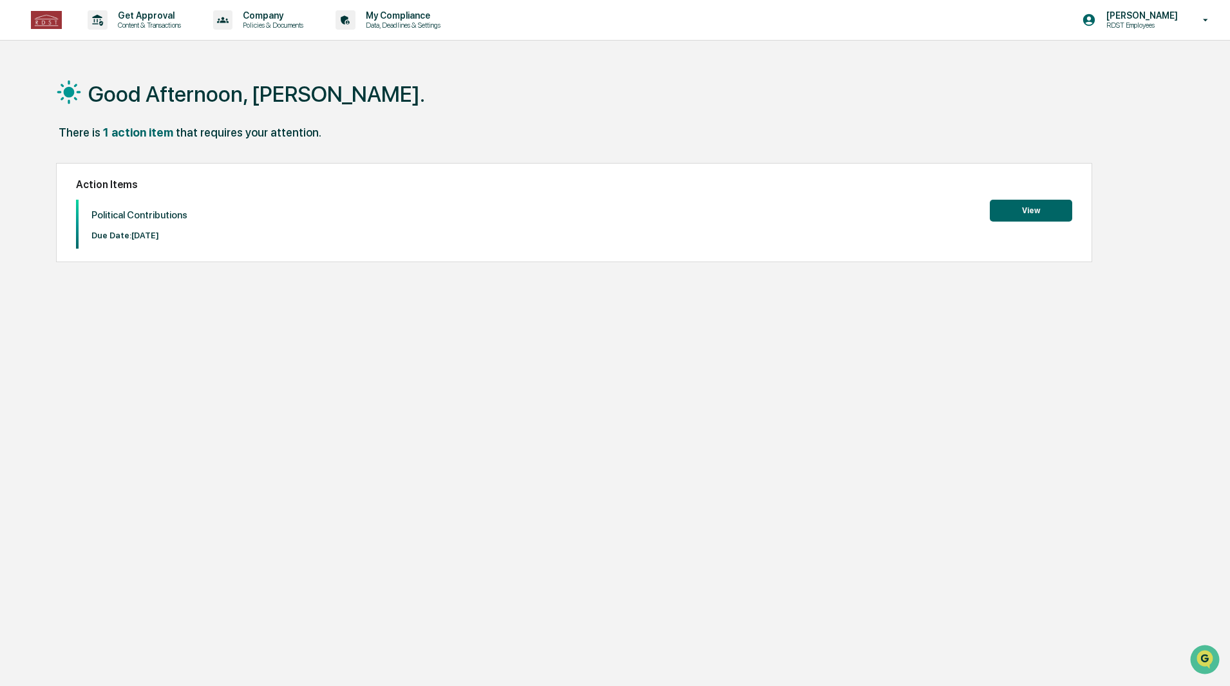
click at [1030, 214] on button "View" at bounding box center [1031, 211] width 82 height 22
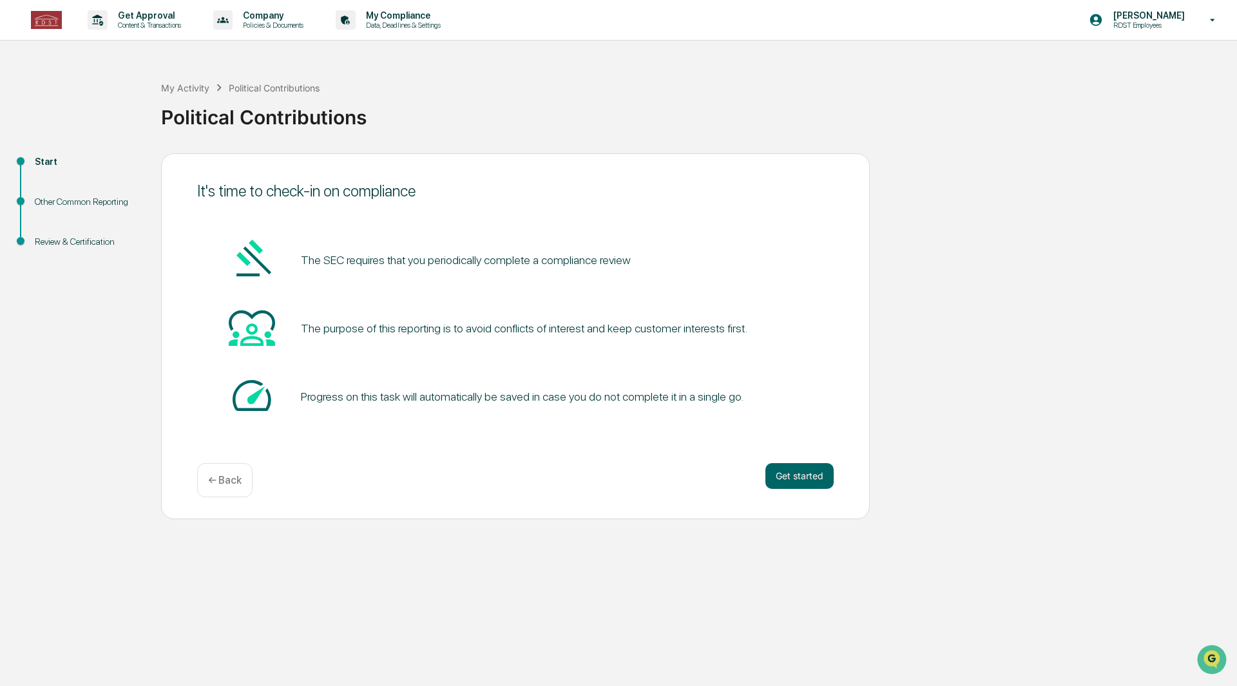
click at [805, 478] on button "Get started" at bounding box center [799, 476] width 68 height 26
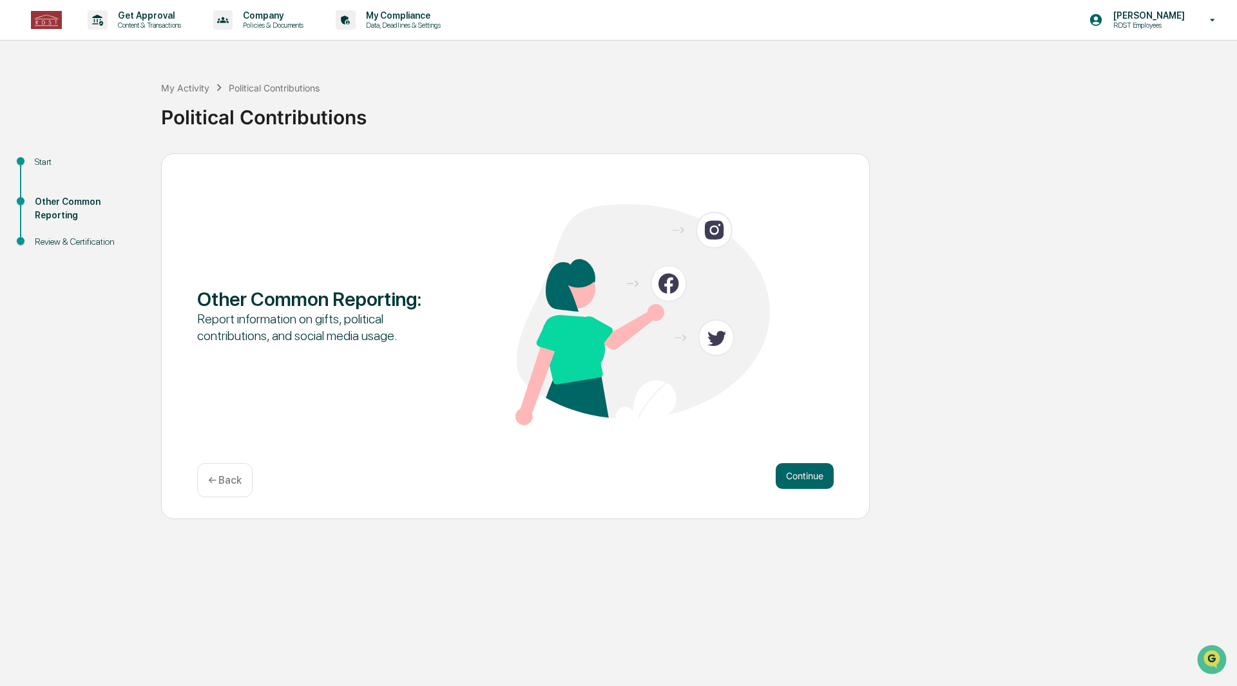
click at [813, 463] on button "Continue" at bounding box center [804, 476] width 58 height 26
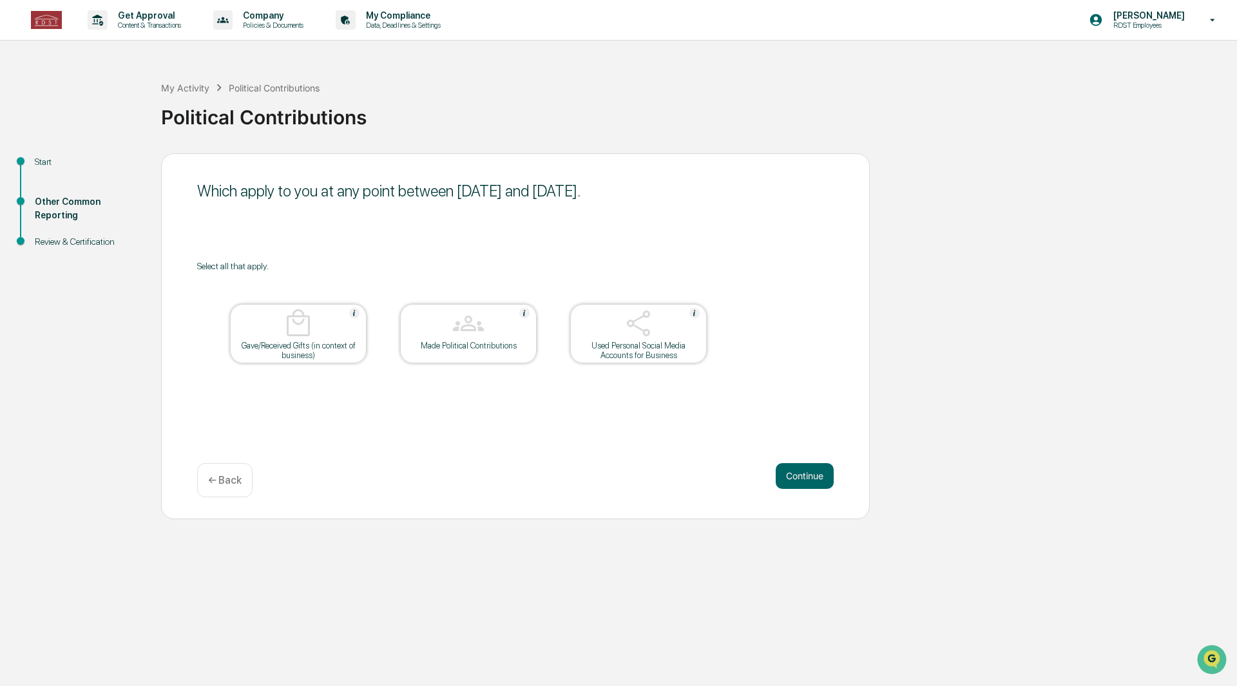
click at [470, 331] on img at bounding box center [468, 323] width 31 height 31
click at [803, 475] on button "Continue" at bounding box center [804, 476] width 58 height 26
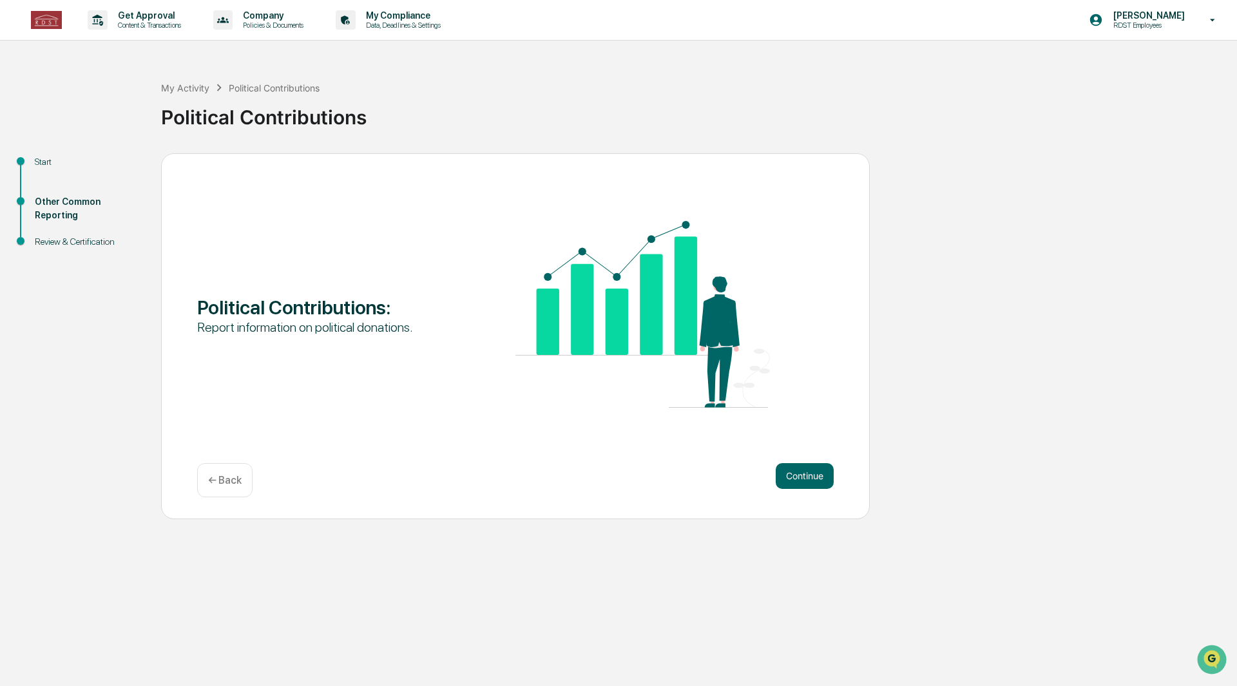
click at [792, 477] on button "Continue" at bounding box center [804, 476] width 58 height 26
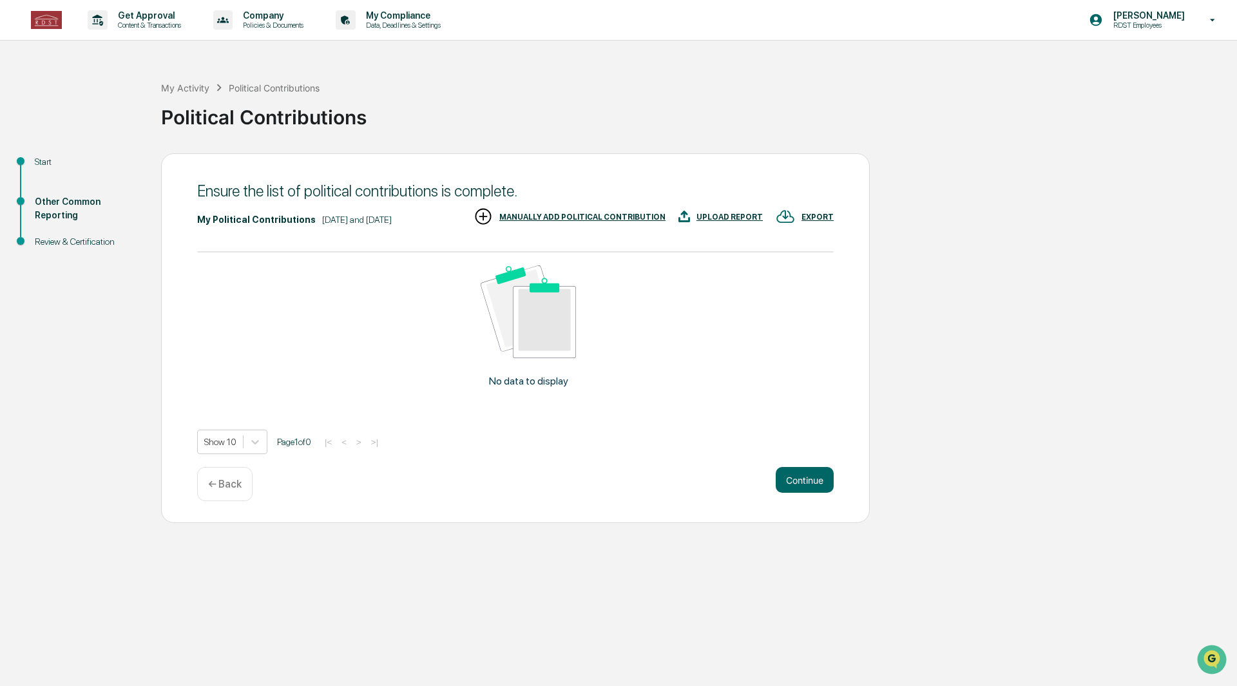
click at [722, 215] on div "UPLOAD REPORT" at bounding box center [729, 217] width 66 height 9
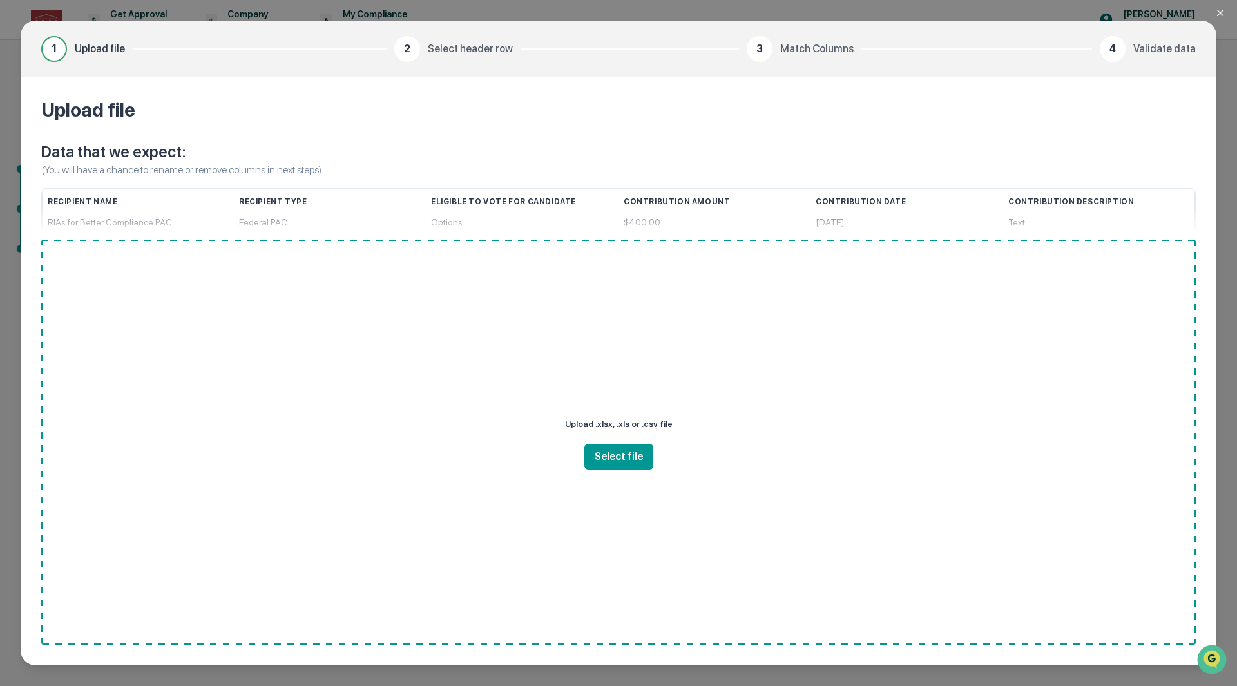
click at [448, 225] on div "Options" at bounding box center [522, 222] width 182 height 23
click at [628, 461] on button "Select file" at bounding box center [618, 457] width 69 height 26
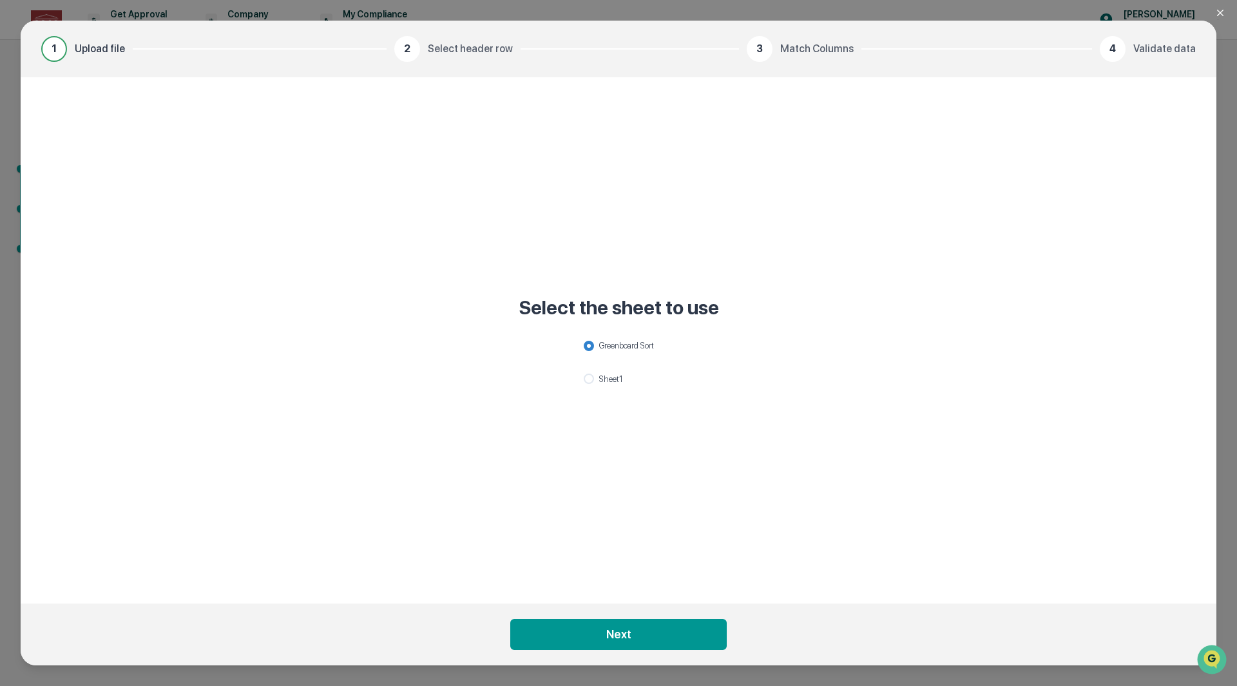
click at [624, 643] on button "Next" at bounding box center [618, 634] width 216 height 31
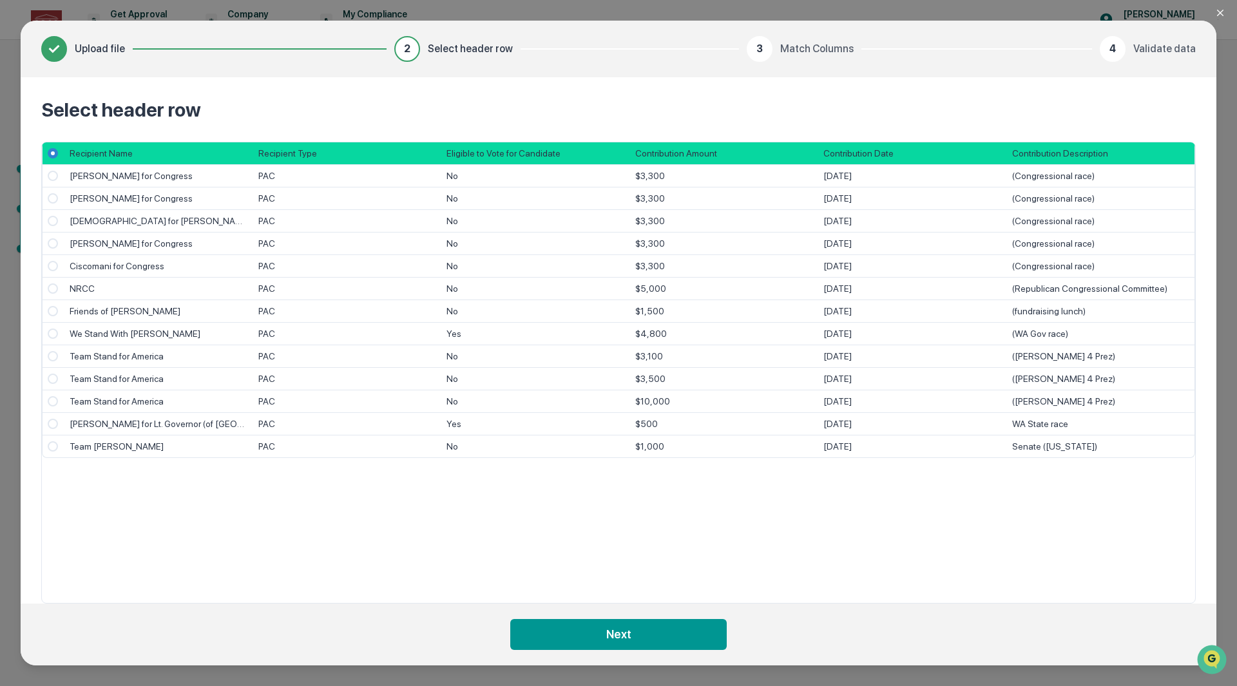
click at [636, 636] on button "Next" at bounding box center [618, 634] width 216 height 31
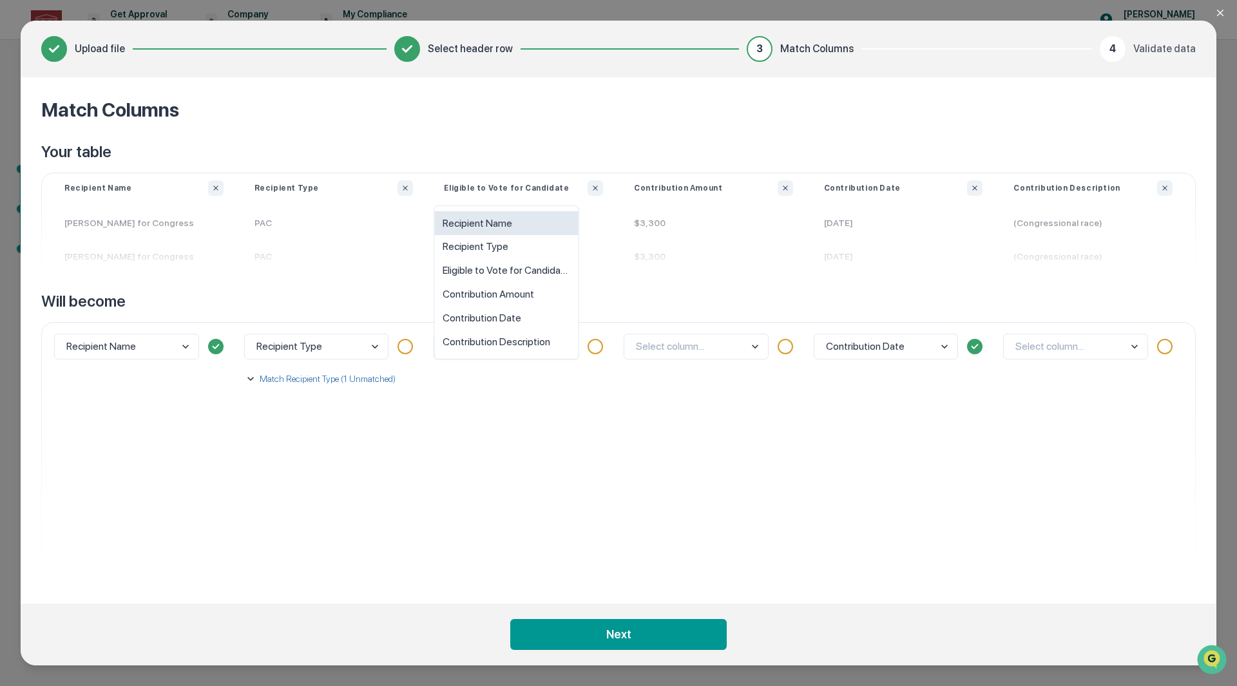
click at [538, 356] on body "Get Approval Content & Transactions Company Policies & Documents My Compliance …" at bounding box center [618, 343] width 1237 height 686
click at [532, 272] on div "Eligible to Vote for Candidate" at bounding box center [507, 271] width 144 height 24
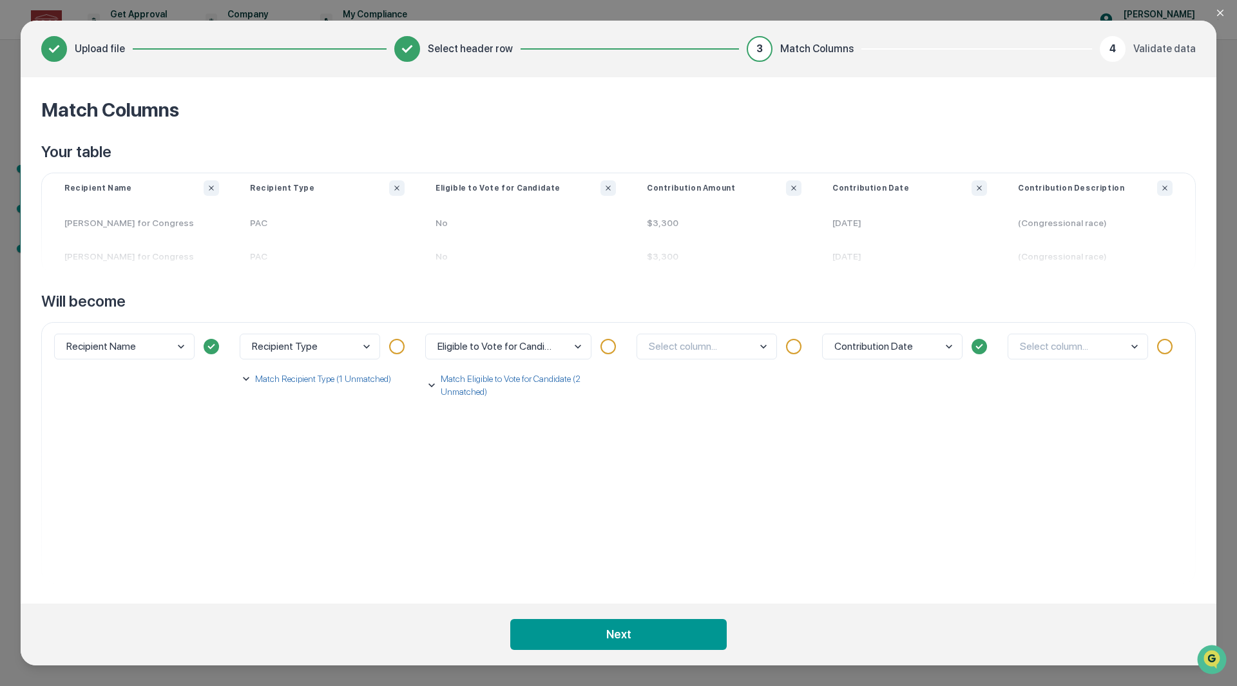
click at [703, 349] on body "Get Approval Content & Transactions Company Policies & Documents My Compliance …" at bounding box center [618, 343] width 1237 height 686
click at [711, 300] on div "Contribution Amount" at bounding box center [706, 295] width 139 height 24
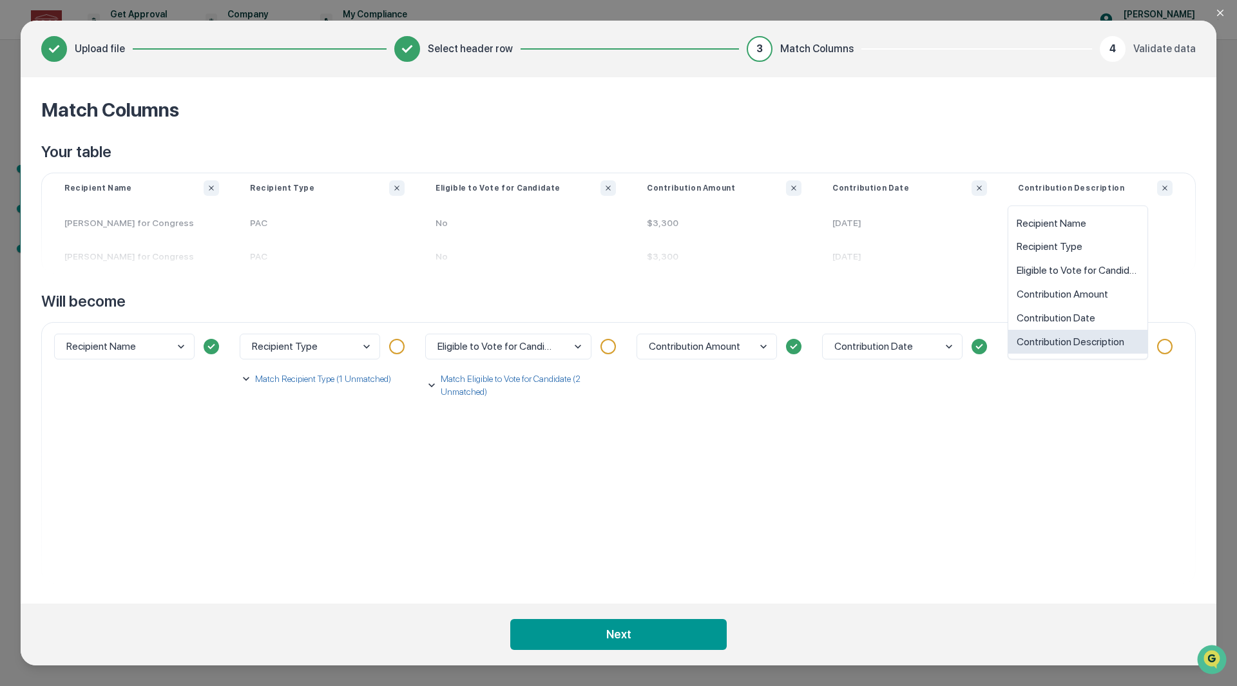
click at [1061, 350] on body "Get Approval Content & Transactions Company Policies & Documents My Compliance …" at bounding box center [618, 343] width 1237 height 686
click at [1061, 350] on div "Contribution Description" at bounding box center [1077, 342] width 139 height 24
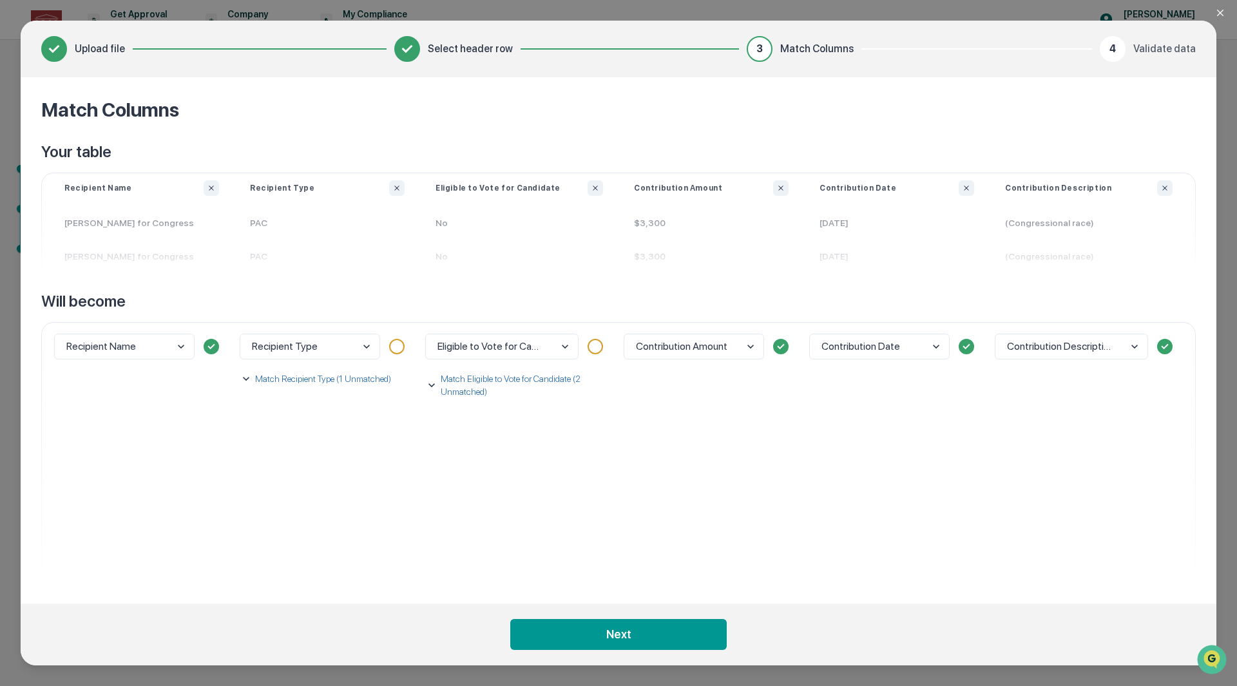
click at [296, 379] on p "Match Recipient Type (1 Unmatched)" at bounding box center [321, 378] width 138 height 13
click at [294, 442] on body "Get Approval Content & Transactions Company Policies & Documents My Compliance …" at bounding box center [618, 343] width 1237 height 686
click at [328, 500] on div "Recipient Type Match Recipient Type (1 Unmatched) PAC Select..." at bounding box center [326, 452] width 185 height 261
click at [336, 435] on body "Get Approval Content & Transactions Company Policies & Documents My Compliance …" at bounding box center [618, 343] width 1237 height 686
click at [346, 428] on body "Get Approval Content & Transactions Company Policies & Documents My Compliance …" at bounding box center [618, 343] width 1237 height 686
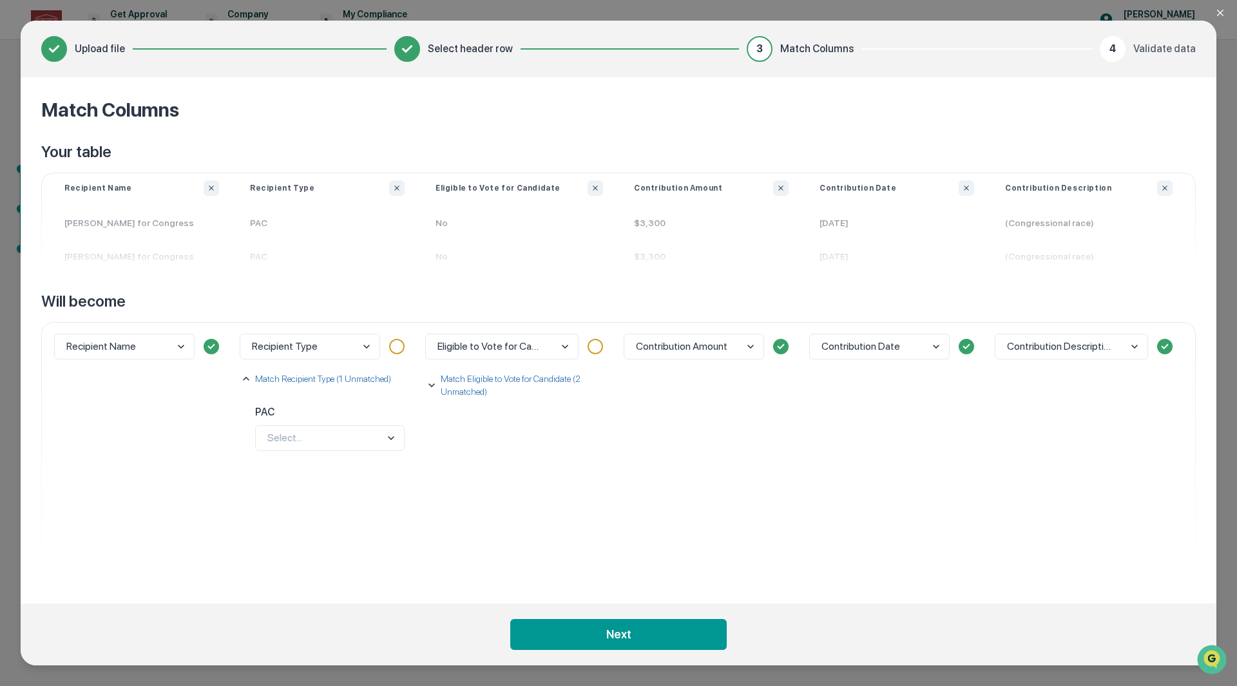
click at [335, 435] on body "Get Approval Content & Transactions Company Policies & Documents My Compliance …" at bounding box center [618, 343] width 1237 height 686
click at [1219, 12] on icon "Close modal" at bounding box center [1220, 13] width 6 height 6
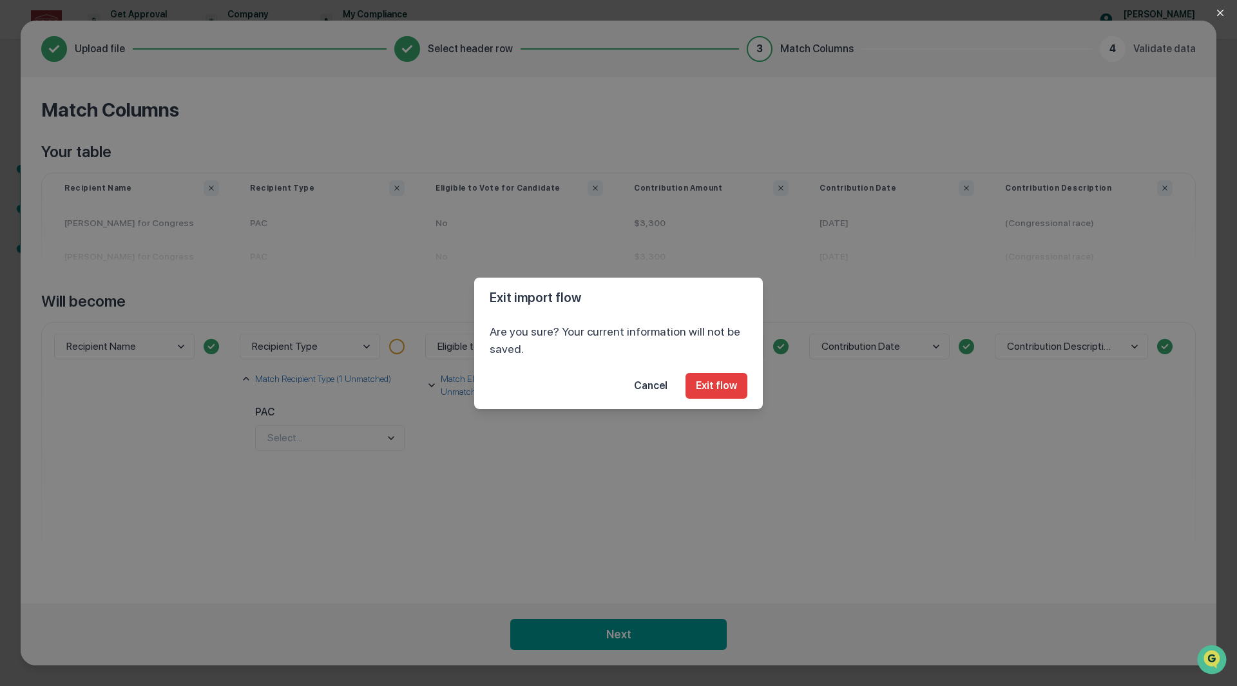
click at [711, 386] on button "Exit flow" at bounding box center [716, 386] width 62 height 26
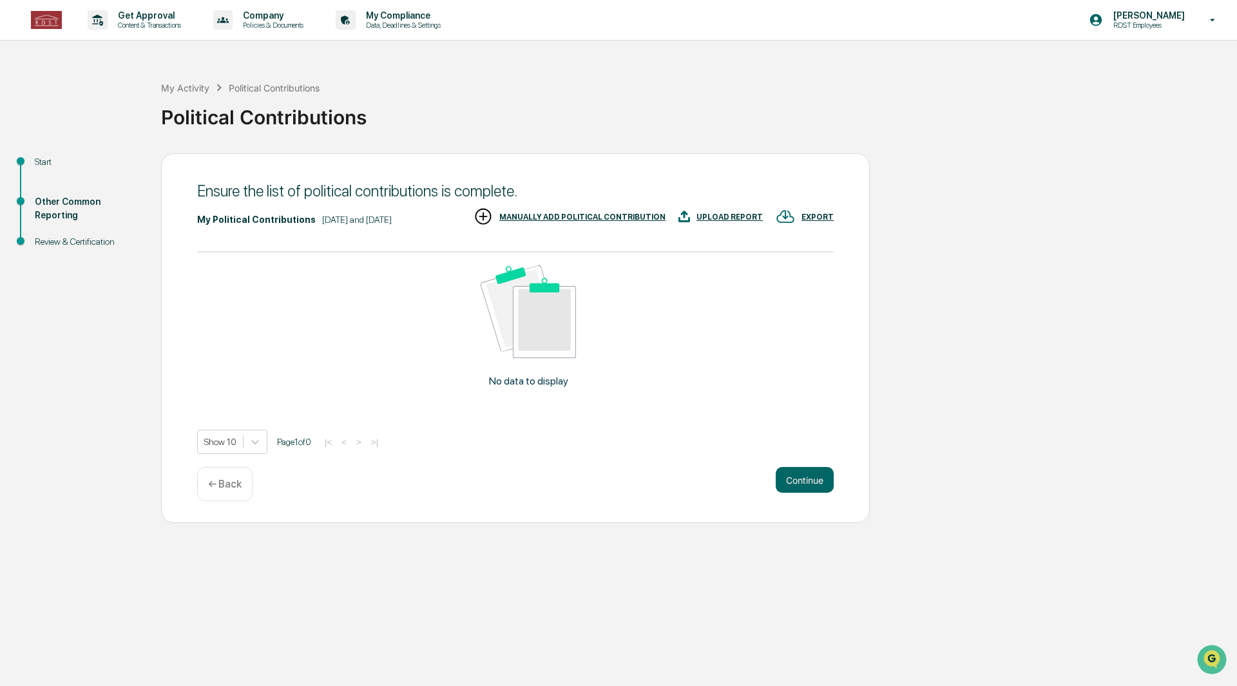
click at [743, 218] on div "UPLOAD REPORT" at bounding box center [729, 217] width 66 height 9
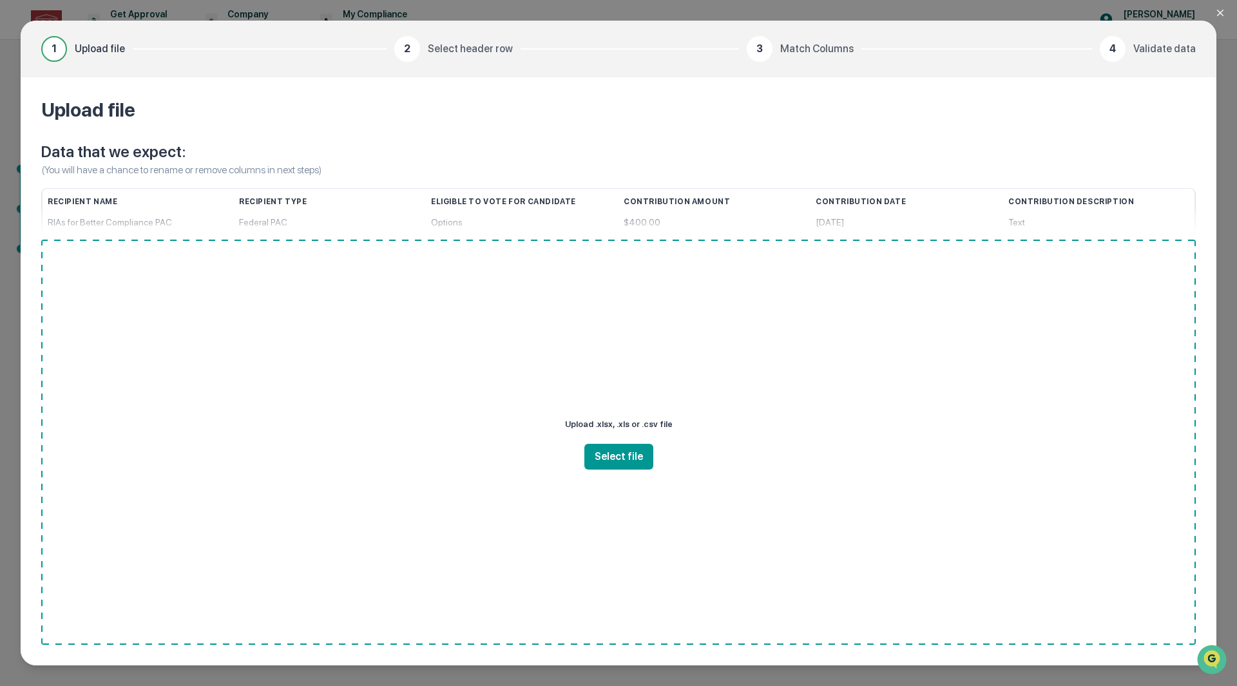
click at [616, 459] on button "Select file" at bounding box center [618, 457] width 69 height 26
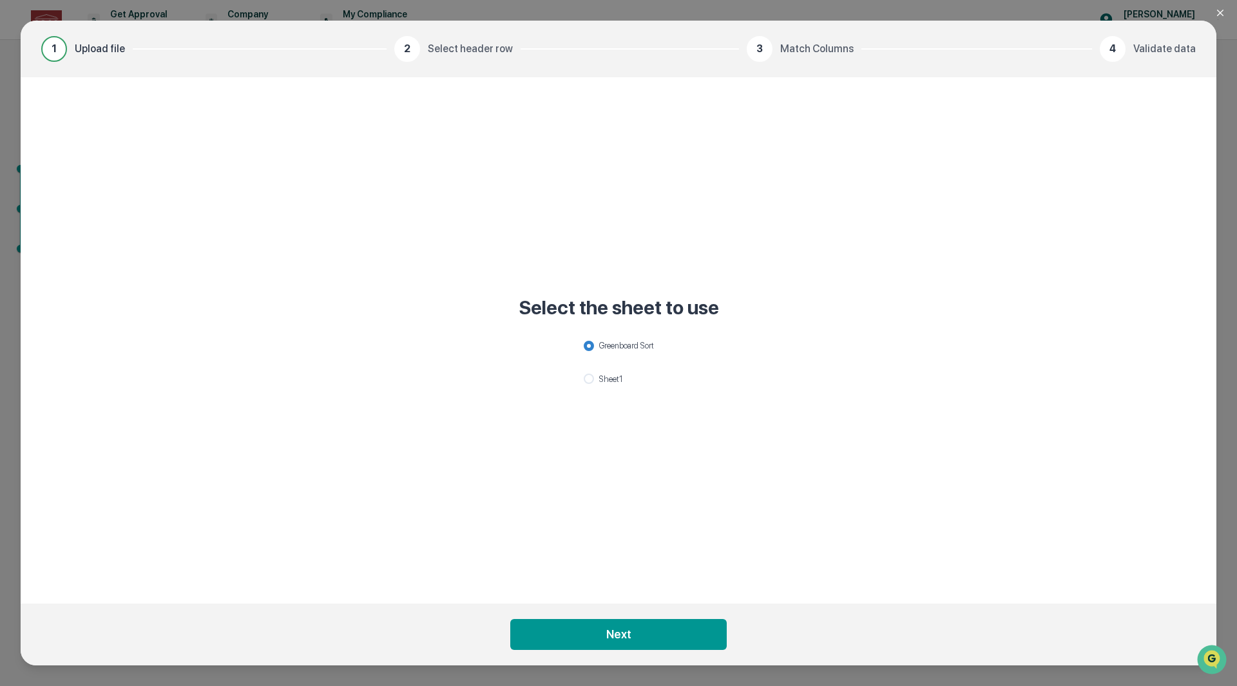
click at [654, 636] on button "Next" at bounding box center [618, 634] width 216 height 31
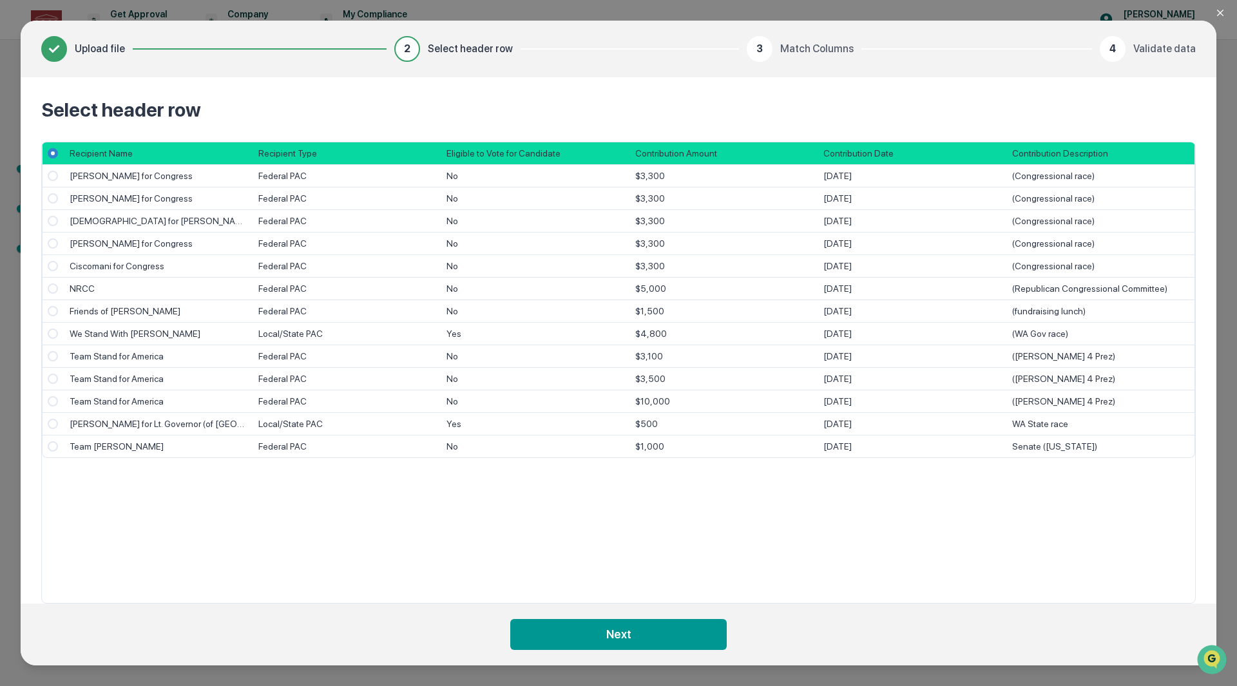
click at [659, 641] on button "Next" at bounding box center [618, 634] width 216 height 31
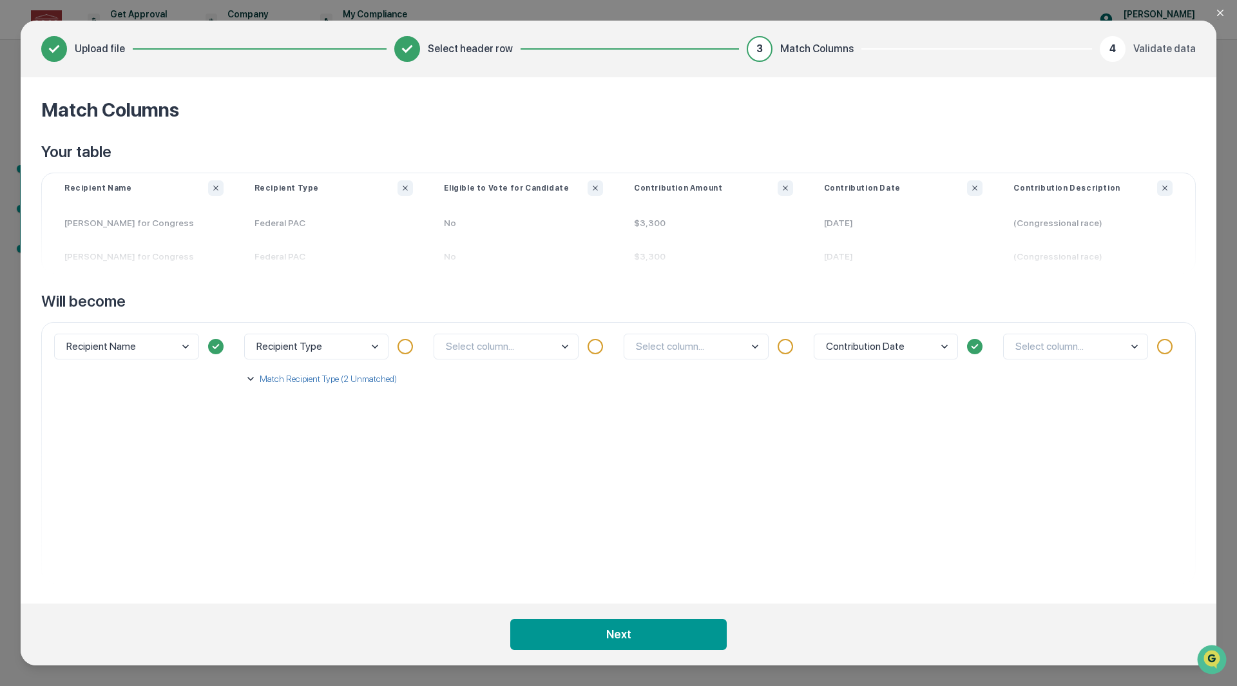
click at [325, 380] on p "Match Recipient Type (2 Unmatched)" at bounding box center [327, 378] width 140 height 13
click at [328, 441] on body "Get Approval Content & Transactions Company Policies & Documents My Compliance …" at bounding box center [618, 343] width 1237 height 686
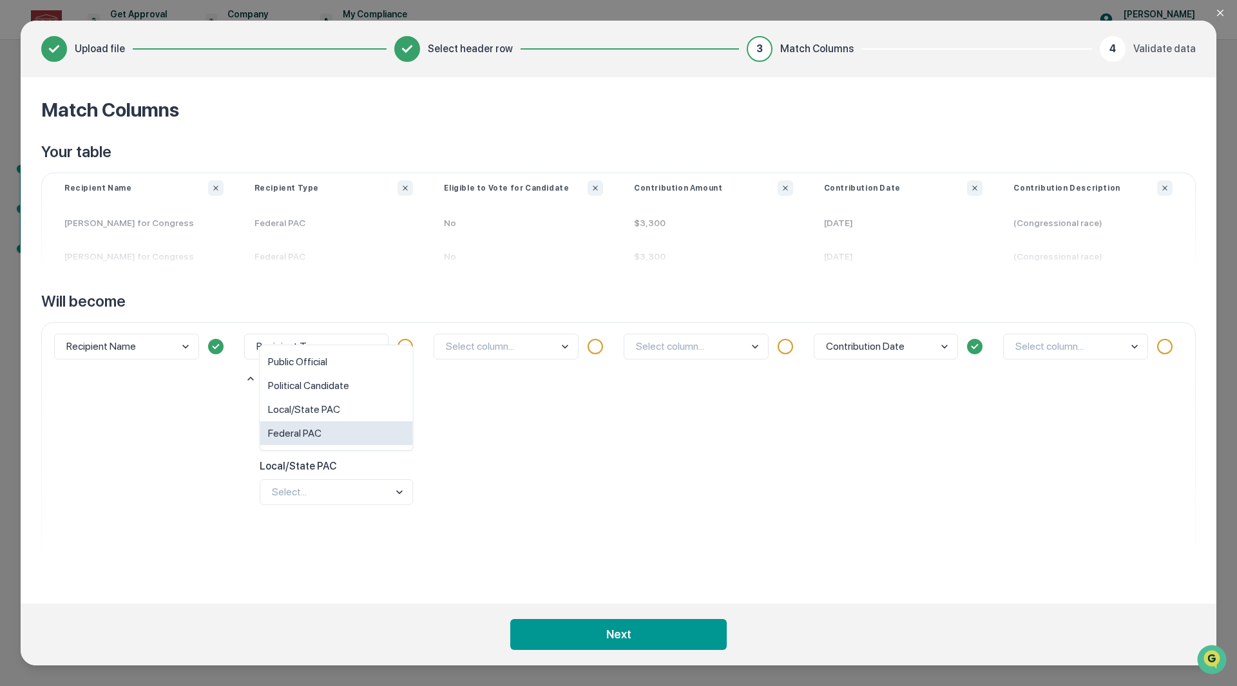
click at [328, 441] on div "Federal PAC" at bounding box center [336, 433] width 153 height 24
drag, startPoint x: 328, startPoint y: 513, endPoint x: 327, endPoint y: 500, distance: 13.0
click at [328, 513] on div "Federal PAC Federal PAC Local/State PAC Select..." at bounding box center [332, 457] width 177 height 124
click at [326, 496] on body "Get Approval Content & Transactions Company Policies & Documents My Compliance …" at bounding box center [618, 343] width 1237 height 686
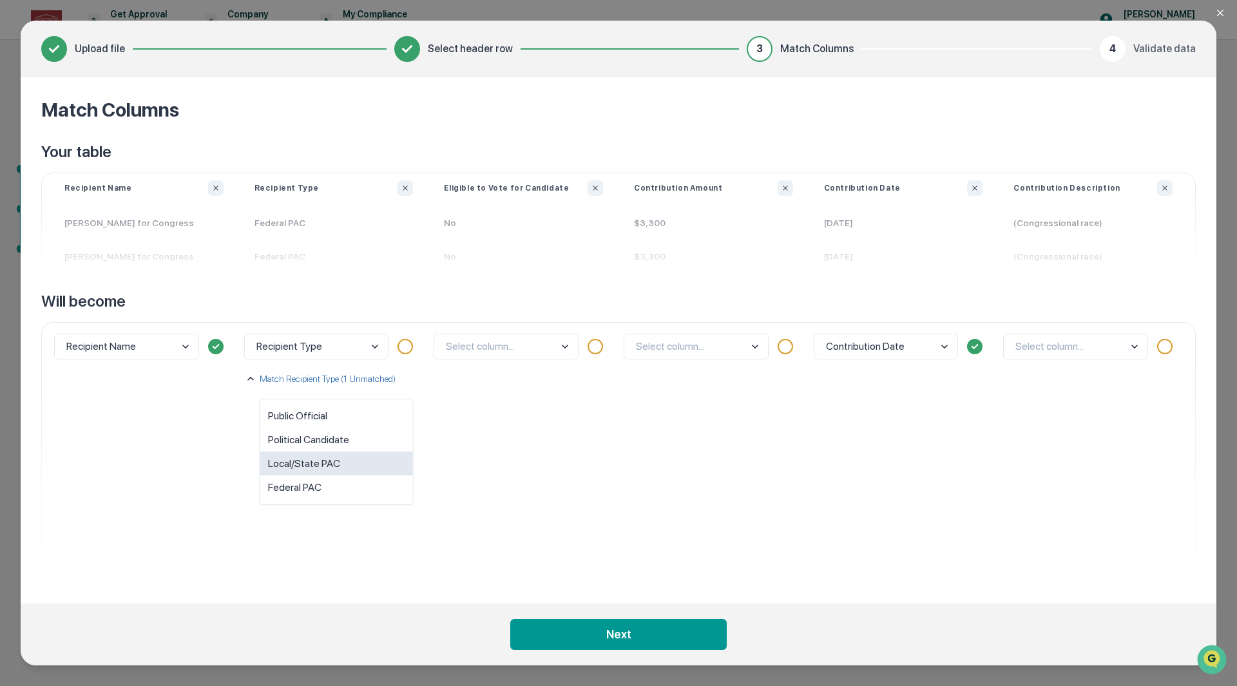
click at [328, 467] on div "Local/State PAC" at bounding box center [336, 463] width 153 height 24
click at [508, 345] on body "Get Approval Content & Transactions Company Policies & Documents My Compliance …" at bounding box center [618, 343] width 1237 height 686
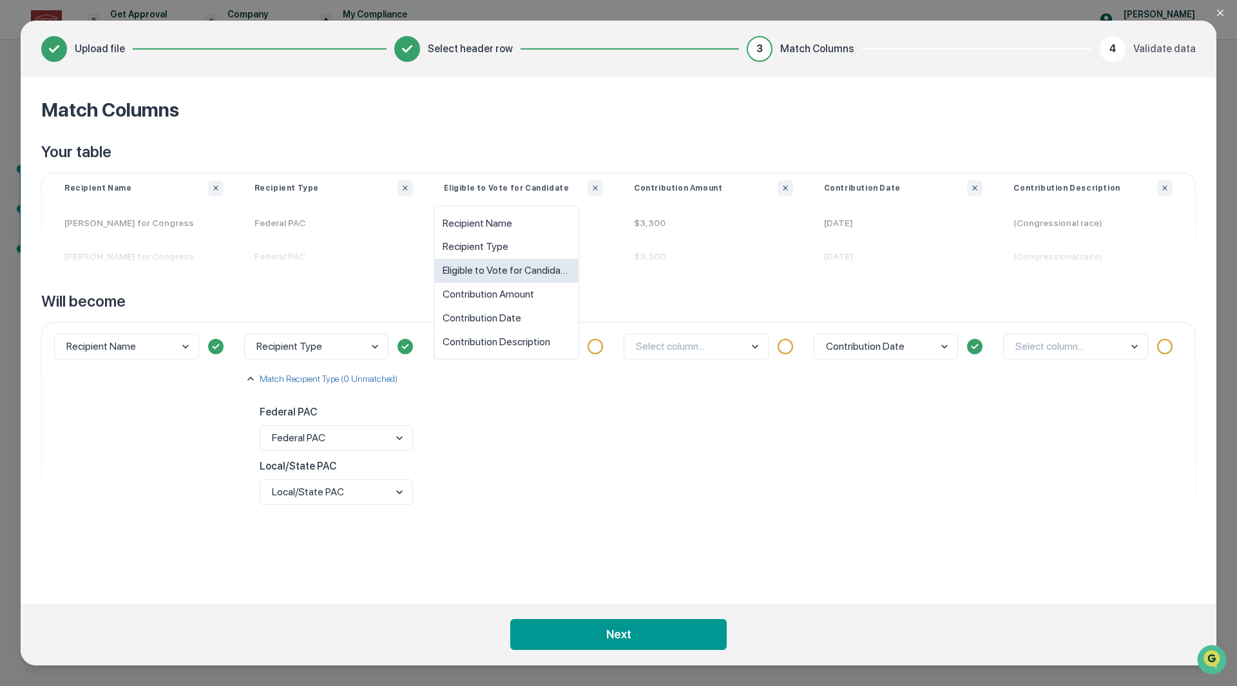
click at [512, 271] on div "Eligible to Vote for Candidate" at bounding box center [507, 271] width 144 height 24
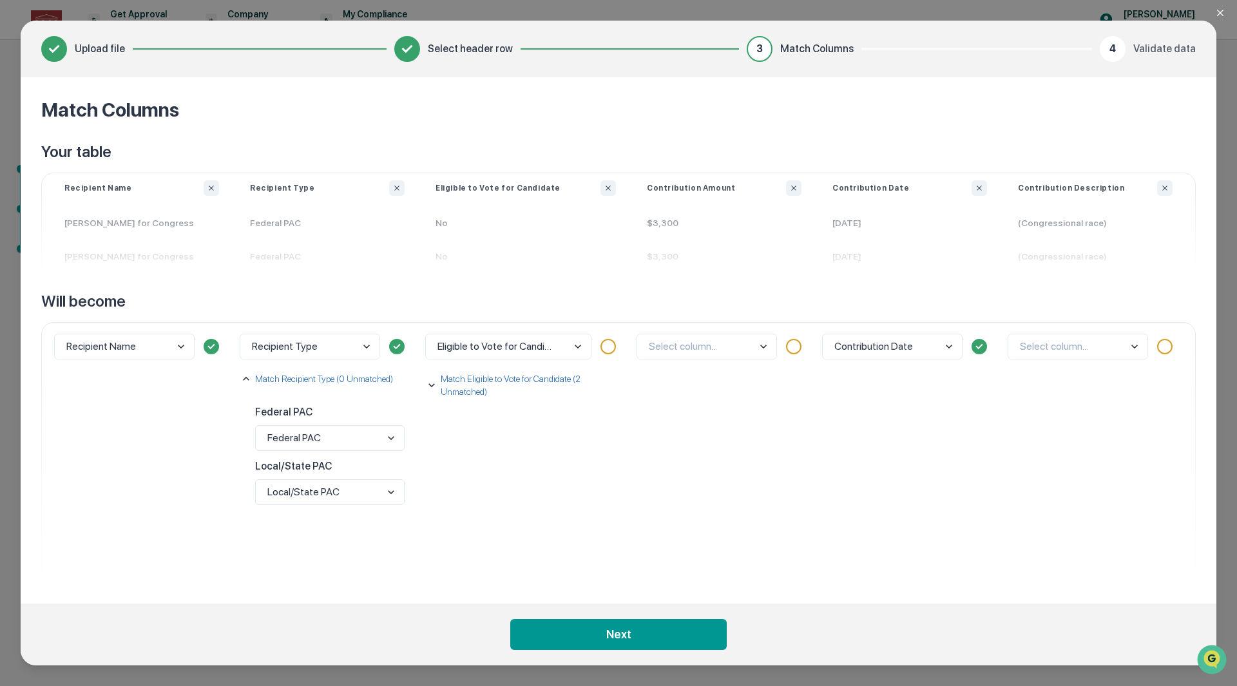
click at [482, 386] on p "Match Eligible to Vote for Candidate (2 Unmatched)" at bounding box center [530, 385] width 185 height 26
click at [493, 457] on body "Get Approval Content & Transactions Company Policies & Documents My Compliance …" at bounding box center [618, 343] width 1237 height 686
click at [498, 440] on div "No" at bounding box center [528, 446] width 174 height 24
click at [506, 508] on body "Get Approval Content & Transactions Company Policies & Documents My Compliance …" at bounding box center [618, 343] width 1237 height 686
click at [495, 479] on div "Yes" at bounding box center [528, 476] width 174 height 24
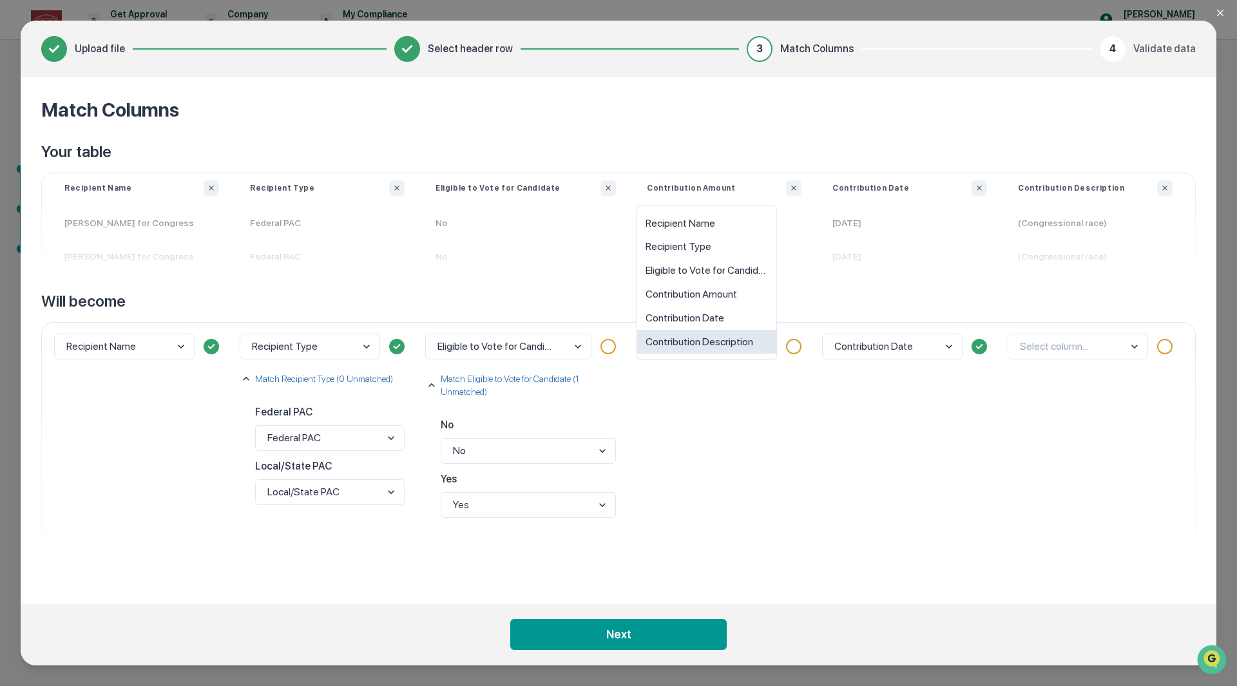
click at [678, 345] on body "Get Approval Content & Transactions Company Policies & Documents My Compliance …" at bounding box center [618, 343] width 1237 height 686
click at [703, 302] on div "Contribution Amount" at bounding box center [706, 295] width 139 height 24
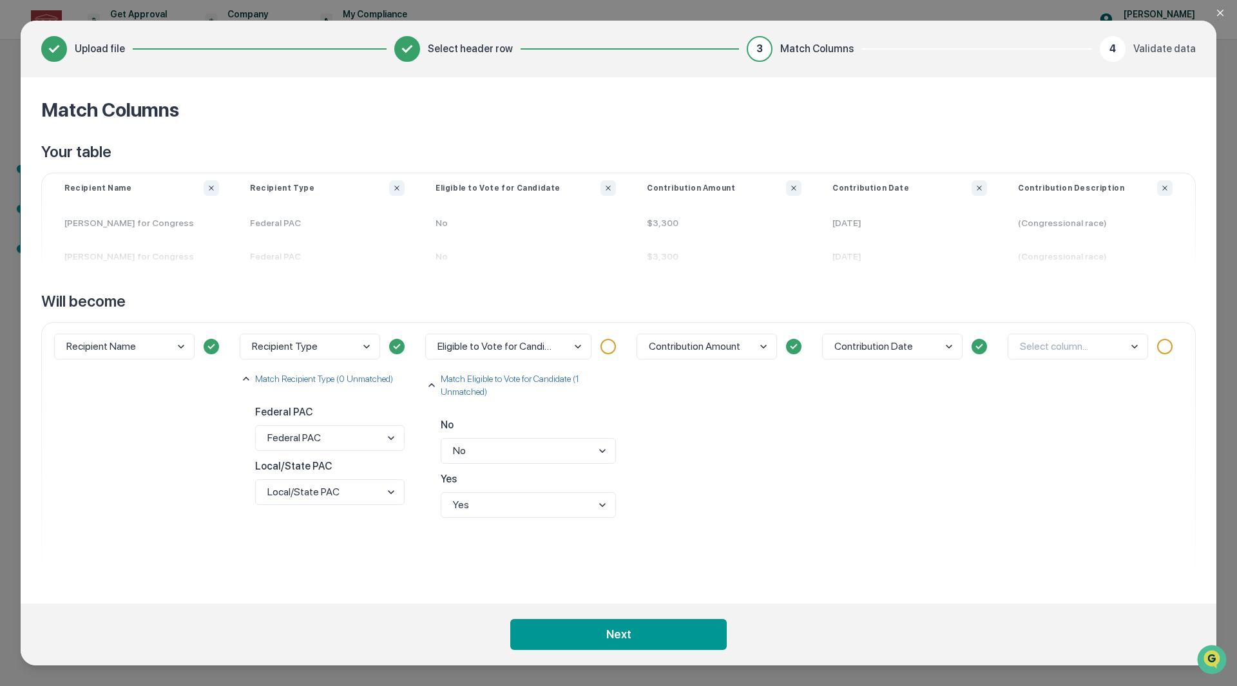
click at [1103, 347] on body "Get Approval Content & Transactions Company Policies & Documents My Compliance …" at bounding box center [618, 343] width 1237 height 686
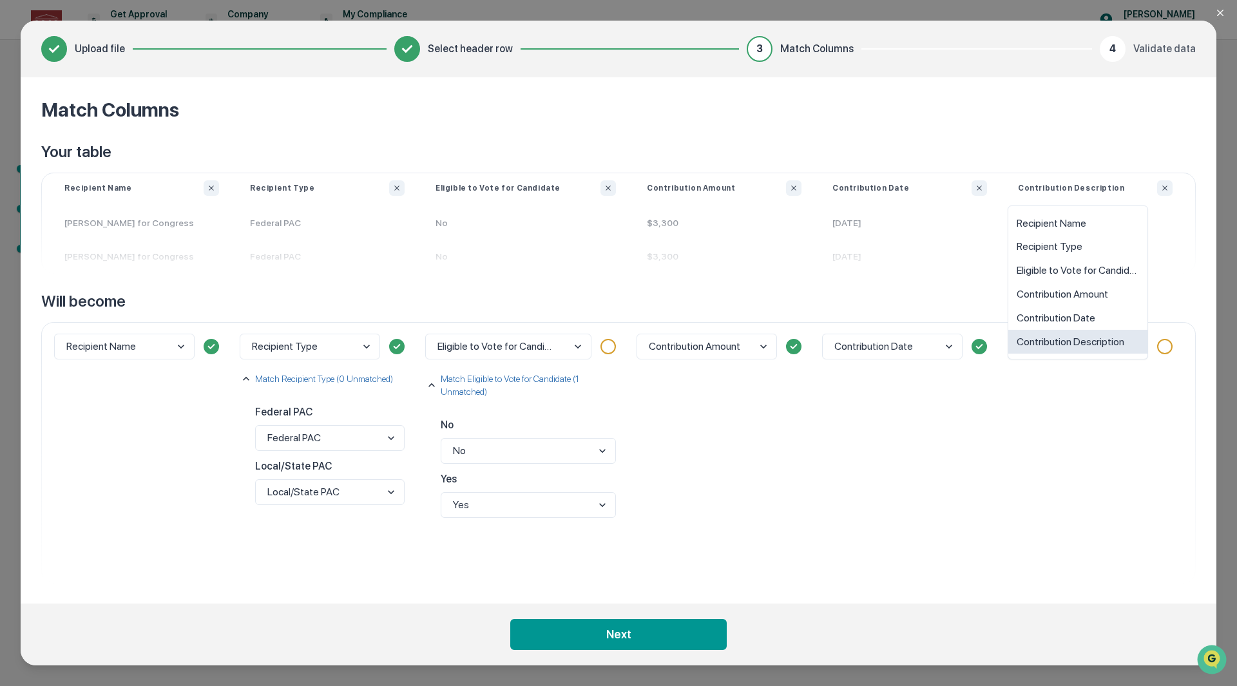
click at [1103, 346] on div "Contribution Description" at bounding box center [1077, 342] width 139 height 24
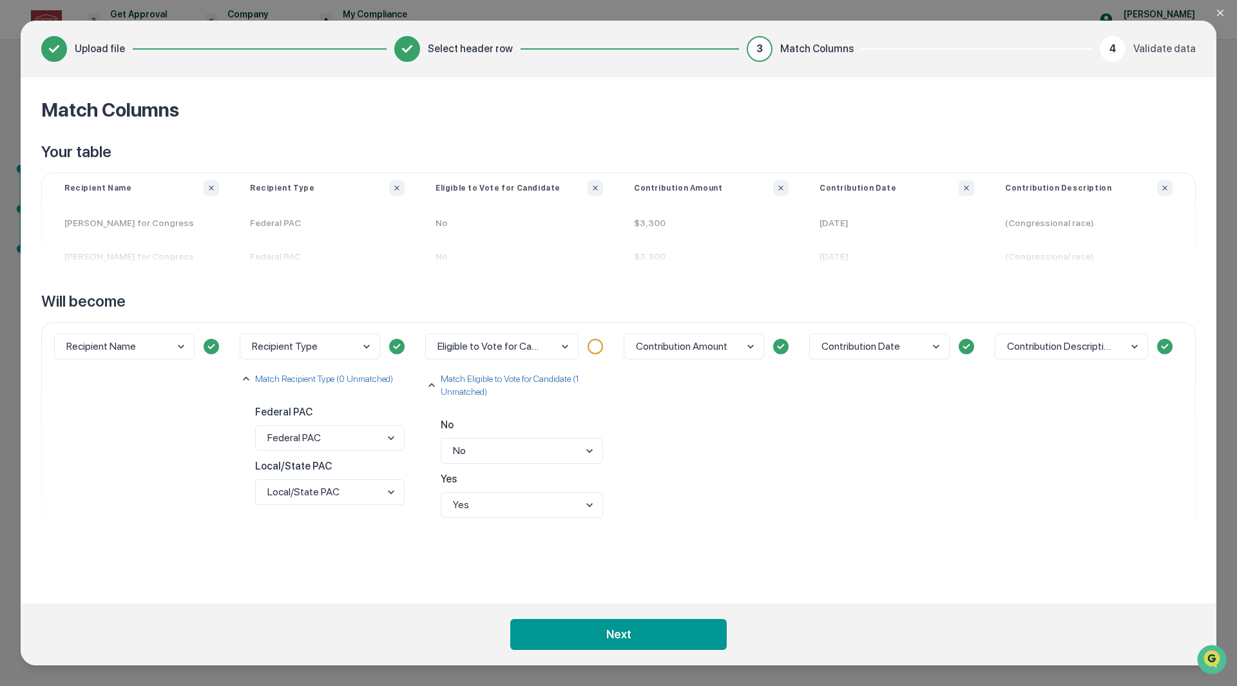
click at [614, 643] on button "Next" at bounding box center [618, 634] width 216 height 31
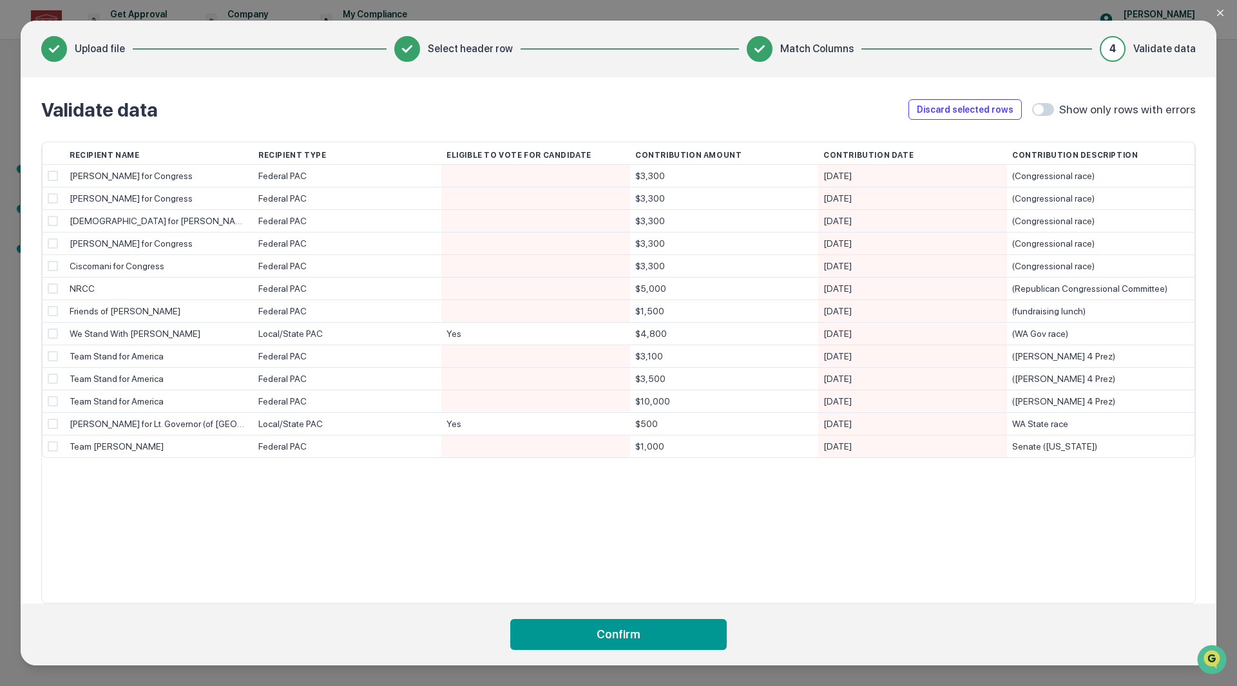
click at [626, 644] on button "Confirm" at bounding box center [618, 634] width 216 height 31
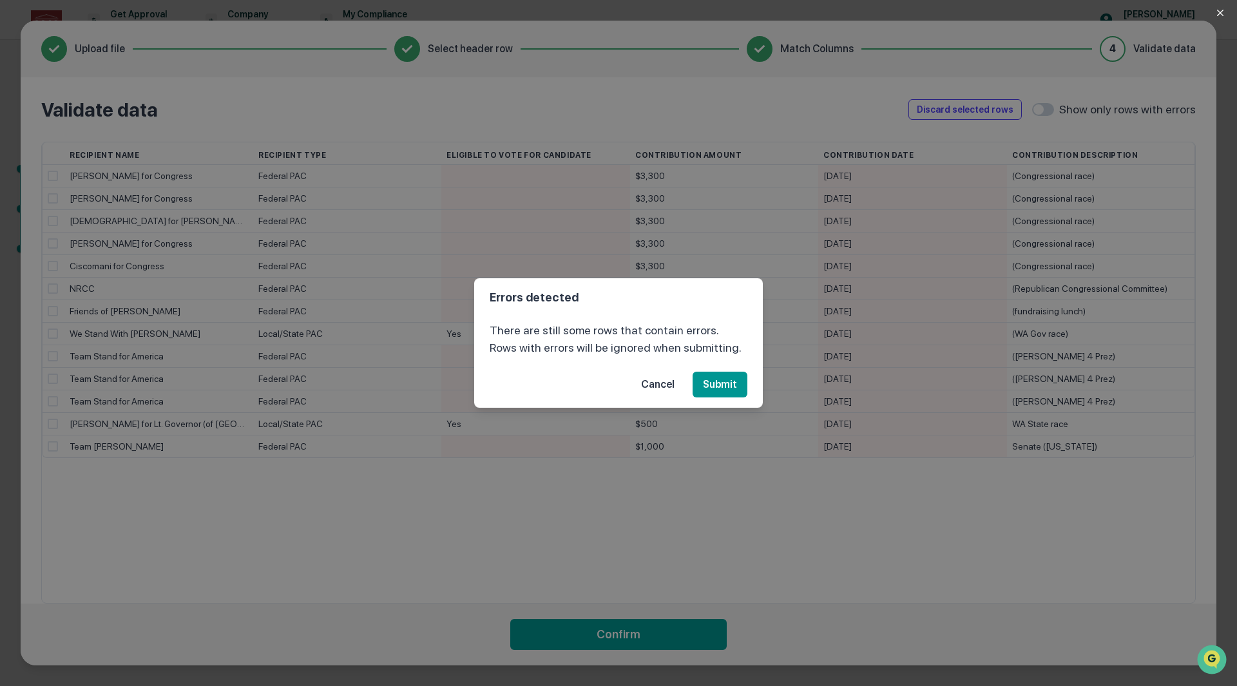
click at [662, 379] on button "Cancel" at bounding box center [658, 385] width 54 height 26
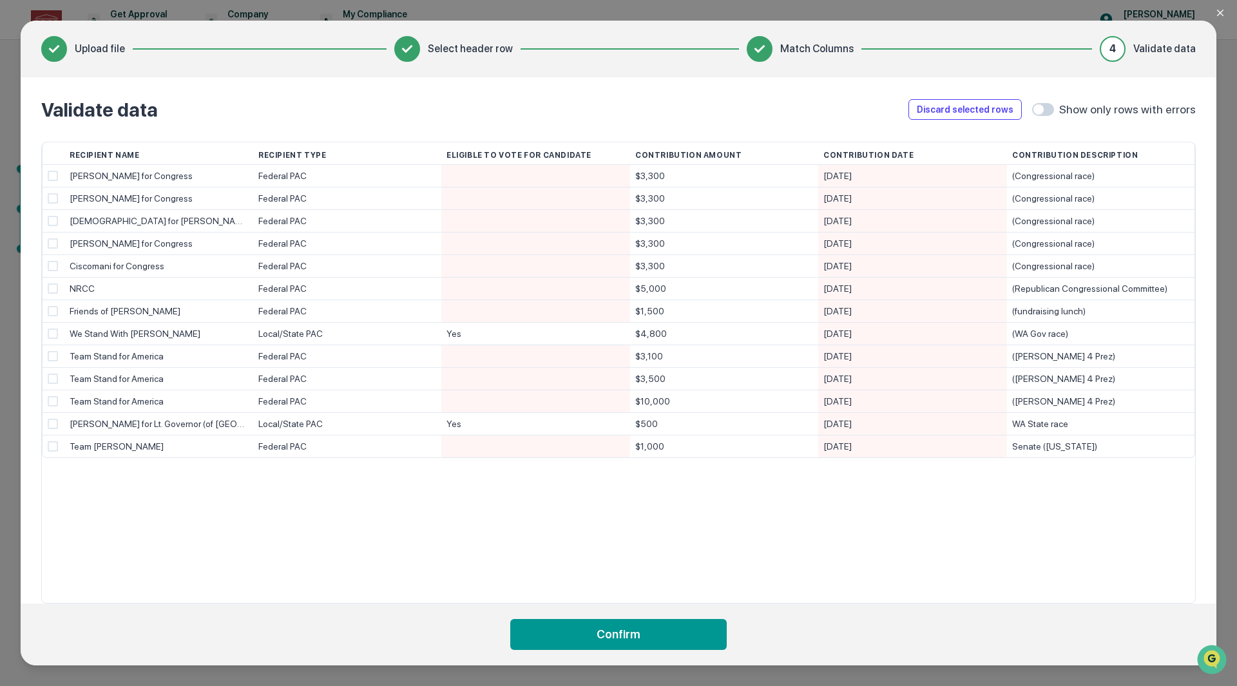
click at [1052, 111] on span at bounding box center [1043, 109] width 22 height 13
click at [1047, 111] on span at bounding box center [1043, 109] width 22 height 13
click at [505, 171] on div at bounding box center [535, 176] width 178 height 22
click at [471, 218] on div "No" at bounding box center [534, 223] width 187 height 20
click at [482, 199] on div at bounding box center [535, 198] width 178 height 22
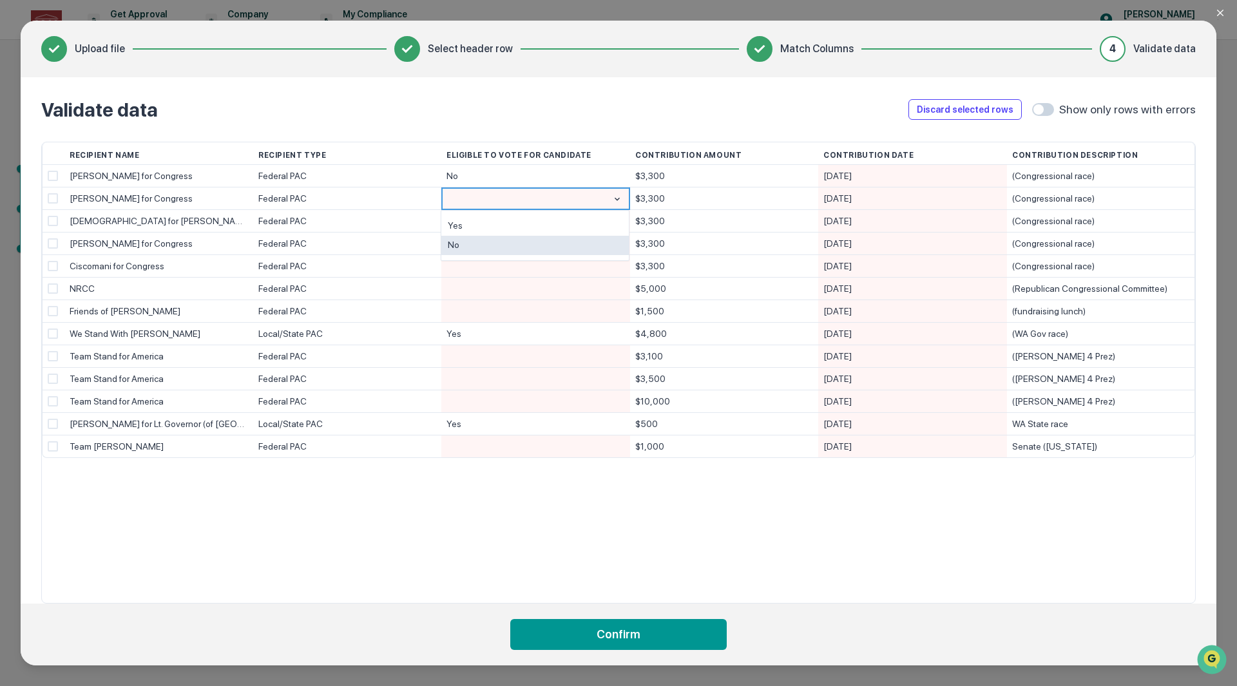
click at [490, 244] on div "No" at bounding box center [534, 246] width 187 height 20
click at [489, 227] on div at bounding box center [535, 221] width 178 height 22
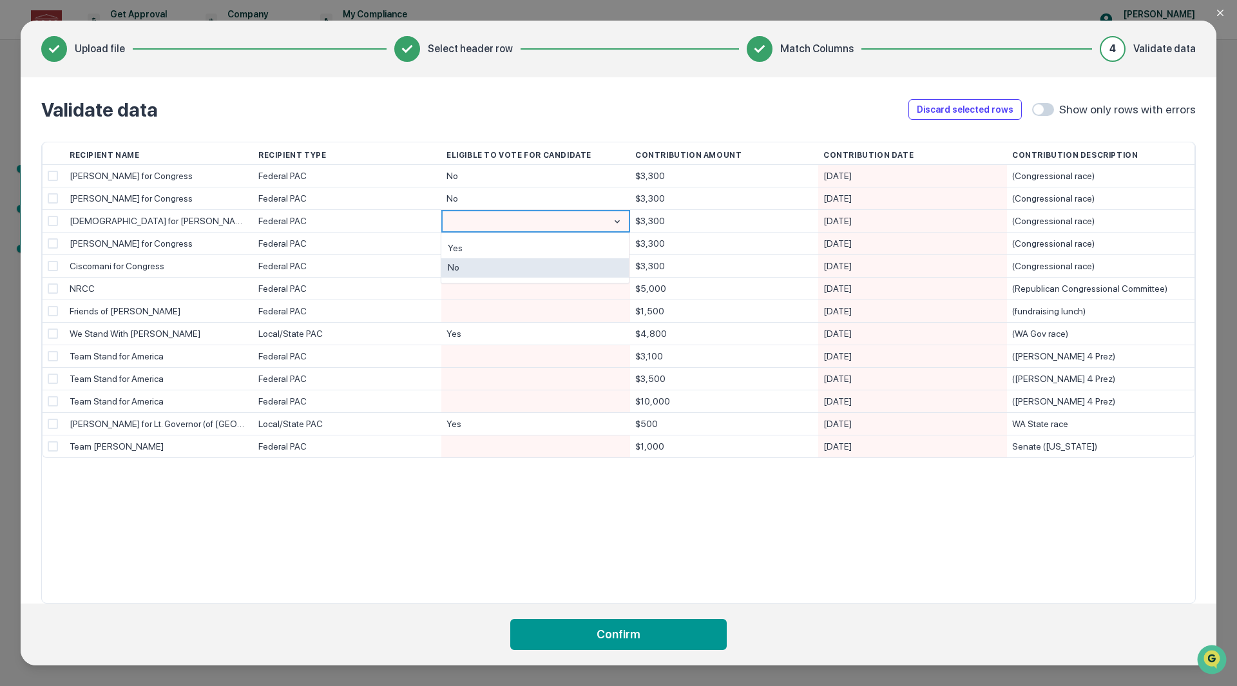
click at [494, 260] on div "No" at bounding box center [534, 268] width 187 height 20
click at [494, 249] on div at bounding box center [535, 244] width 178 height 22
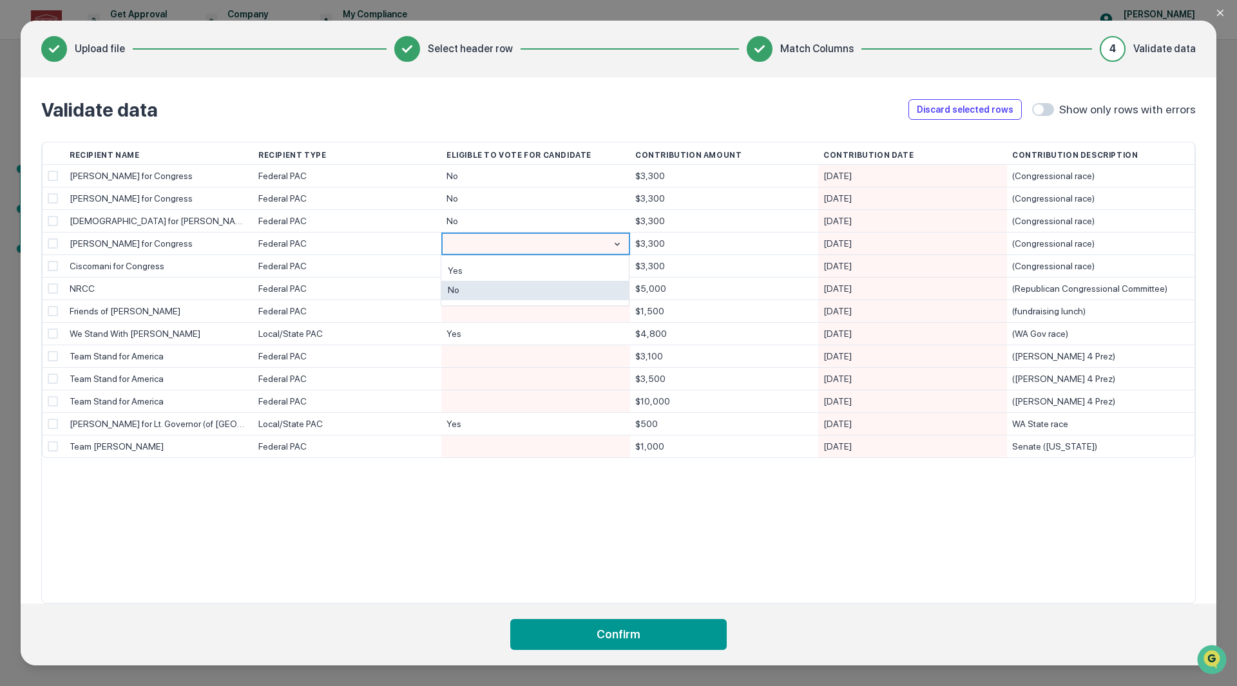
click at [495, 286] on div "No" at bounding box center [534, 291] width 187 height 20
click at [487, 269] on div at bounding box center [535, 266] width 178 height 22
click at [497, 313] on div "No" at bounding box center [534, 313] width 187 height 20
click at [490, 289] on div at bounding box center [535, 289] width 178 height 22
click at [497, 333] on div "No" at bounding box center [534, 336] width 187 height 20
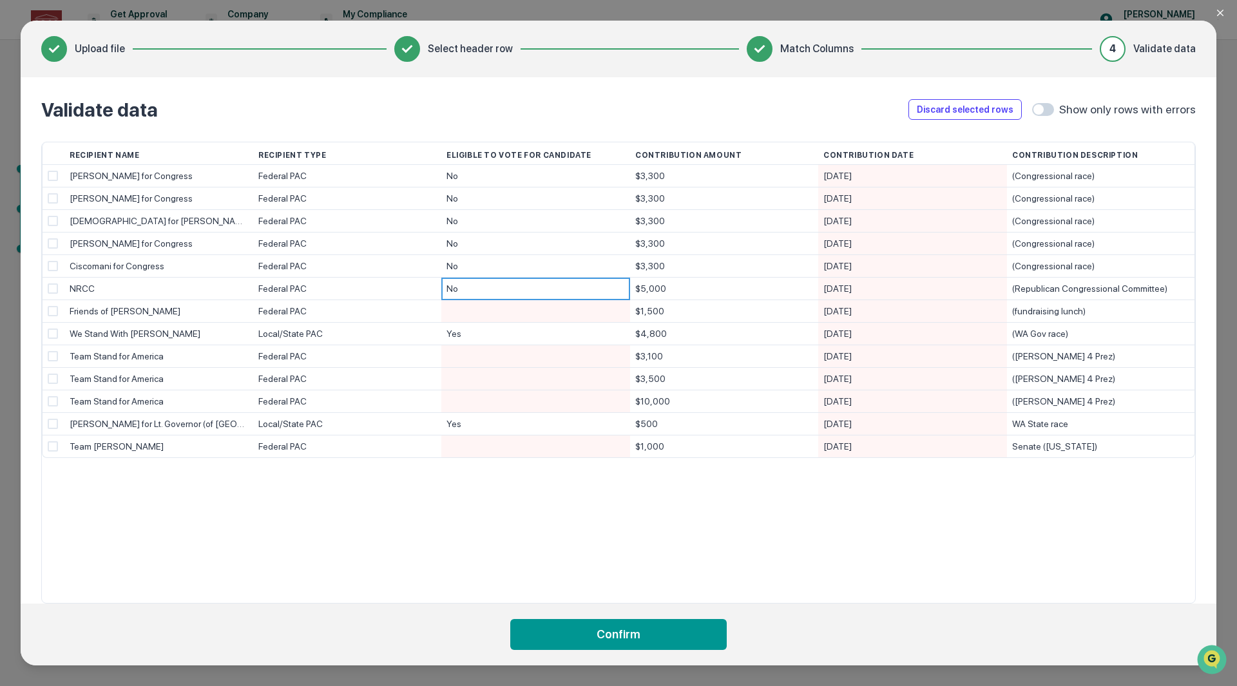
click at [488, 312] on div at bounding box center [535, 311] width 178 height 22
click at [499, 354] on div "No" at bounding box center [534, 358] width 187 height 20
click at [485, 359] on div at bounding box center [535, 356] width 178 height 22
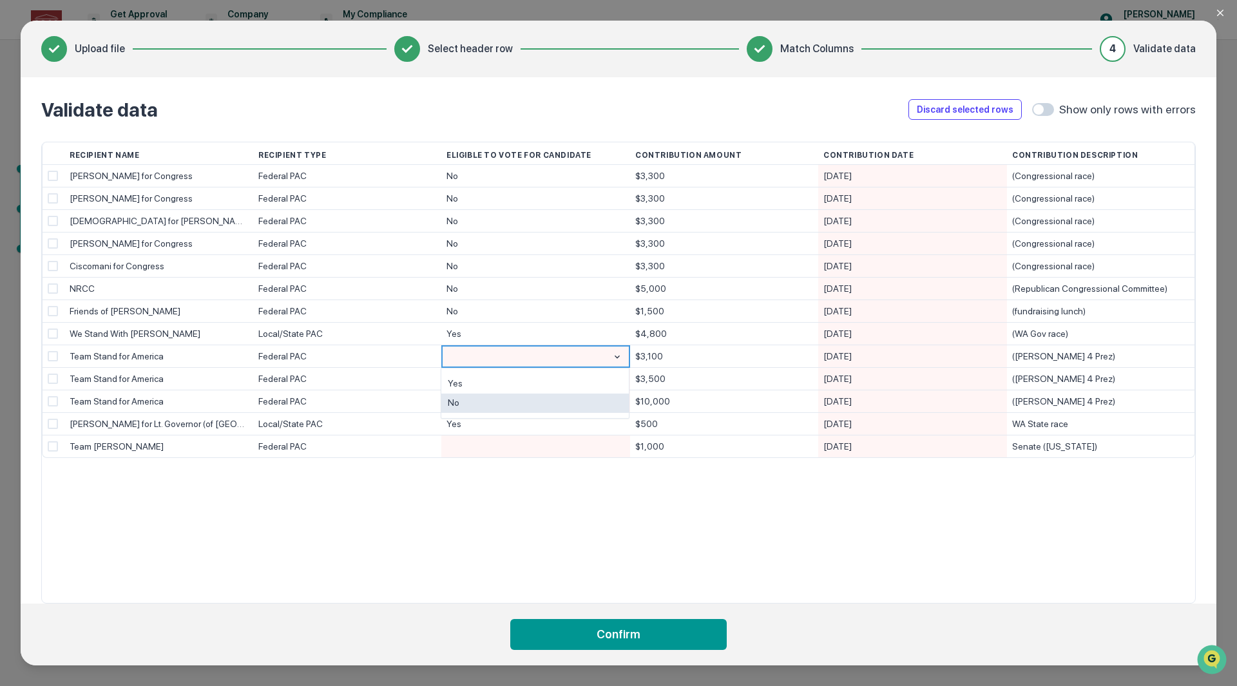
click at [493, 404] on div "No" at bounding box center [534, 404] width 187 height 20
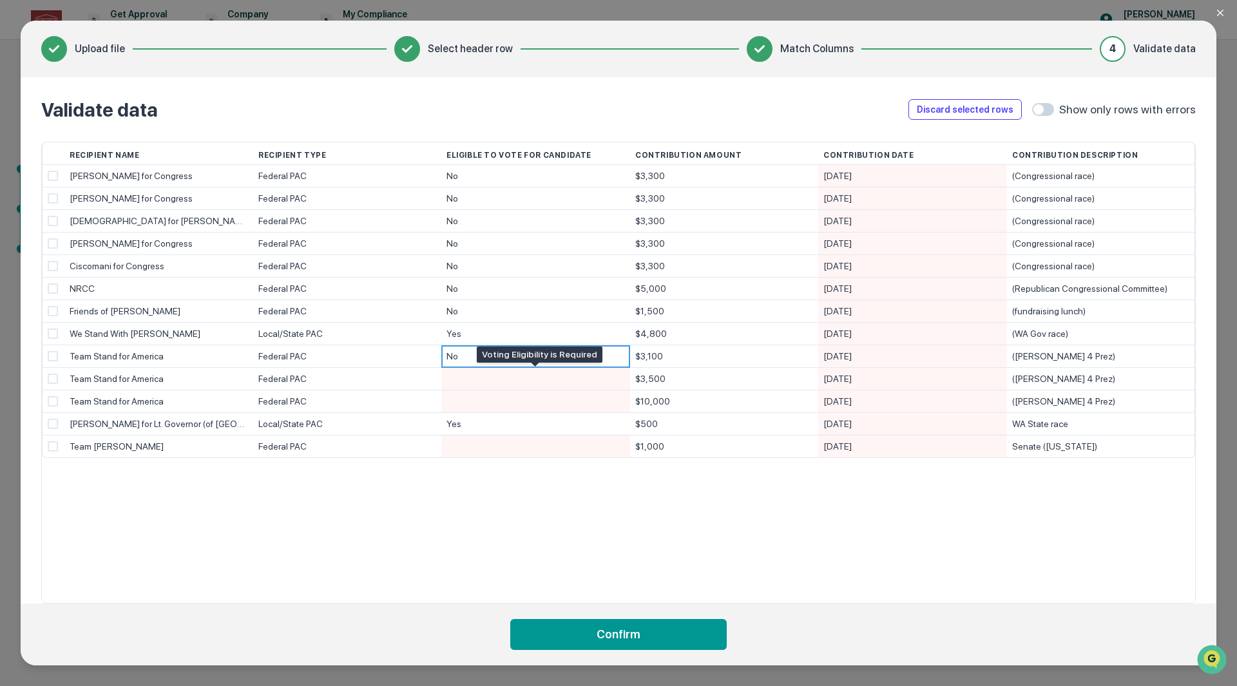
click at [483, 383] on div at bounding box center [535, 379] width 178 height 22
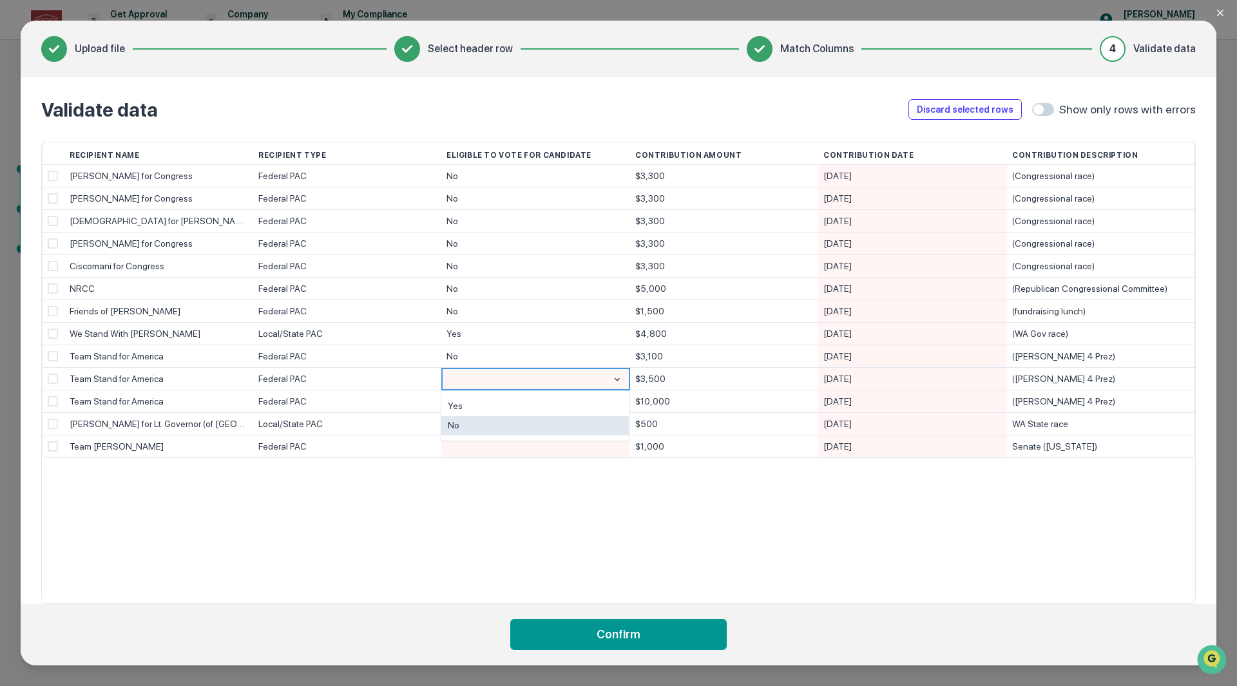
click at [486, 423] on div "No" at bounding box center [534, 426] width 187 height 20
click at [487, 408] on div at bounding box center [535, 401] width 178 height 22
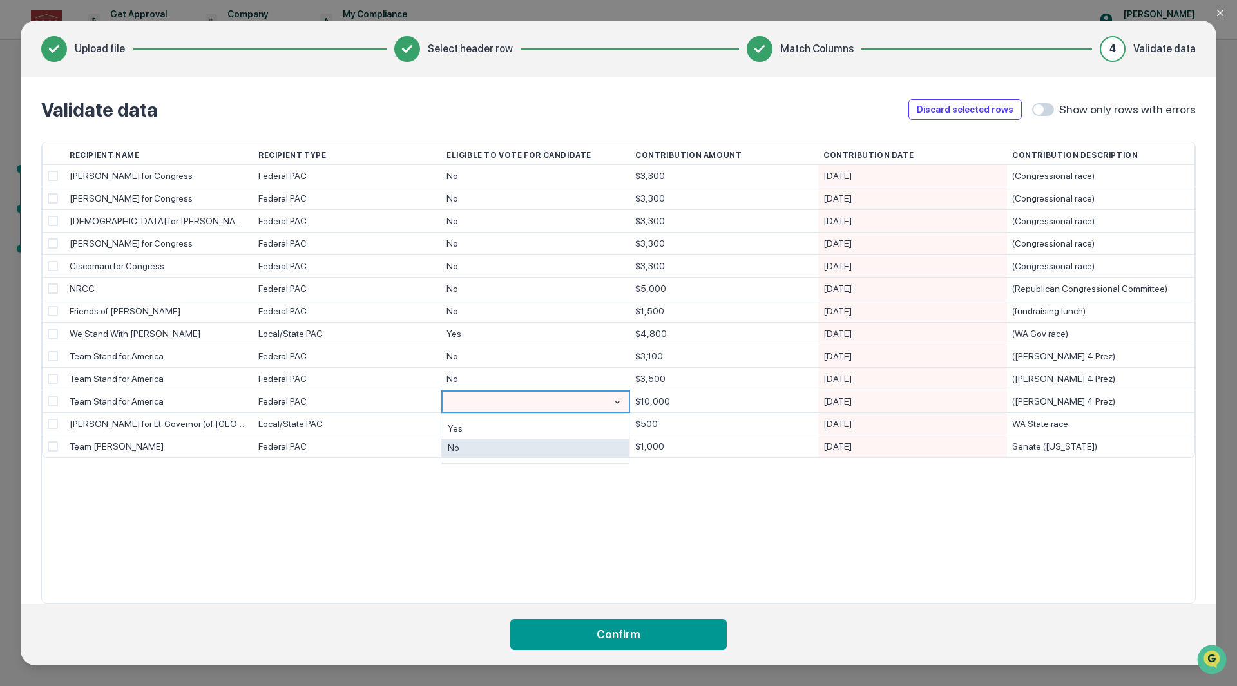
click at [487, 442] on div "No" at bounding box center [534, 449] width 187 height 20
click at [488, 439] on div at bounding box center [535, 446] width 178 height 22
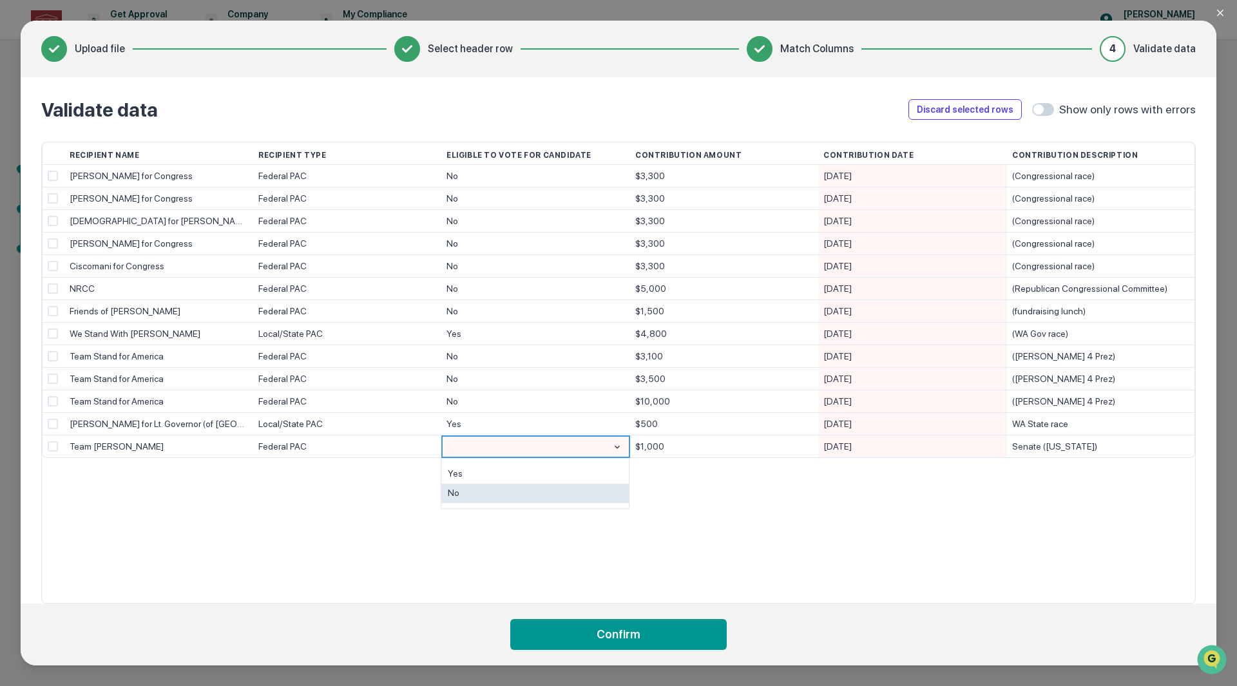
click at [494, 484] on div "No" at bounding box center [534, 494] width 187 height 20
drag, startPoint x: 494, startPoint y: 487, endPoint x: 520, endPoint y: 526, distance: 46.8
click at [494, 488] on div "Recipient Name Recipient Type Eligible to Vote for Candidate Contribution Amoun…" at bounding box center [618, 373] width 1154 height 462
click at [599, 638] on button "Confirm" at bounding box center [618, 634] width 216 height 31
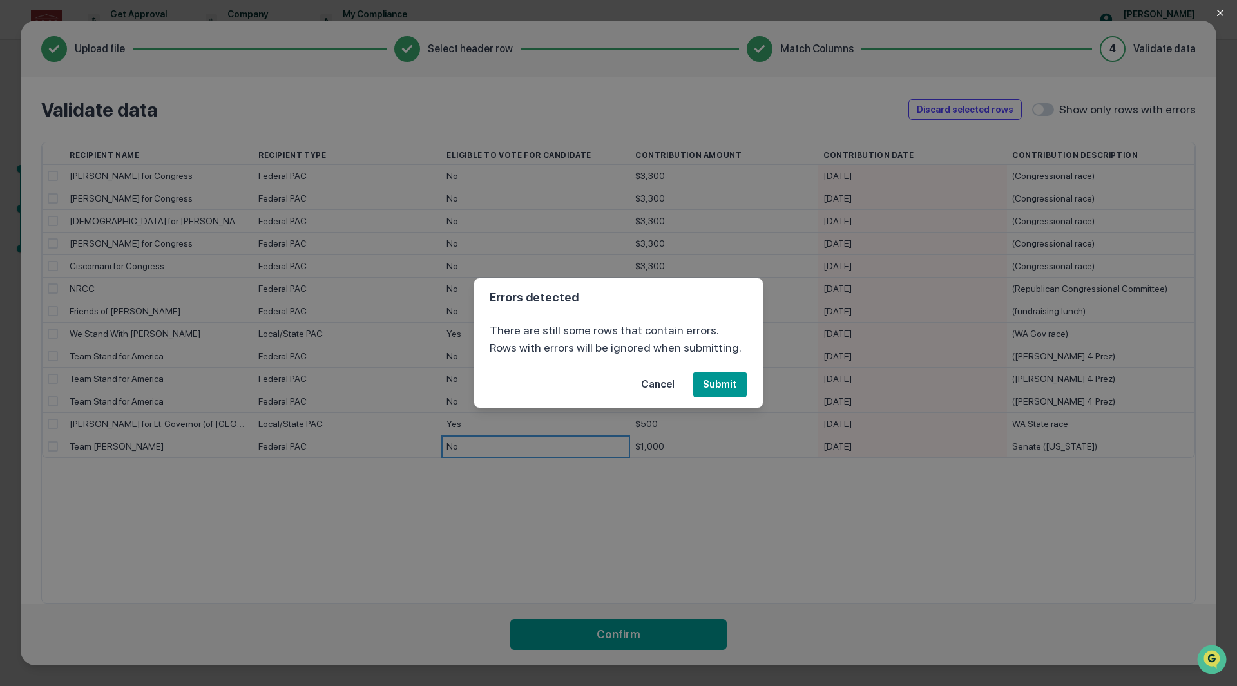
click at [665, 377] on button "Cancel" at bounding box center [658, 385] width 54 height 26
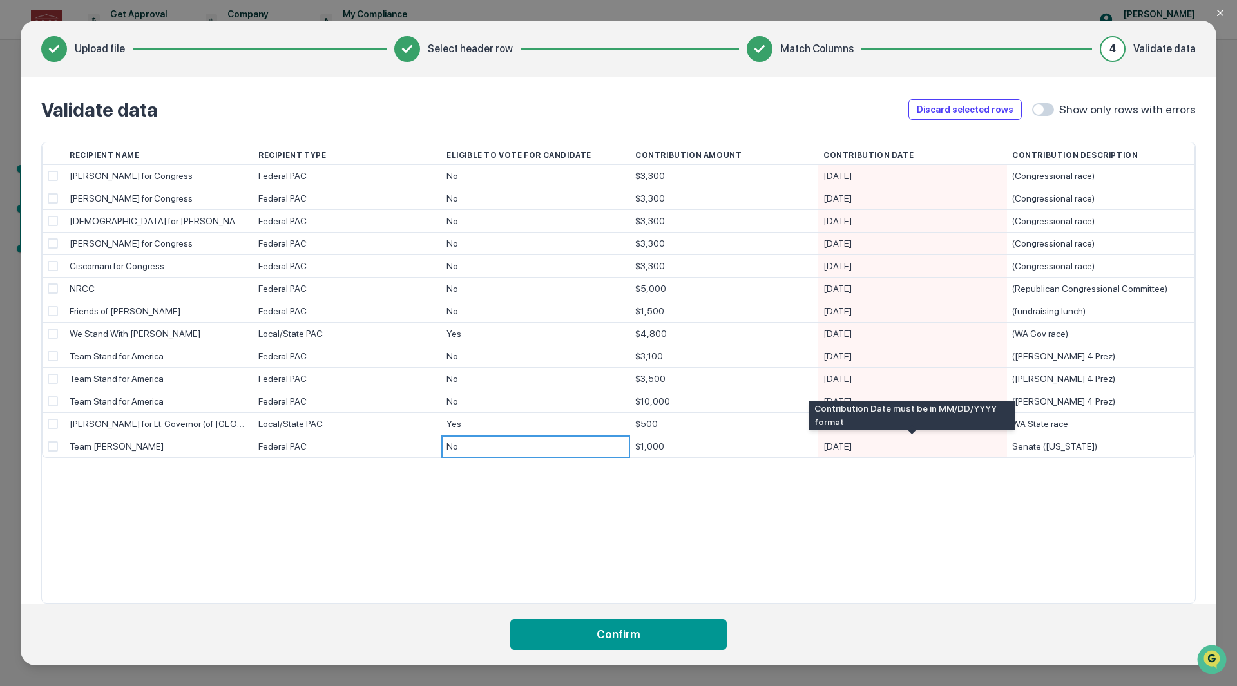
click at [842, 446] on div "[DATE]" at bounding box center [912, 446] width 178 height 23
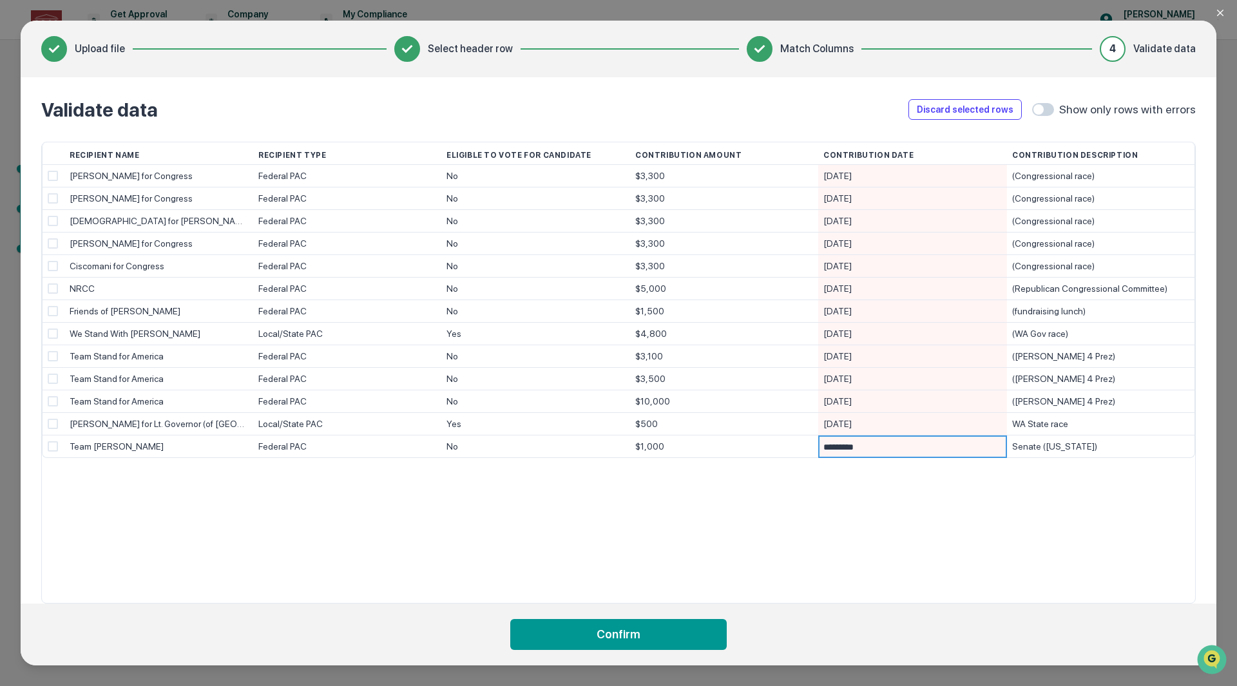
type input "**********"
click at [632, 632] on button "Confirm" at bounding box center [618, 634] width 216 height 31
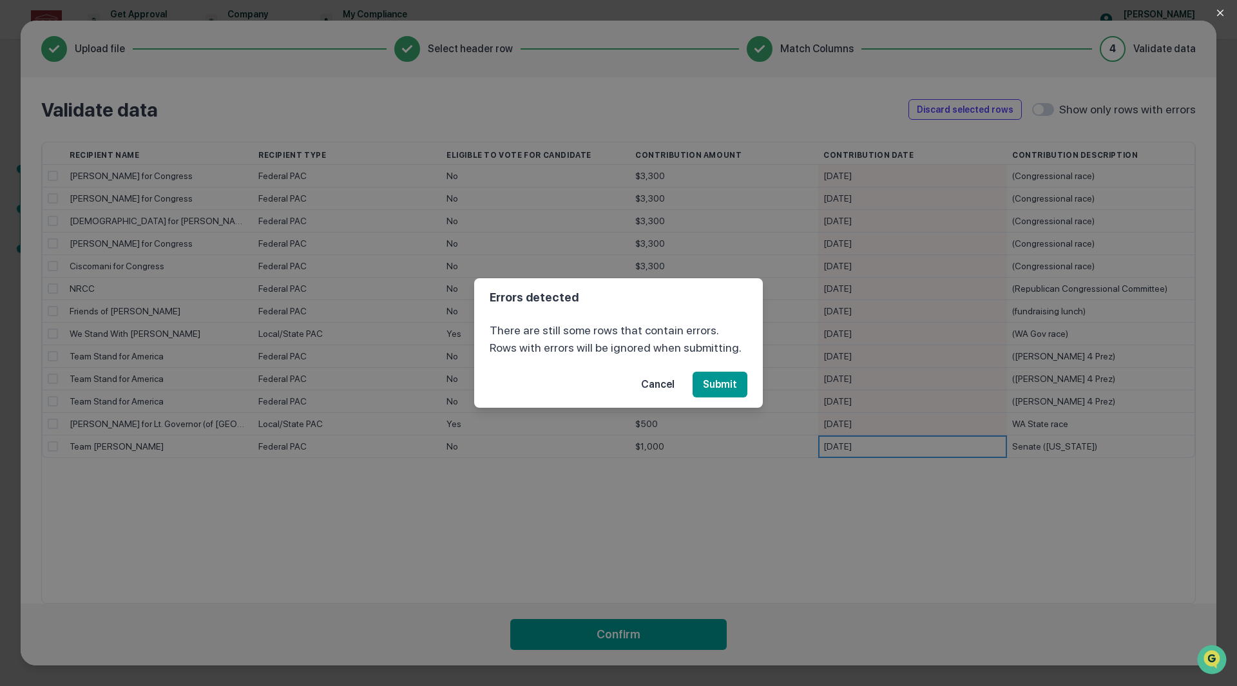
click at [725, 385] on button "Submit" at bounding box center [719, 385] width 55 height 26
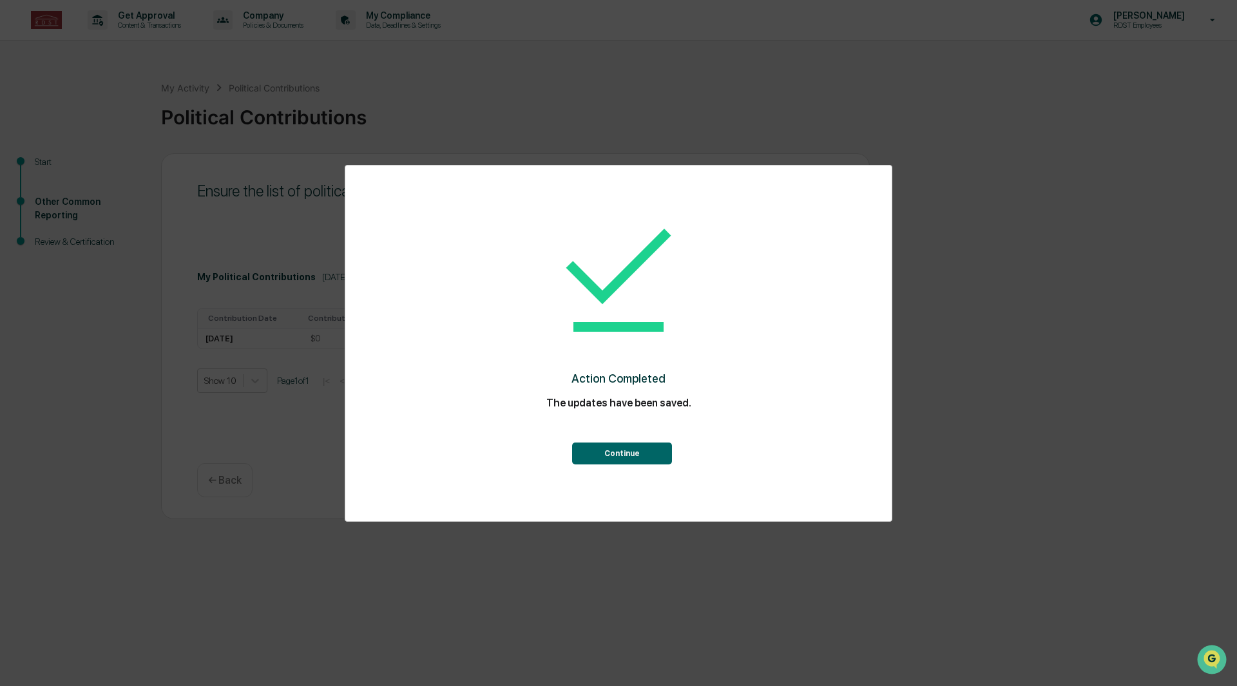
click at [603, 457] on button "Continue" at bounding box center [622, 453] width 100 height 22
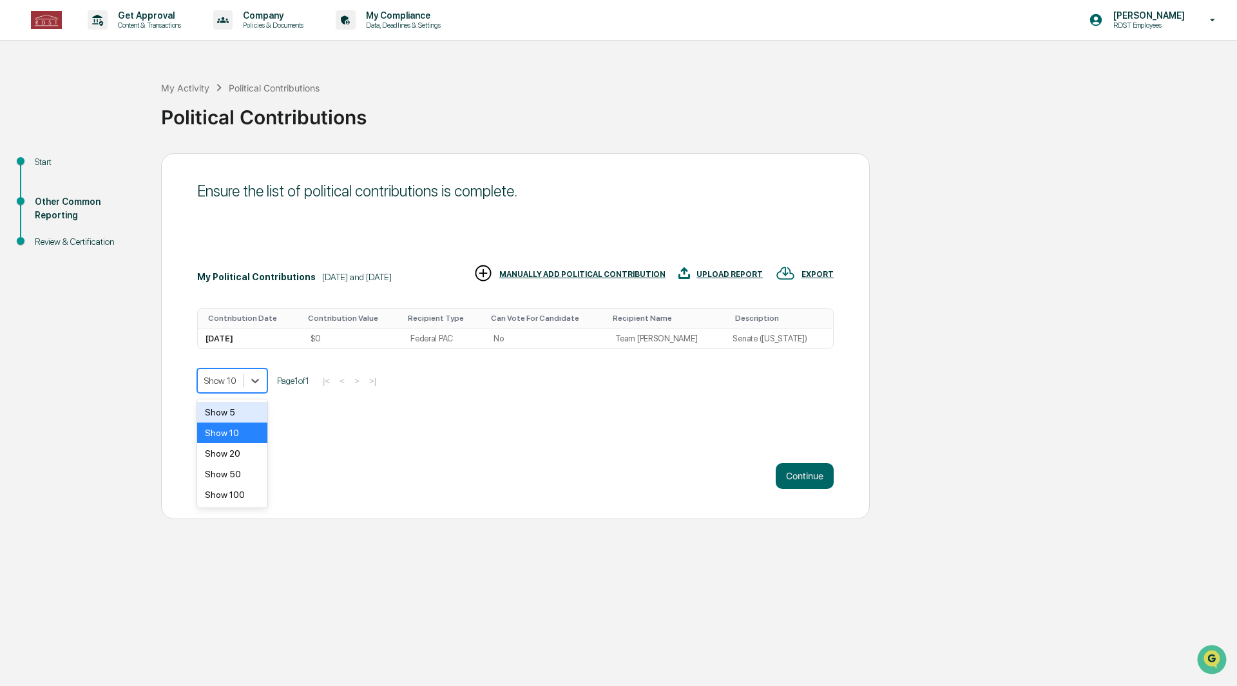
click at [256, 388] on div at bounding box center [254, 380] width 23 height 23
click at [247, 480] on div "Show 50" at bounding box center [232, 474] width 70 height 21
click at [714, 399] on div "Ensure the list of political contributions is complete. My Political Contributi…" at bounding box center [515, 336] width 708 height 366
click at [209, 478] on p "← Back" at bounding box center [224, 480] width 33 height 12
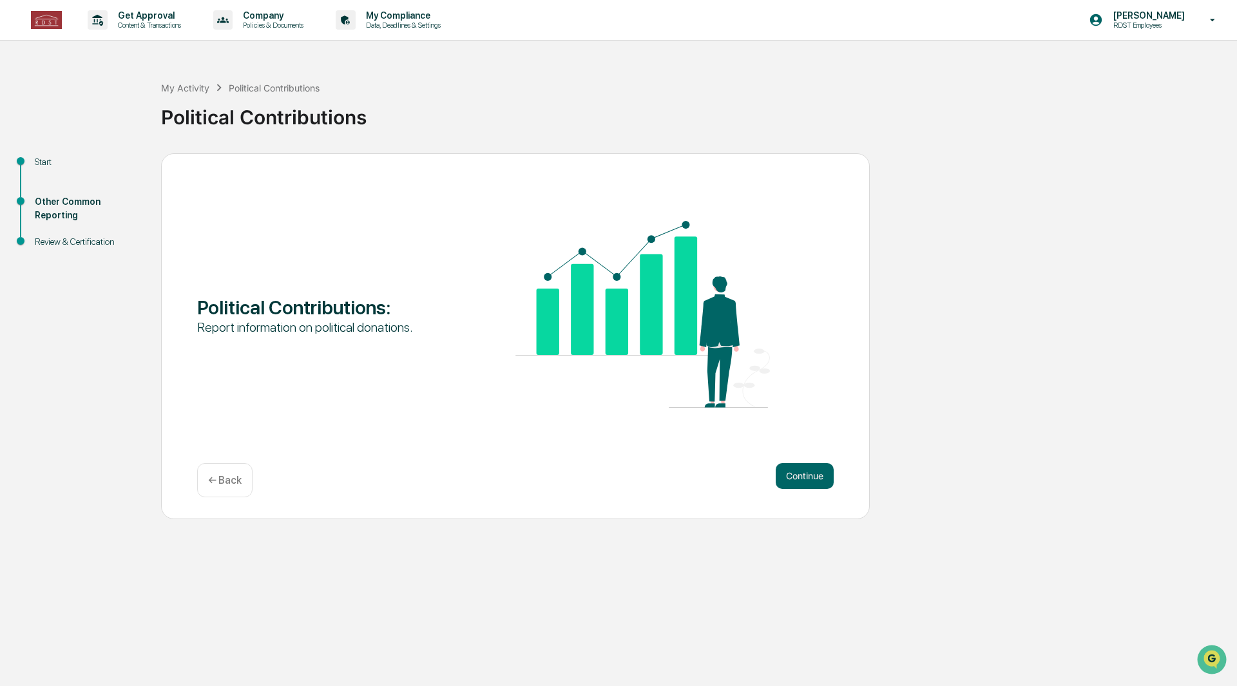
click at [812, 477] on button "Continue" at bounding box center [804, 476] width 58 height 26
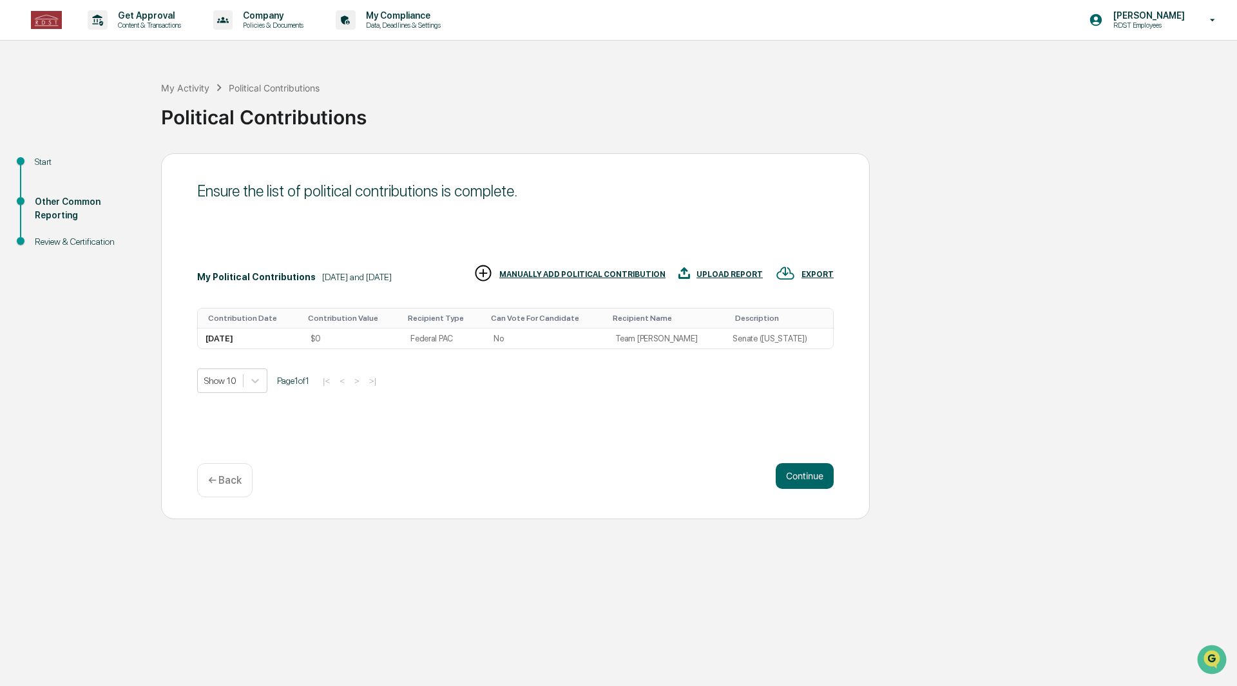
click at [254, 390] on div at bounding box center [254, 380] width 23 height 23
click at [479, 383] on div "Show 10 Page 1 of 1 |< < > >|" at bounding box center [515, 380] width 636 height 24
click at [303, 339] on td "[DATE]" at bounding box center [250, 338] width 105 height 20
click at [565, 332] on td "No" at bounding box center [547, 338] width 122 height 20
click at [565, 341] on td "No" at bounding box center [547, 338] width 122 height 20
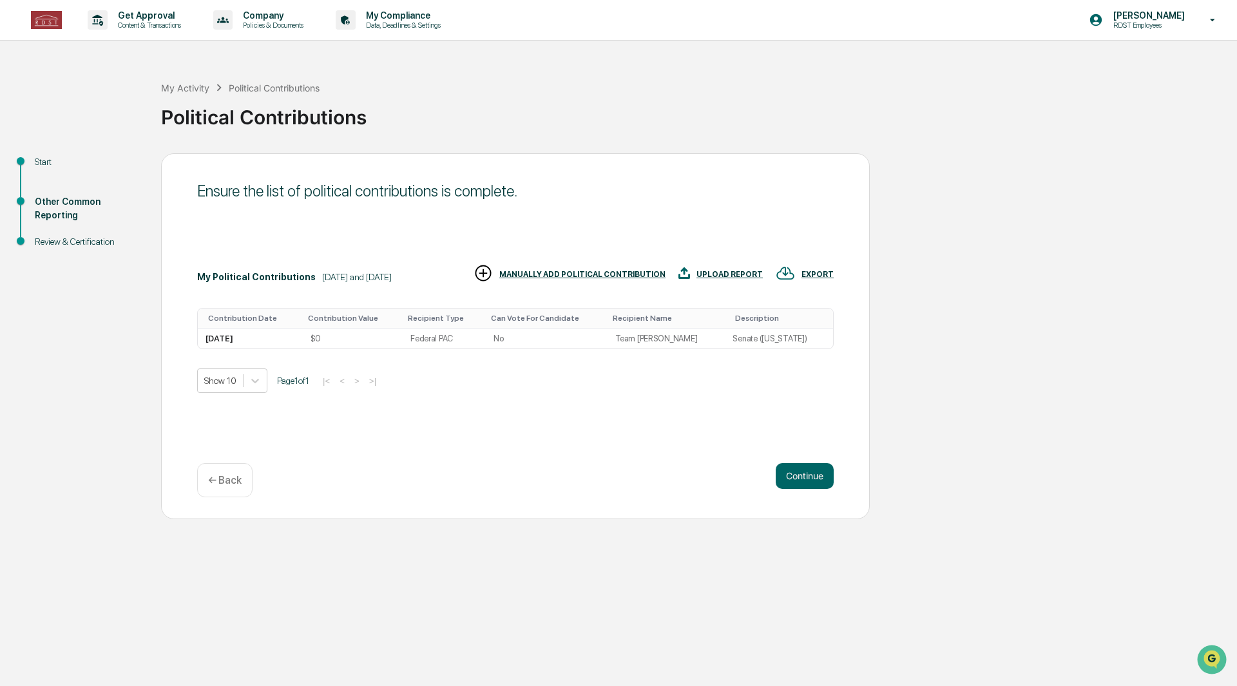
click at [236, 339] on td "[DATE]" at bounding box center [250, 338] width 105 height 20
click at [330, 470] on div "Continue ← Back" at bounding box center [515, 480] width 636 height 34
click at [723, 272] on div "UPLOAD REPORT" at bounding box center [729, 274] width 66 height 9
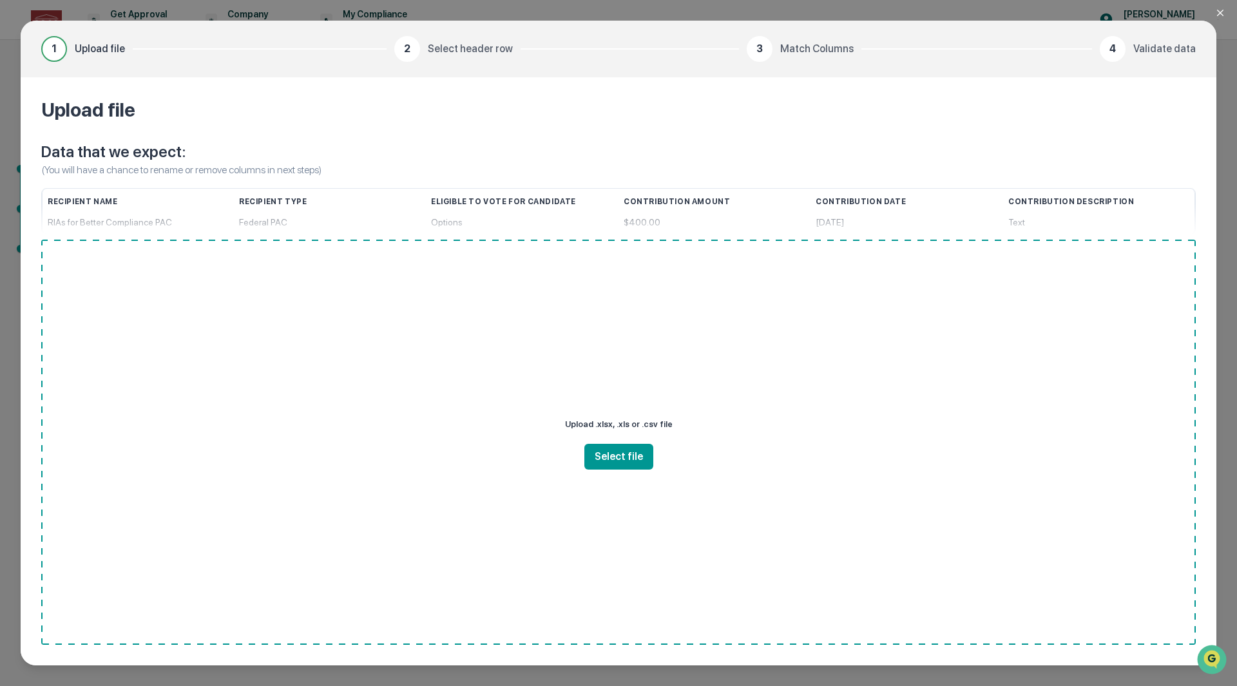
click at [624, 455] on button "Select file" at bounding box center [618, 457] width 69 height 26
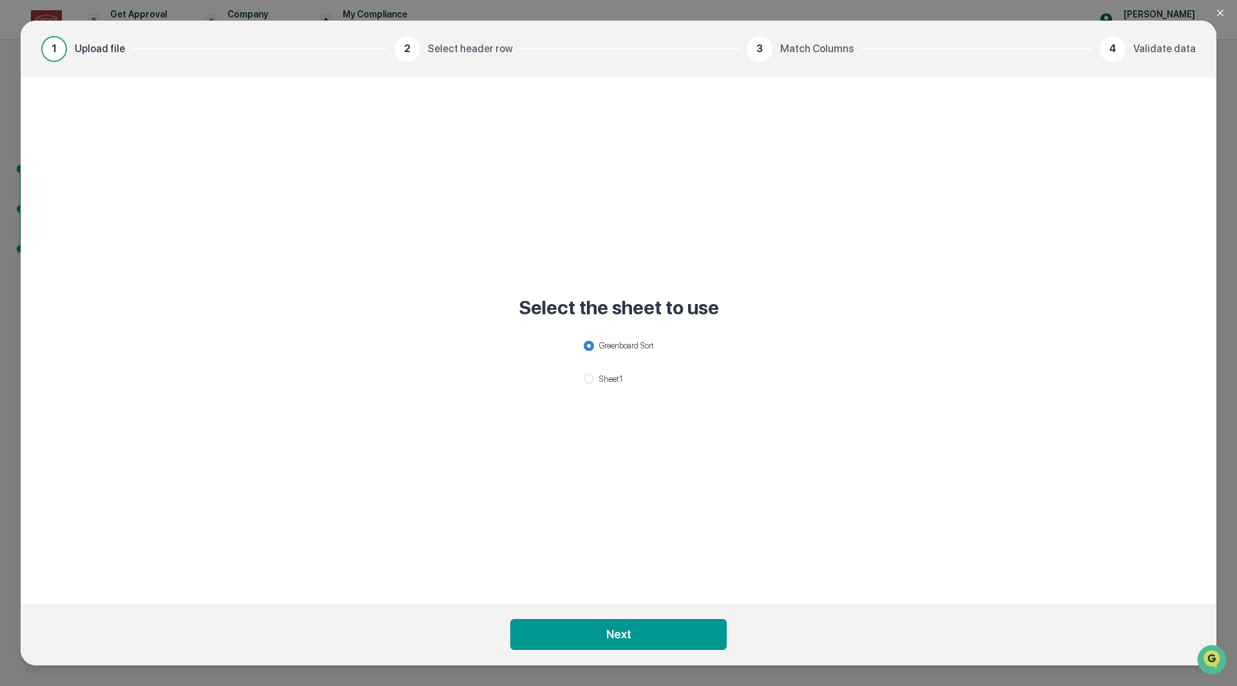
click at [633, 641] on button "Next" at bounding box center [618, 634] width 216 height 31
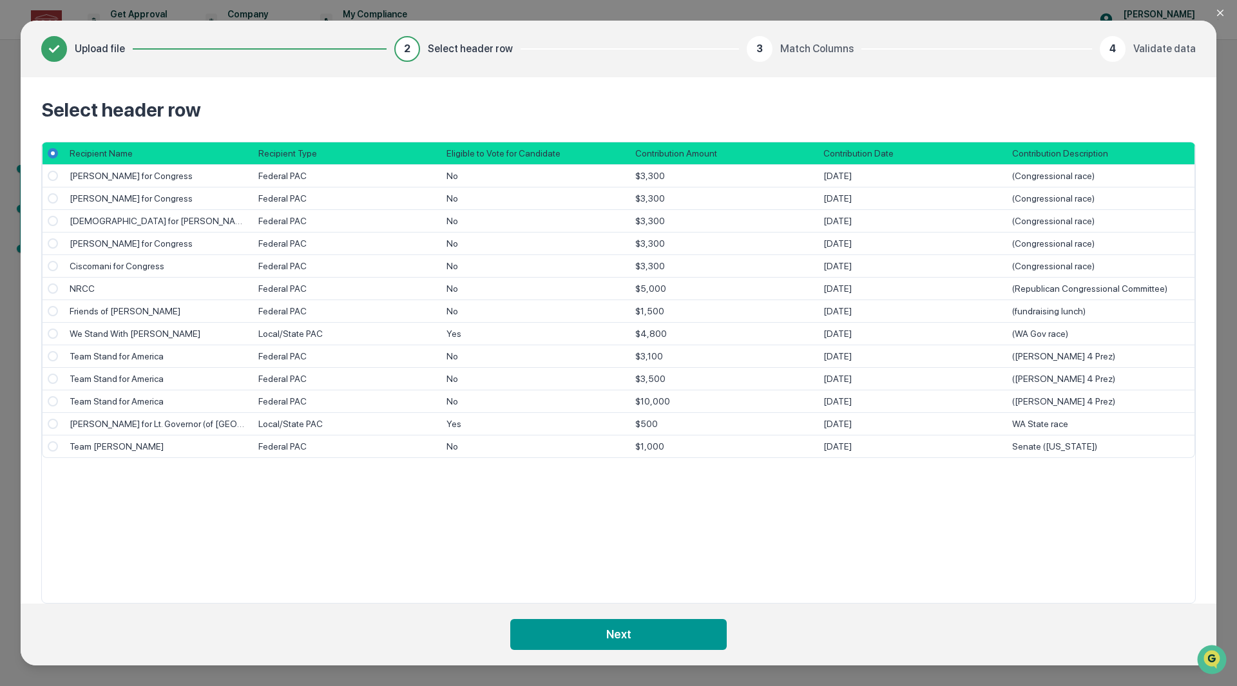
click at [614, 634] on button "Next" at bounding box center [618, 634] width 216 height 31
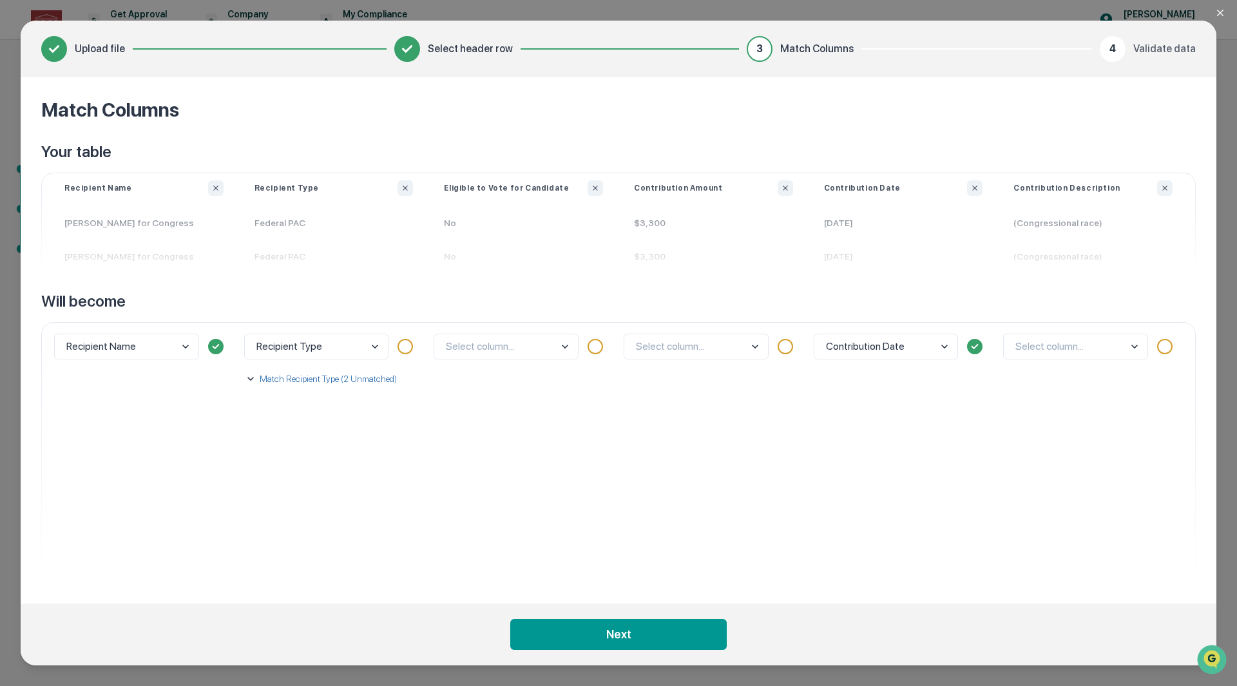
click at [318, 384] on p "Match Recipient Type (2 Unmatched)" at bounding box center [327, 378] width 140 height 13
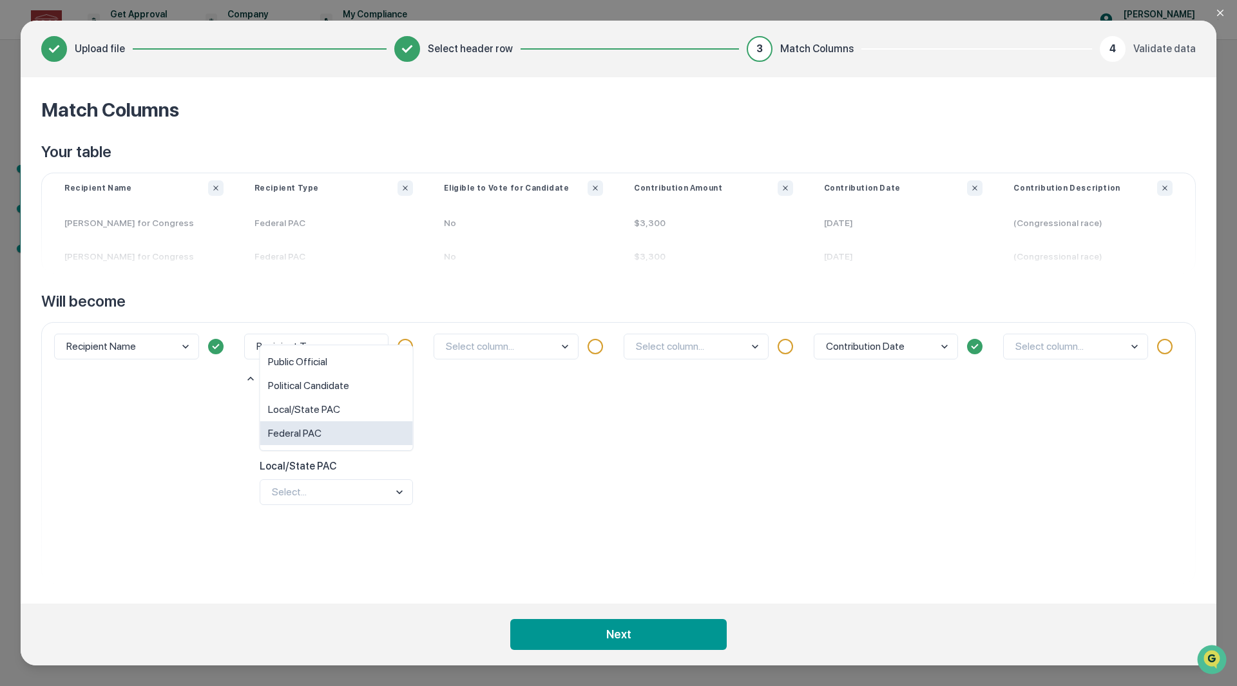
click at [327, 442] on body "Get Approval Content & Transactions Company Policies & Documents My Compliance …" at bounding box center [618, 343] width 1237 height 686
click at [328, 429] on div "Federal PAC" at bounding box center [336, 433] width 153 height 24
click at [347, 496] on body "Get Approval Content & Transactions Company Policies & Documents My Compliance …" at bounding box center [618, 343] width 1237 height 686
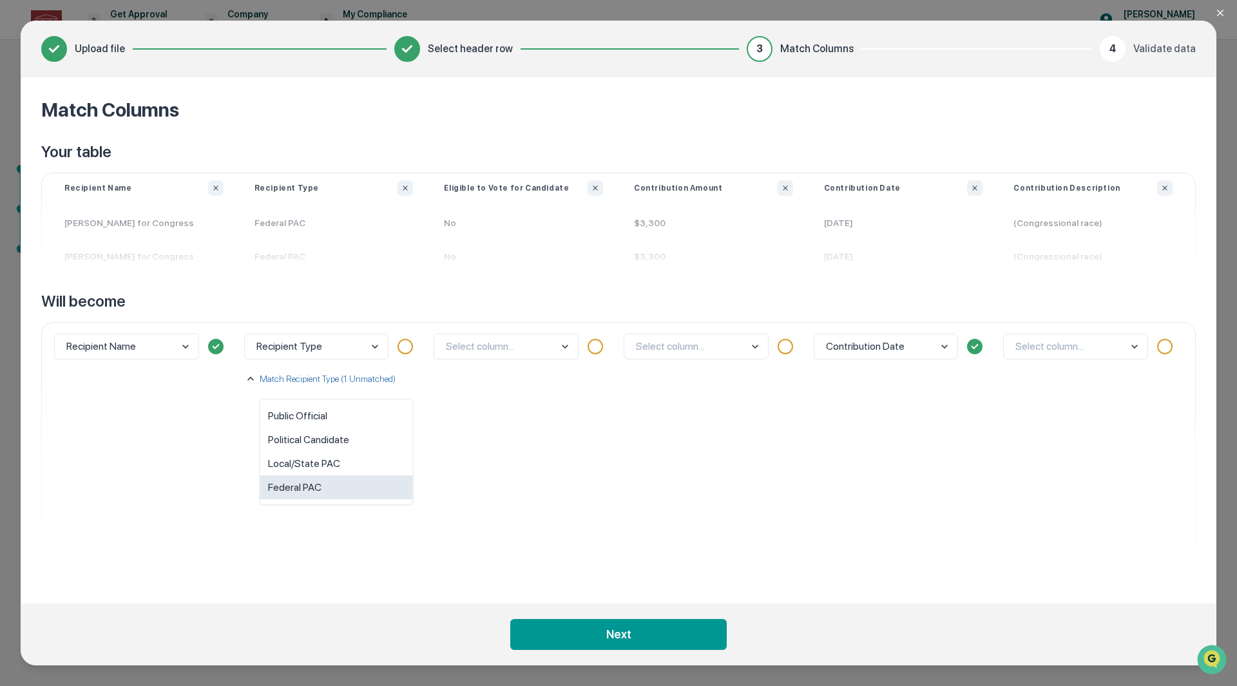
click at [339, 486] on div "Federal PAC" at bounding box center [336, 487] width 153 height 24
click at [339, 489] on body "Get Approval Content & Transactions Company Policies & Documents My Compliance …" at bounding box center [618, 343] width 1237 height 686
click at [337, 465] on div "Local/State PAC" at bounding box center [336, 463] width 153 height 24
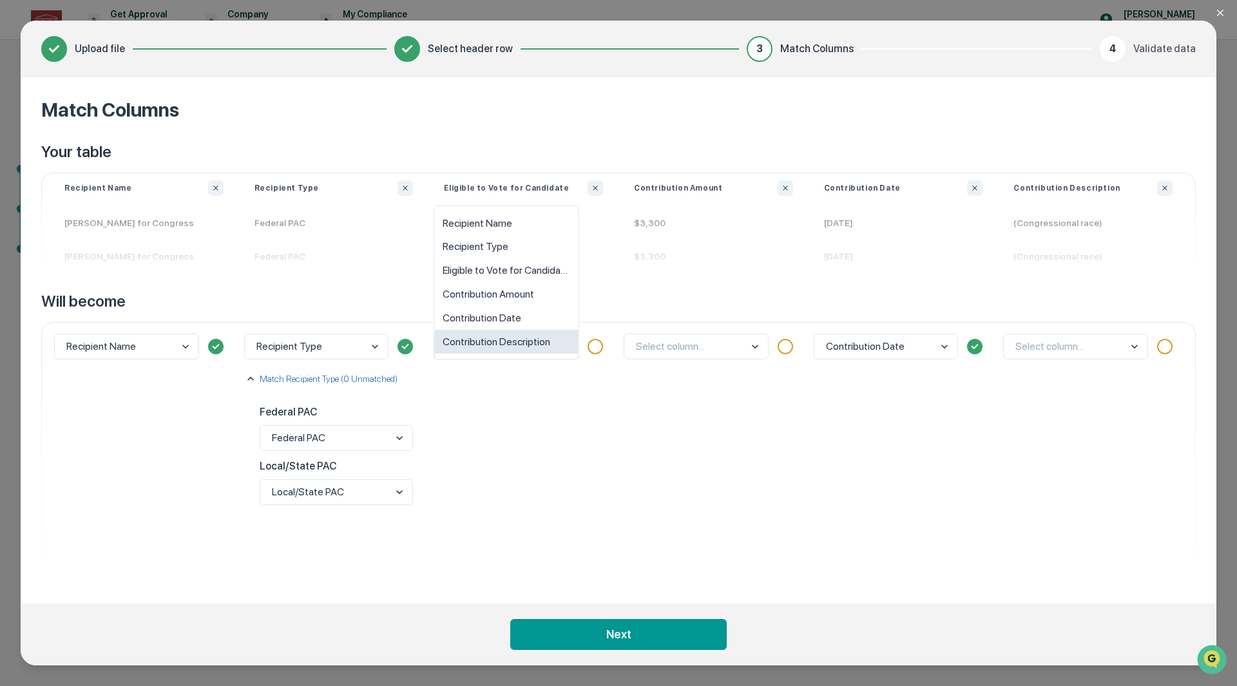
click at [494, 348] on body "Get Approval Content & Transactions Company Policies & Documents My Compliance …" at bounding box center [618, 343] width 1237 height 686
click at [520, 275] on div "Eligible to Vote for Candidate" at bounding box center [507, 271] width 144 height 24
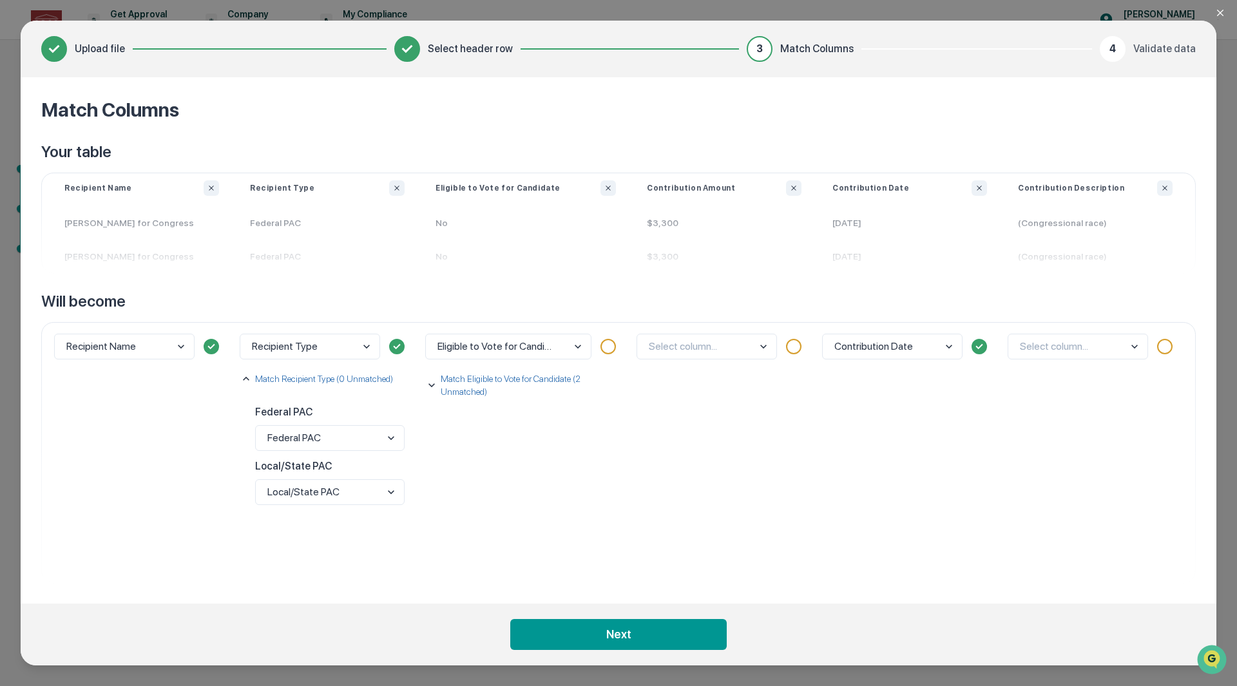
click at [482, 386] on p "Match Eligible to Vote for Candidate (2 Unmatched)" at bounding box center [530, 385] width 185 height 26
click at [485, 461] on body "Get Approval Content & Transactions Company Policies & Documents My Compliance …" at bounding box center [618, 343] width 1237 height 686
click at [498, 424] on div "Yes" at bounding box center [528, 422] width 174 height 24
click at [501, 458] on body "Get Approval Content & Transactions Company Policies & Documents My Compliance …" at bounding box center [618, 343] width 1237 height 686
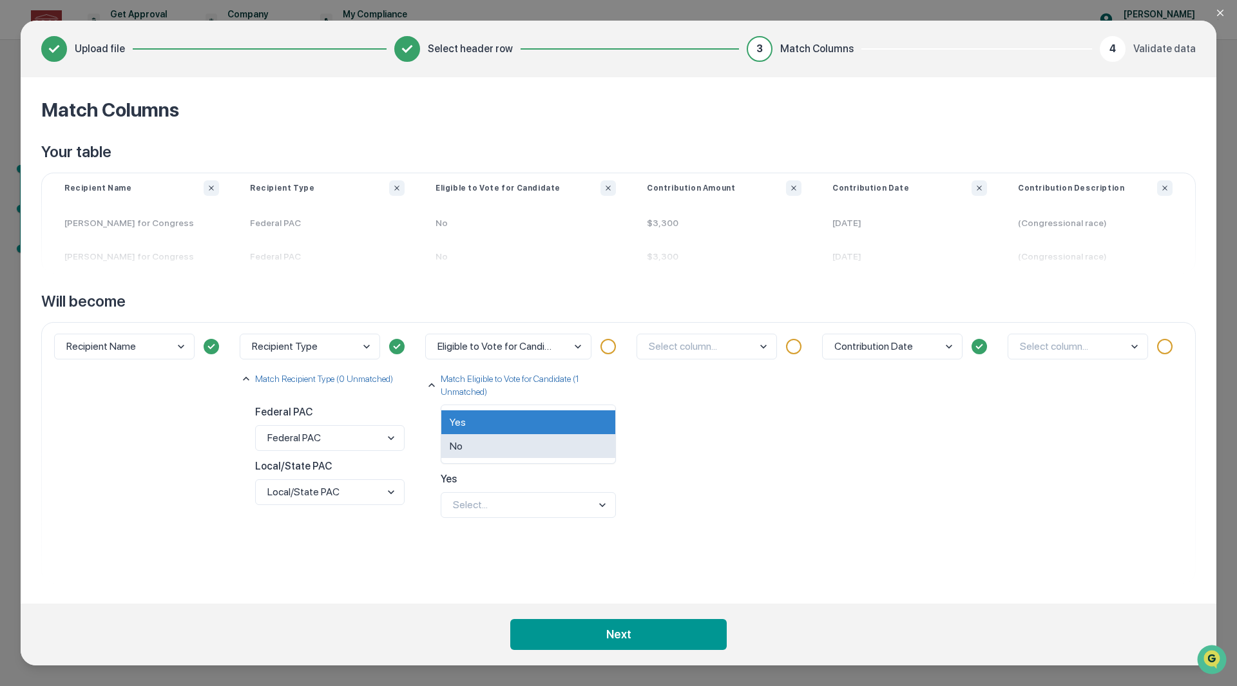
click at [500, 450] on div "No" at bounding box center [528, 446] width 174 height 24
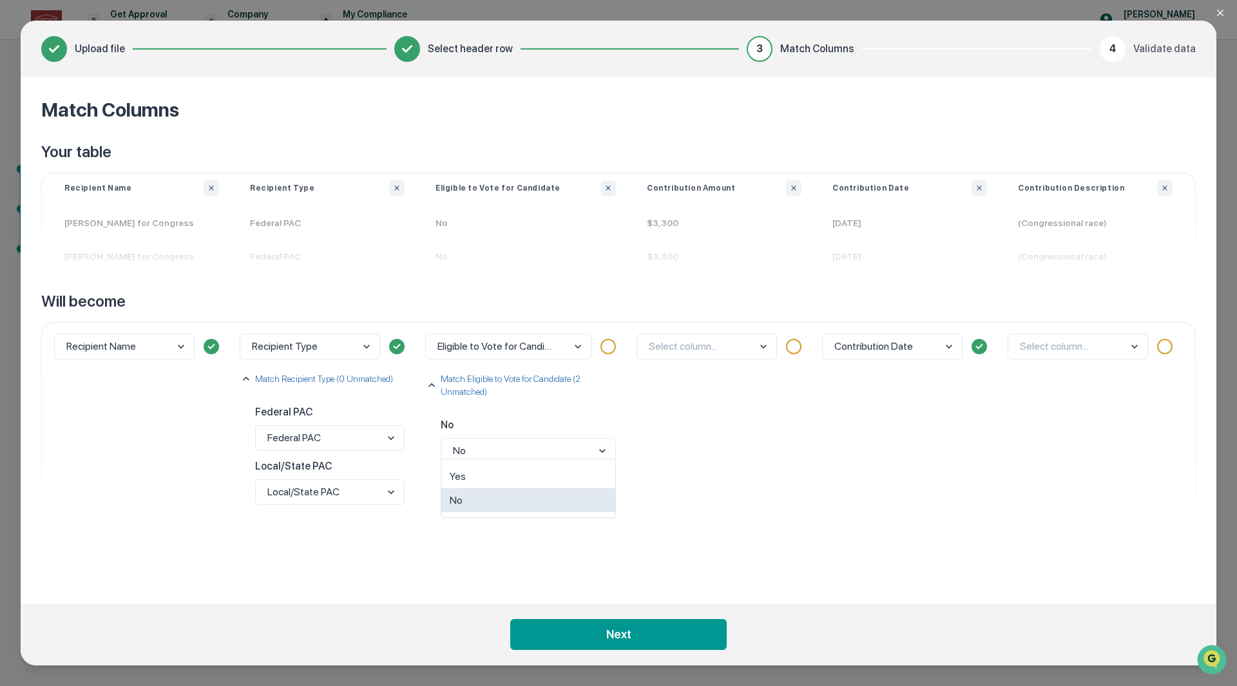
click at [508, 501] on body "Get Approval Content & Transactions Company Policies & Documents My Compliance …" at bounding box center [618, 343] width 1237 height 686
click at [505, 477] on div "Yes" at bounding box center [528, 476] width 174 height 24
click at [602, 347] on div at bounding box center [607, 346] width 15 height 15
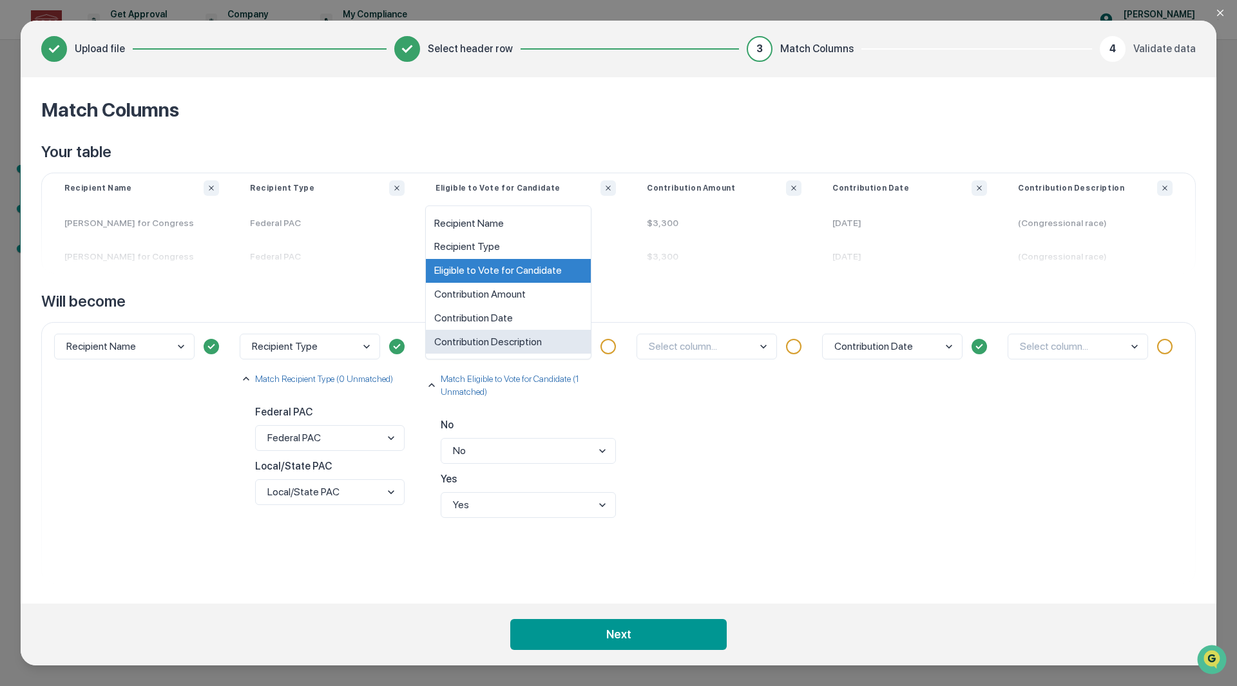
click at [499, 343] on body "Get Approval Content & Transactions Company Policies & Documents My Compliance …" at bounding box center [618, 343] width 1237 height 686
click at [506, 271] on div "Eligible to Vote for Candidate" at bounding box center [508, 271] width 165 height 24
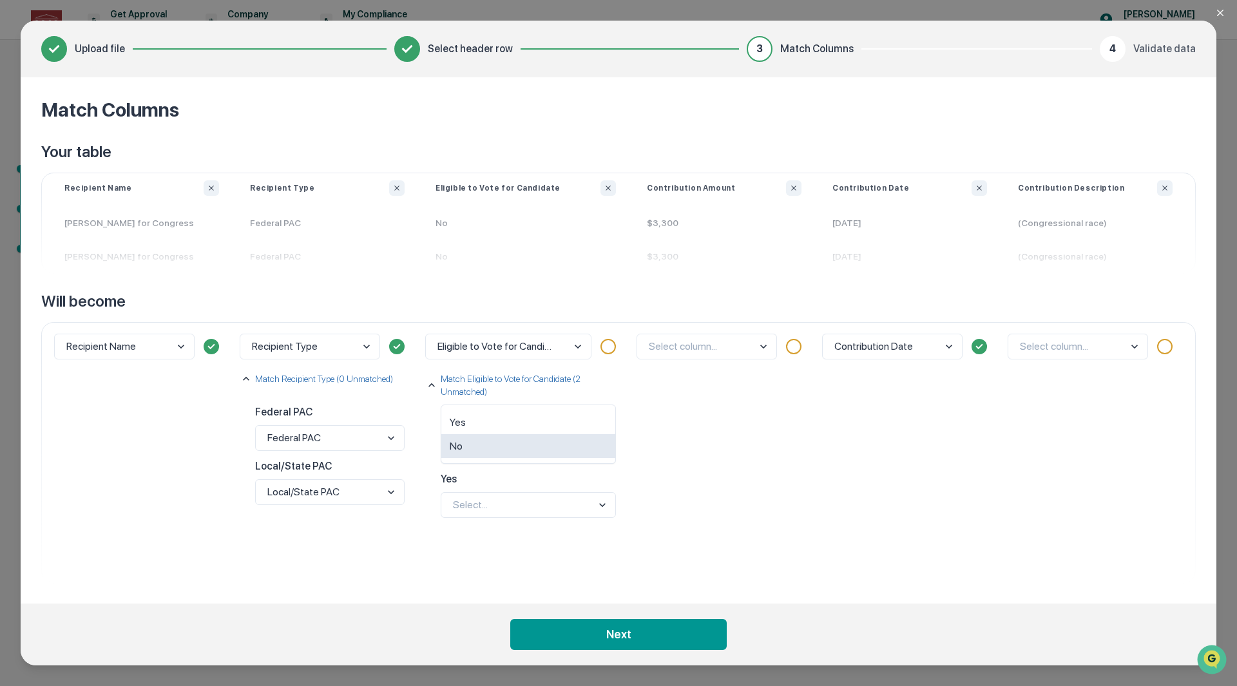
click at [477, 443] on body "Get Approval Content & Transactions Company Policies & Documents My Compliance …" at bounding box center [618, 343] width 1237 height 686
click at [480, 444] on div "No" at bounding box center [528, 446] width 174 height 24
click at [505, 506] on body "Get Approval Content & Transactions Company Policies & Documents My Compliance …" at bounding box center [618, 343] width 1237 height 686
click at [506, 477] on div "Yes" at bounding box center [528, 476] width 174 height 24
drag, startPoint x: 607, startPoint y: 345, endPoint x: 613, endPoint y: 340, distance: 7.3
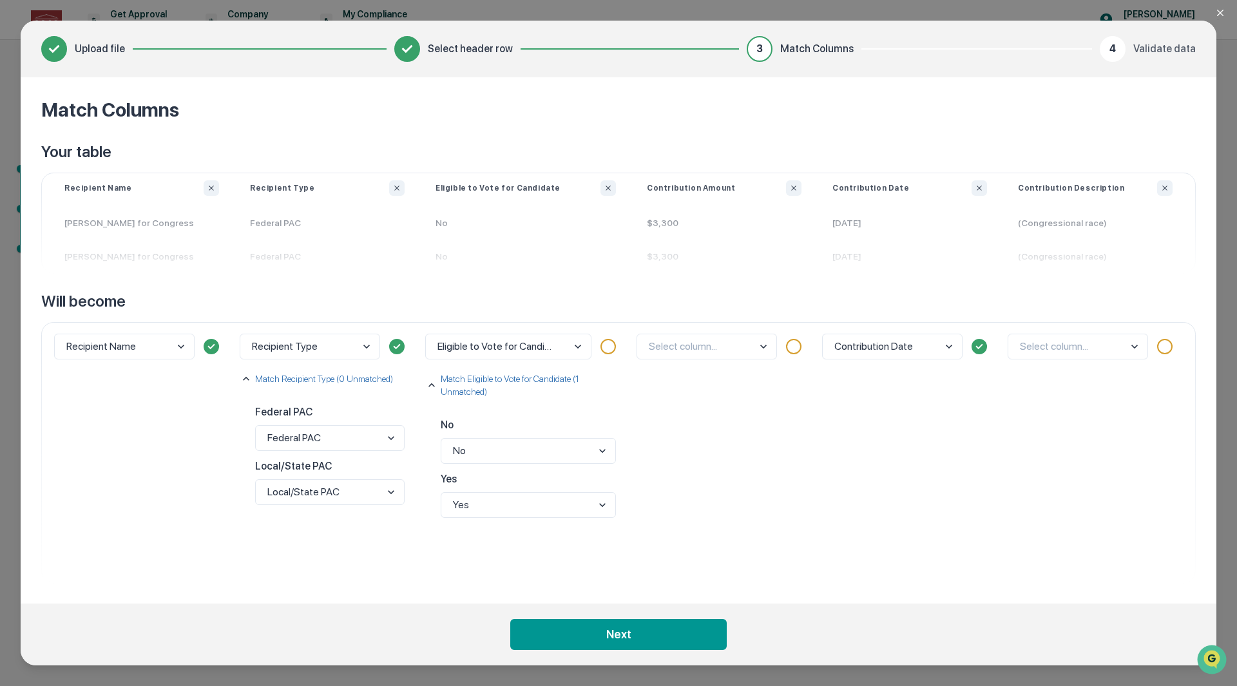
click at [609, 342] on div at bounding box center [607, 346] width 15 height 15
click at [688, 349] on body "Get Approval Content & Transactions Company Policies & Documents My Compliance …" at bounding box center [618, 343] width 1237 height 686
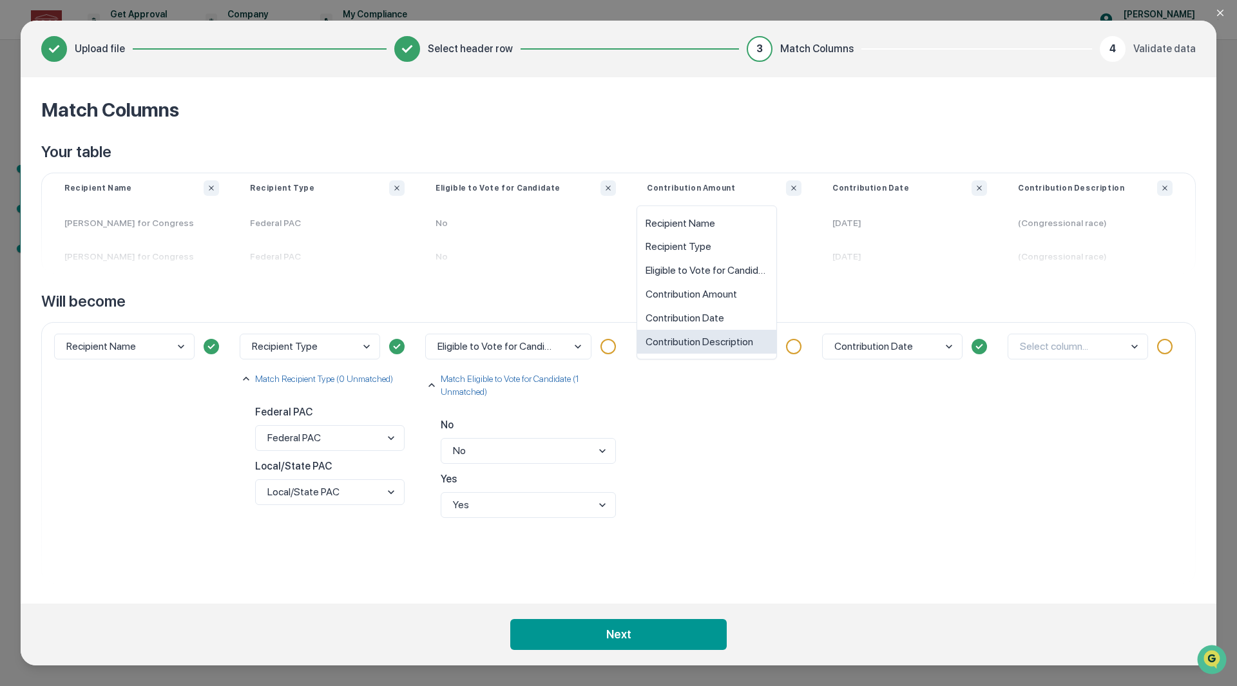
click at [710, 399] on div "option Contribution Description focused, 6 of 6. 6 results available. Use Up an…" at bounding box center [723, 452] width 185 height 261
click at [719, 348] on body "Get Approval Content & Transactions Company Policies & Documents My Compliance …" at bounding box center [618, 343] width 1237 height 686
click at [714, 293] on div "Contribution Amount" at bounding box center [706, 295] width 139 height 24
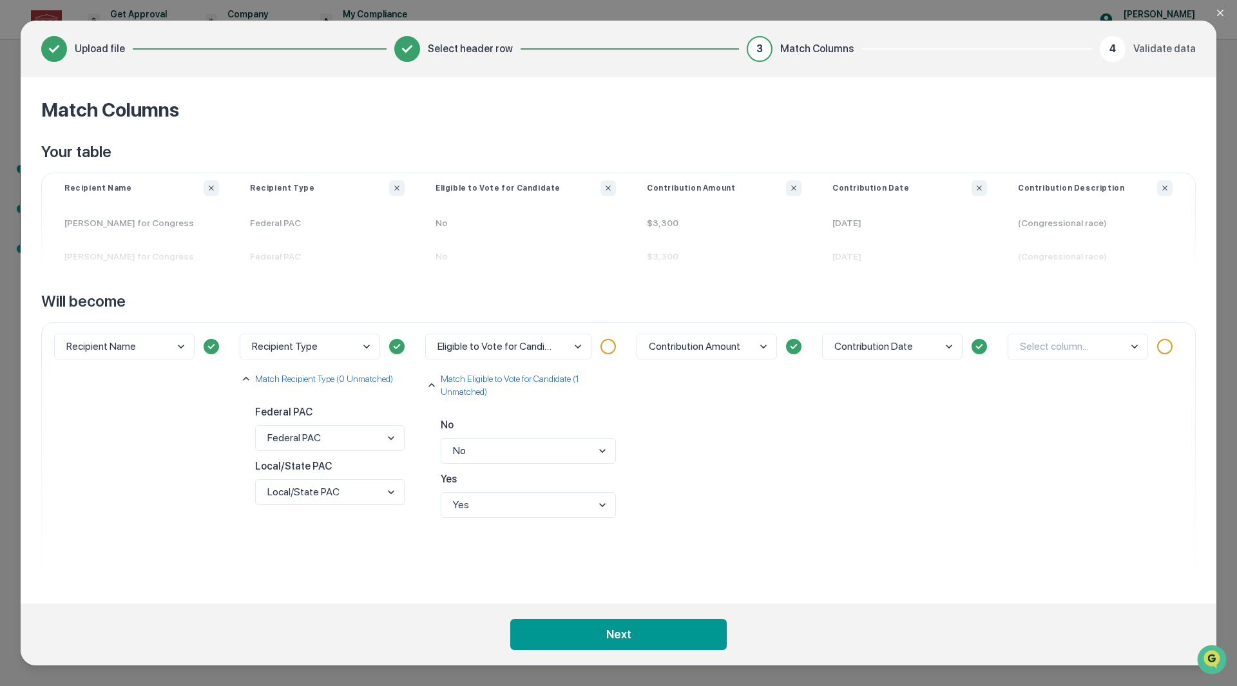
click at [1073, 343] on body "Get Approval Content & Transactions Company Policies & Documents My Compliance …" at bounding box center [618, 343] width 1237 height 686
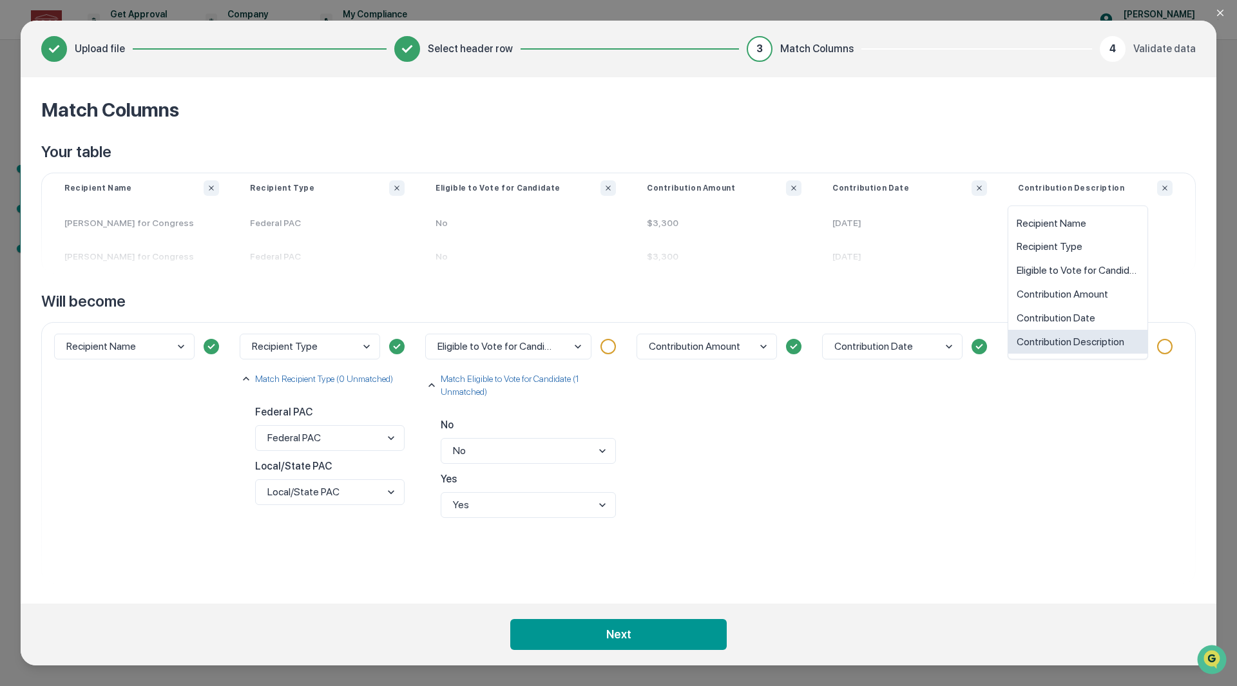
click at [1073, 343] on div "Contribution Description" at bounding box center [1077, 342] width 139 height 24
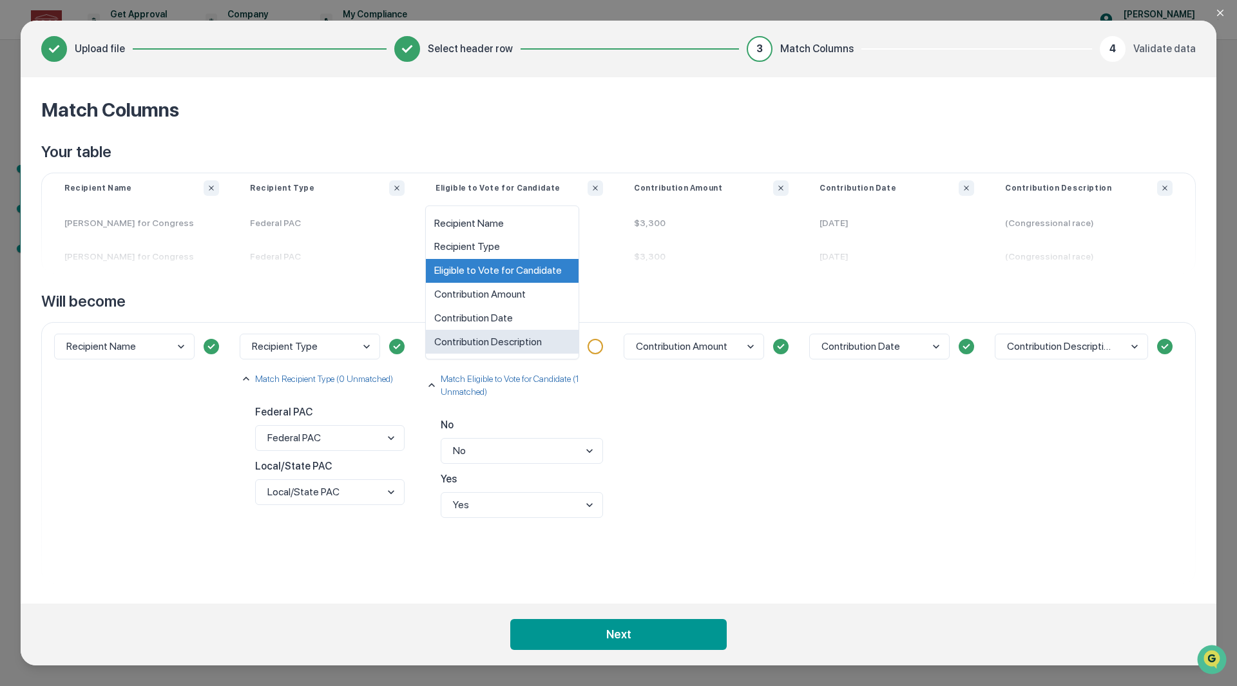
click at [555, 348] on body "Get Approval Content & Transactions Company Policies & Documents My Compliance …" at bounding box center [618, 343] width 1237 height 686
click at [506, 271] on div "Eligible to Vote for Candidate" at bounding box center [502, 271] width 153 height 24
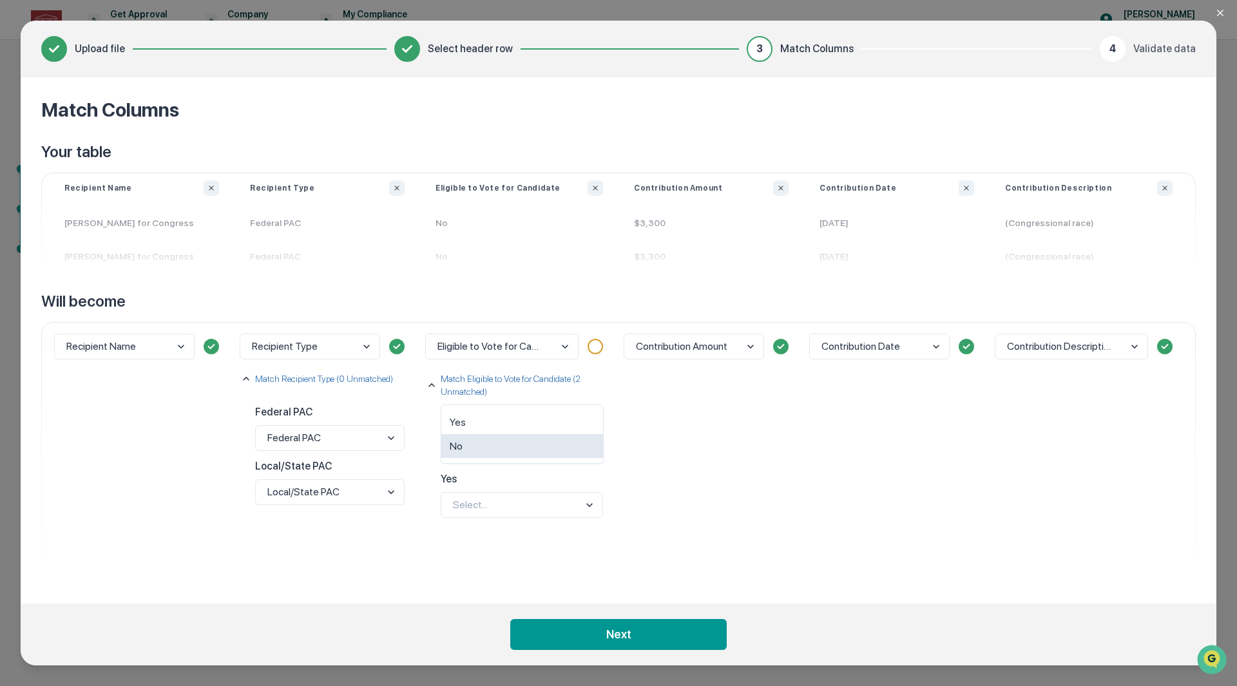
click at [523, 450] on body "Get Approval Content & Transactions Company Policies & Documents My Compliance …" at bounding box center [618, 343] width 1237 height 686
click at [529, 443] on div "No" at bounding box center [522, 446] width 162 height 24
click at [507, 505] on body "Get Approval Content & Transactions Company Policies & Documents My Compliance …" at bounding box center [618, 343] width 1237 height 686
click at [502, 476] on div "Yes" at bounding box center [522, 476] width 162 height 24
click at [521, 547] on div "Eligible to Vote for Candidate Match Eligible to Vote for Candidate (1 Unmatche…" at bounding box center [519, 452] width 198 height 261
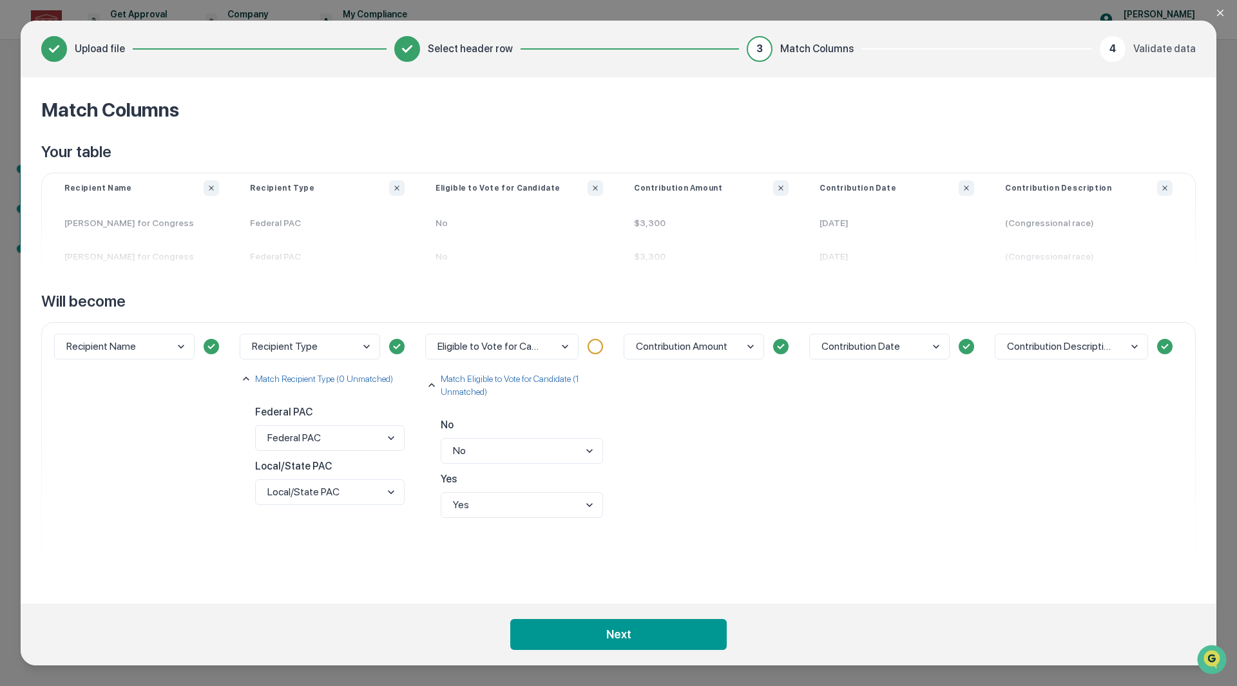
click at [629, 621] on button "Next" at bounding box center [618, 634] width 216 height 31
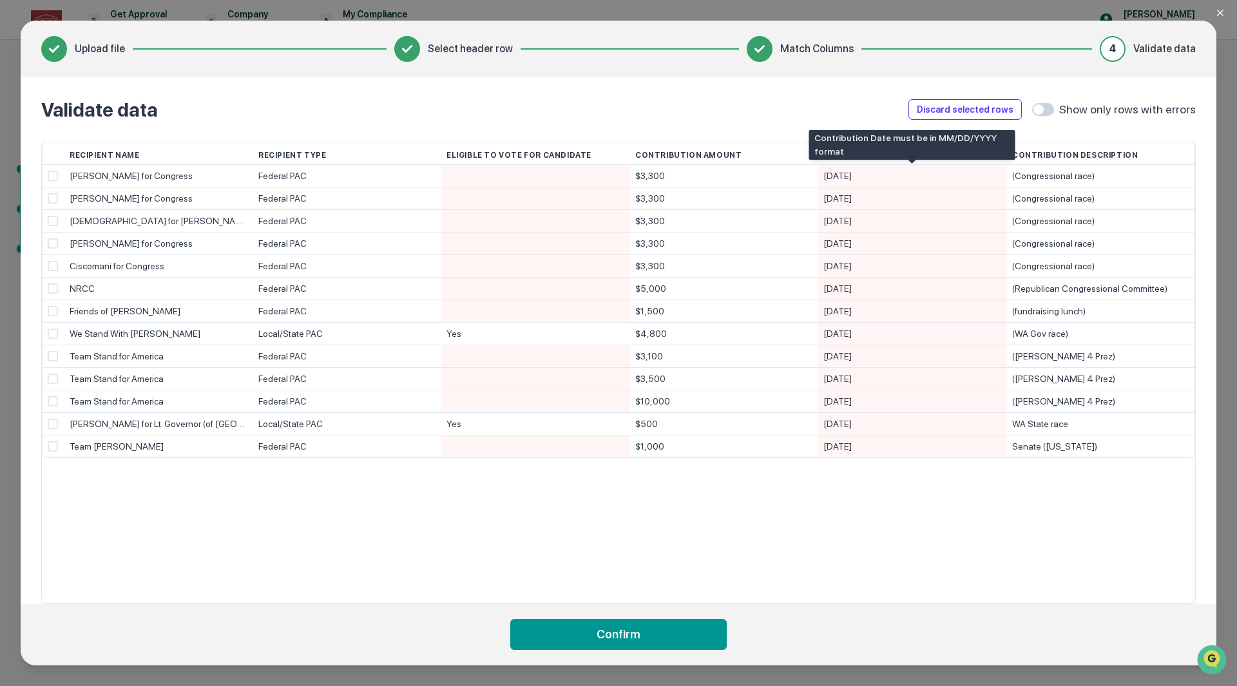
click at [863, 177] on div "[DATE]" at bounding box center [912, 176] width 178 height 23
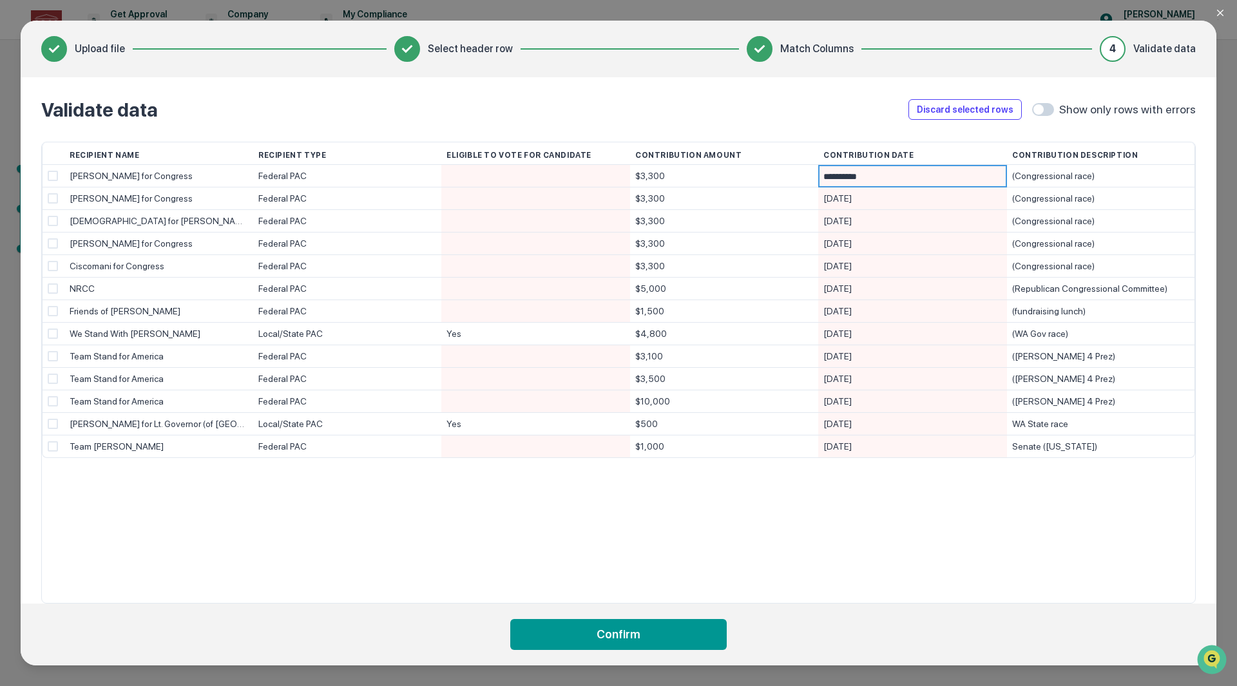
click at [902, 176] on input "**********" at bounding box center [915, 177] width 184 height 23
drag, startPoint x: 905, startPoint y: 444, endPoint x: 790, endPoint y: 439, distance: 114.8
click at [0, 0] on div "Team [PERSON_NAME] Federal PAC $1,000 [DATE] Senate ([US_STATE])" at bounding box center [0, 0] width 0 height 0
click at [871, 445] on div "[DATE]" at bounding box center [912, 446] width 178 height 23
type input "**********"
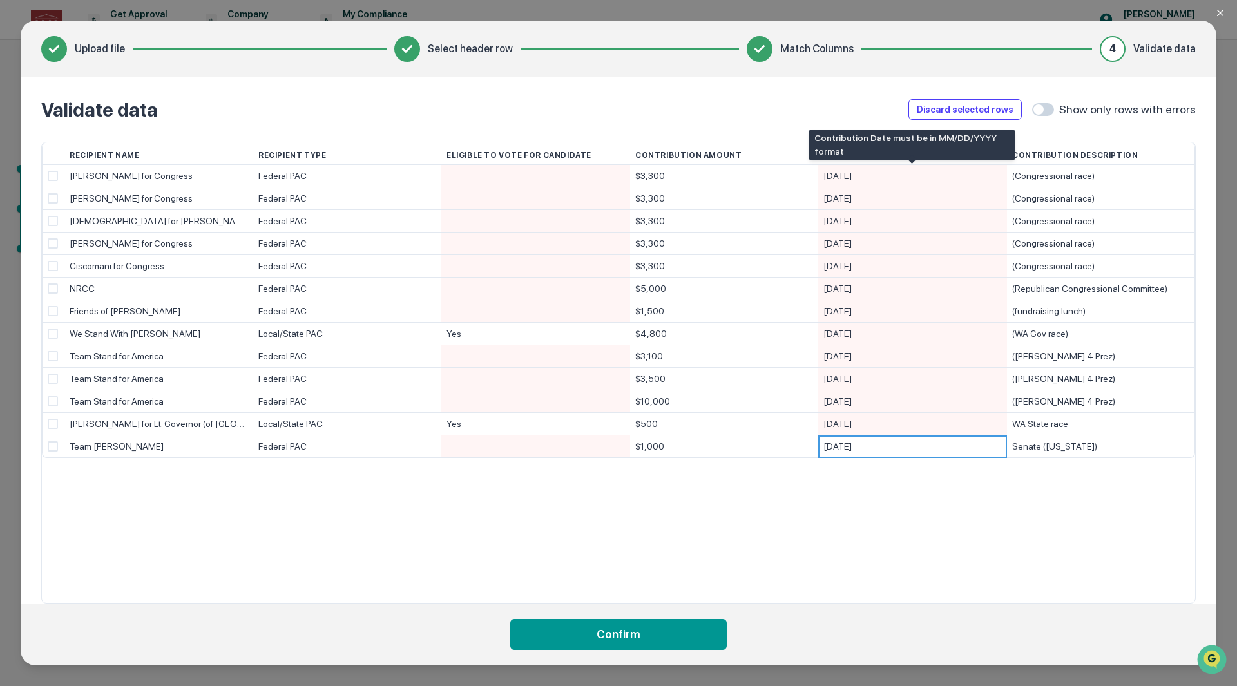
click at [863, 169] on div "[DATE]" at bounding box center [912, 176] width 178 height 23
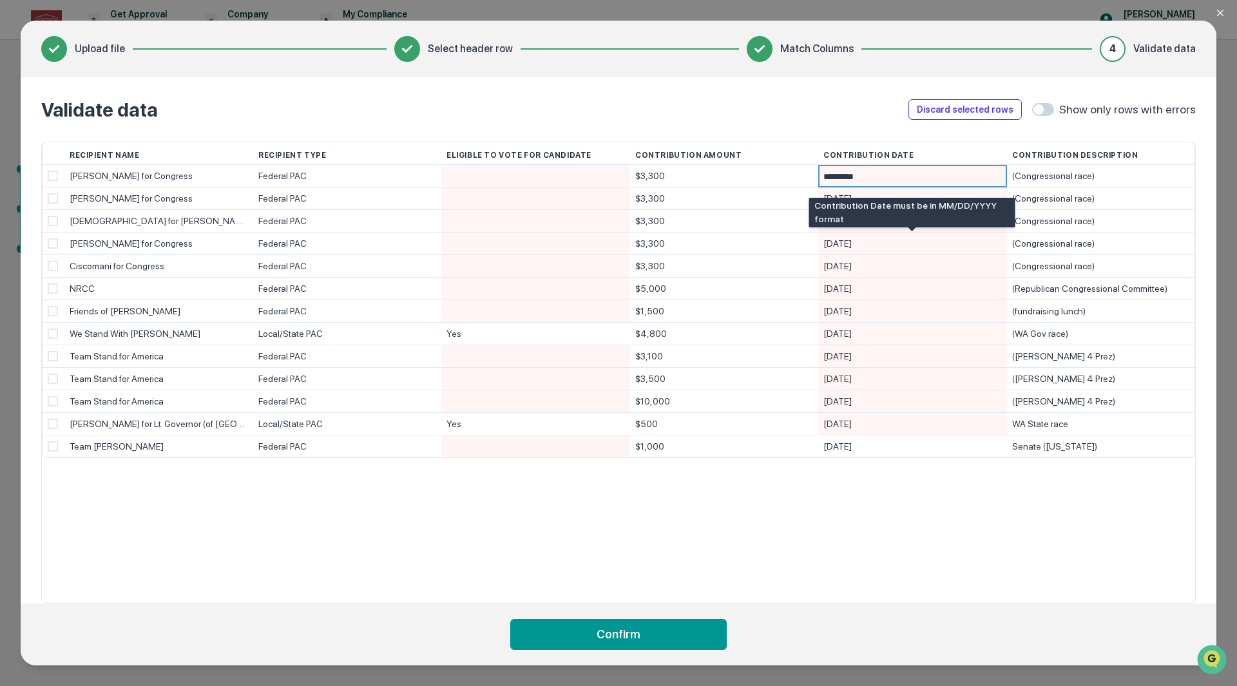
type input "**********"
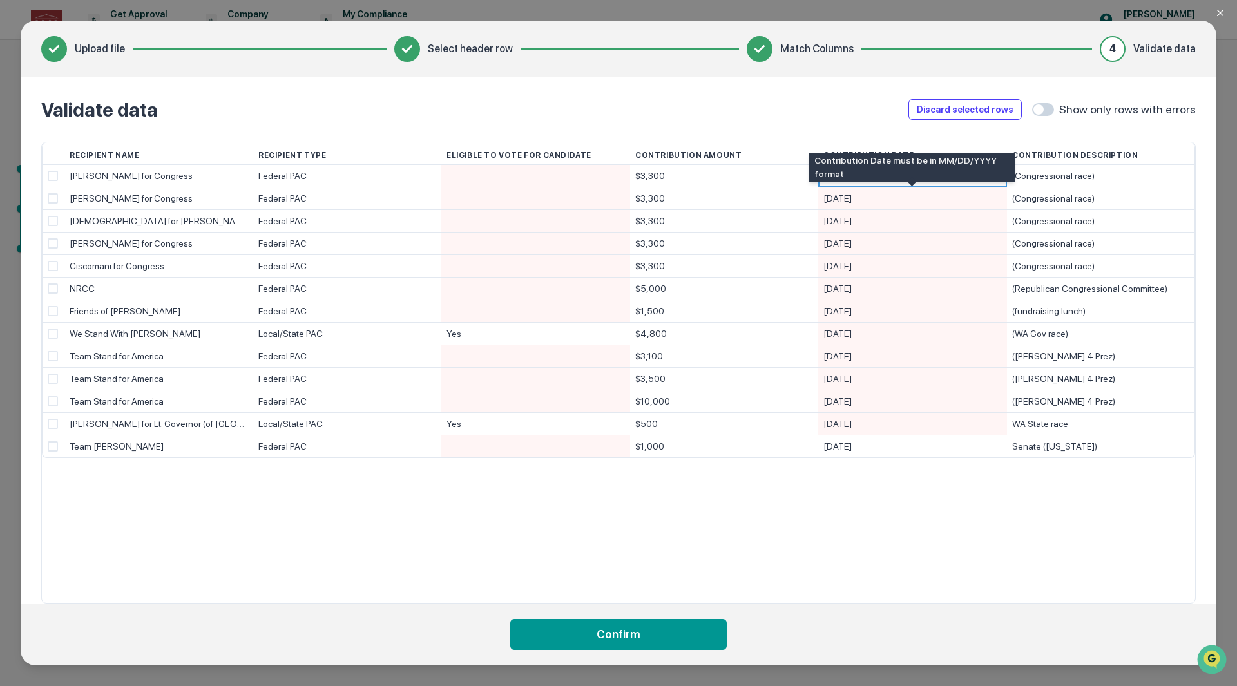
click at [901, 200] on div "[DATE]" at bounding box center [912, 198] width 178 height 23
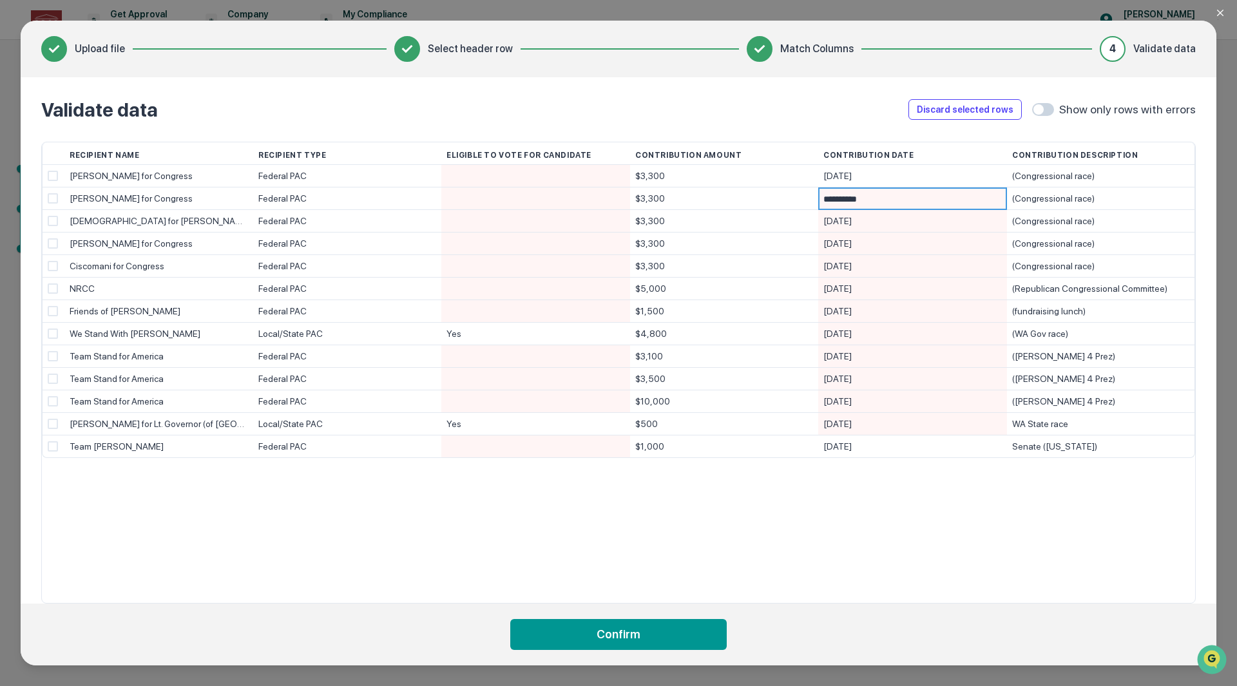
type input "**********"
drag, startPoint x: 886, startPoint y: 222, endPoint x: 799, endPoint y: 221, distance: 87.6
click at [0, 0] on div "[DEMOGRAPHIC_DATA] for [PERSON_NAME] Federal PAC $3,300 [DATE] (Congressional r…" at bounding box center [0, 0] width 0 height 0
click at [879, 219] on div "[DATE]" at bounding box center [912, 221] width 178 height 23
type input "**********"
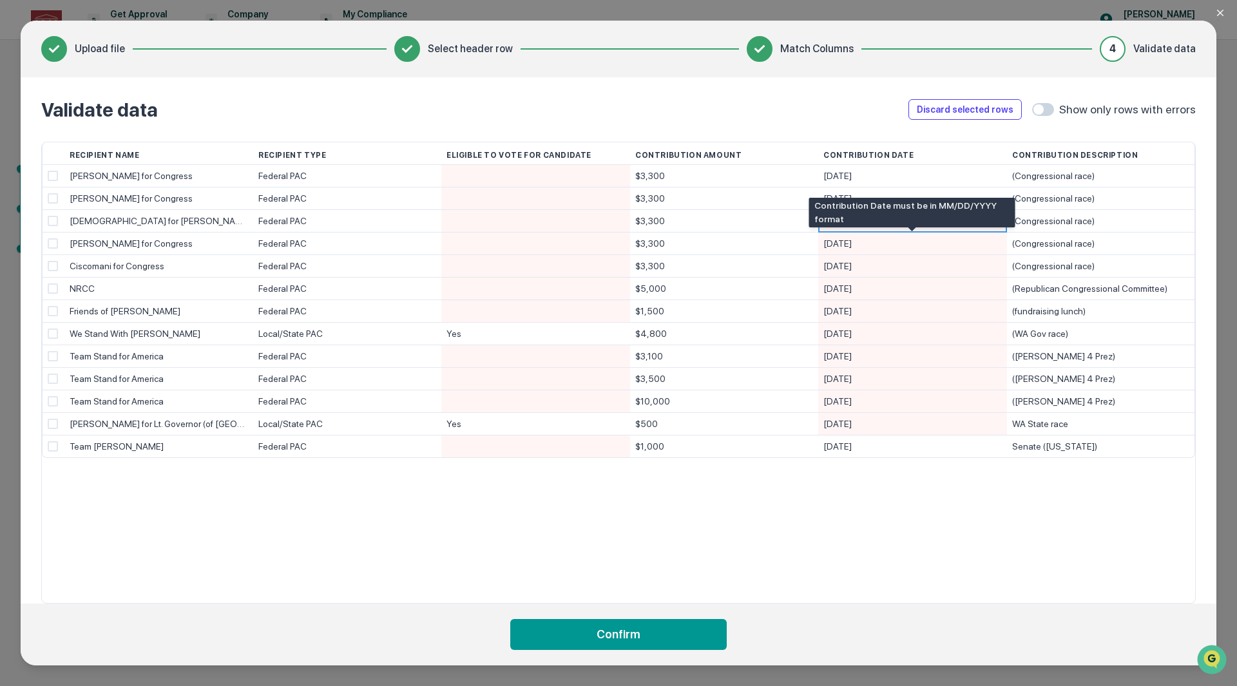
click at [884, 243] on div "[DATE]" at bounding box center [912, 244] width 178 height 23
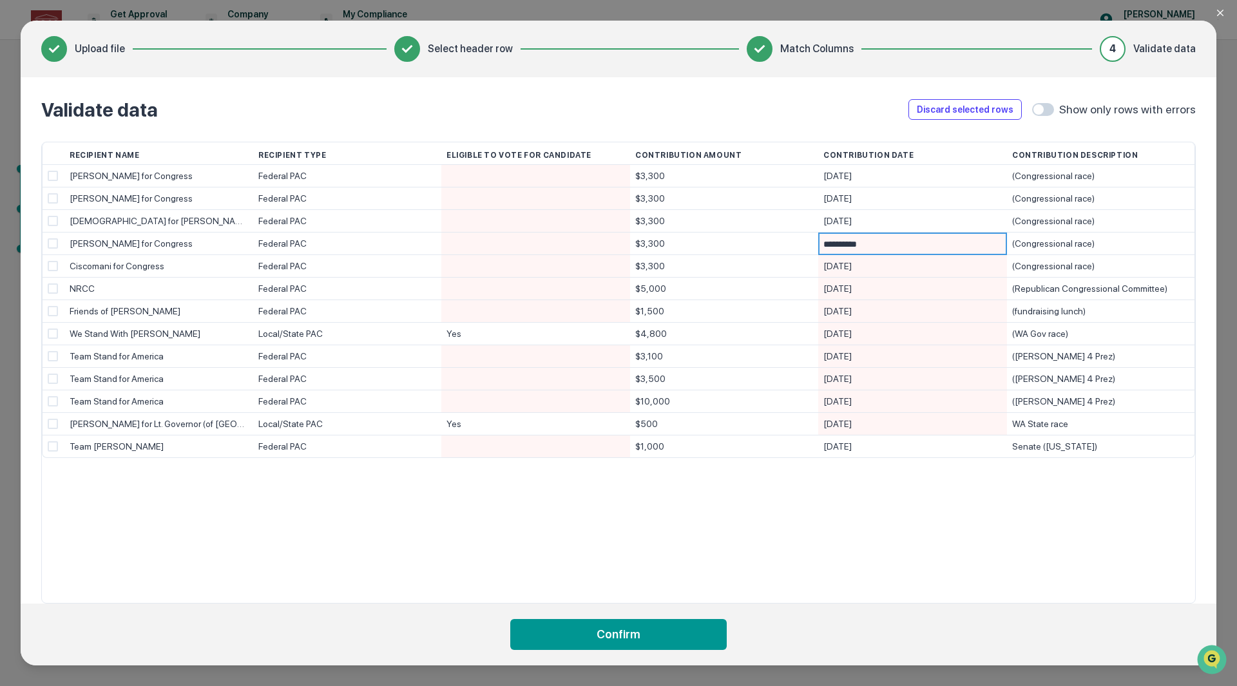
type input "**********"
click at [885, 263] on div "[DATE]" at bounding box center [912, 266] width 178 height 23
type input "**********"
click at [881, 284] on div "[DATE]" at bounding box center [912, 289] width 178 height 23
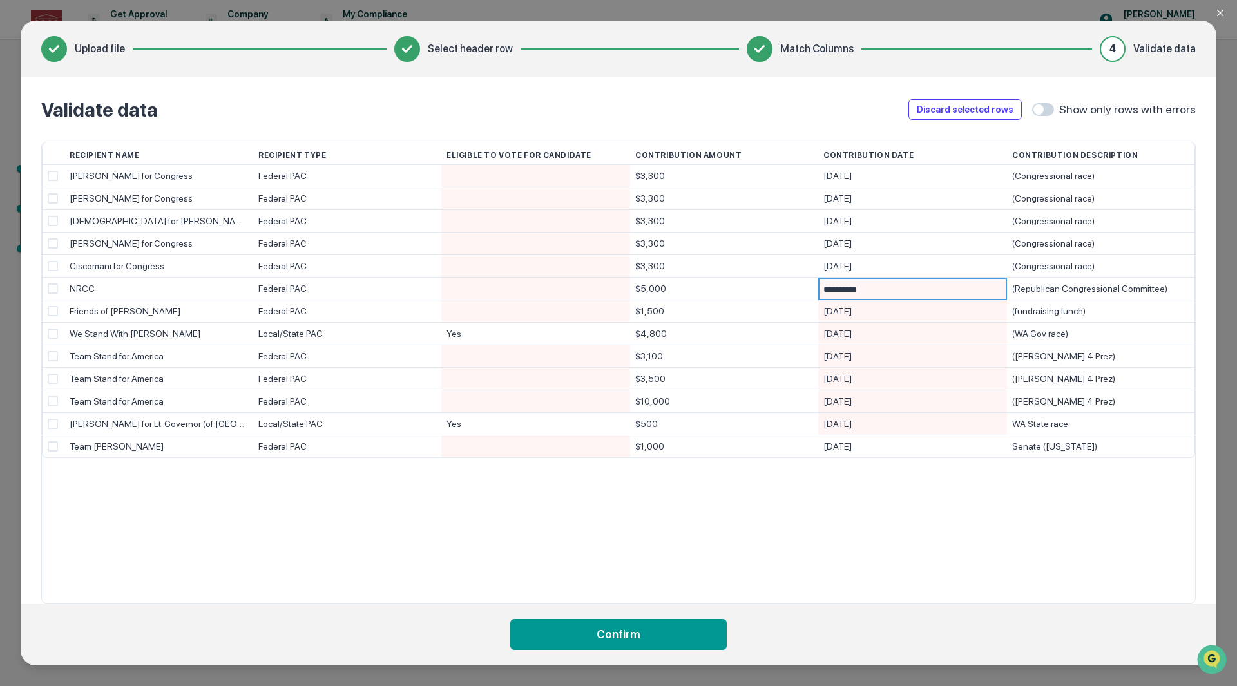
type input "**********"
click at [887, 311] on div "[DATE]" at bounding box center [912, 311] width 178 height 23
type input "**********"
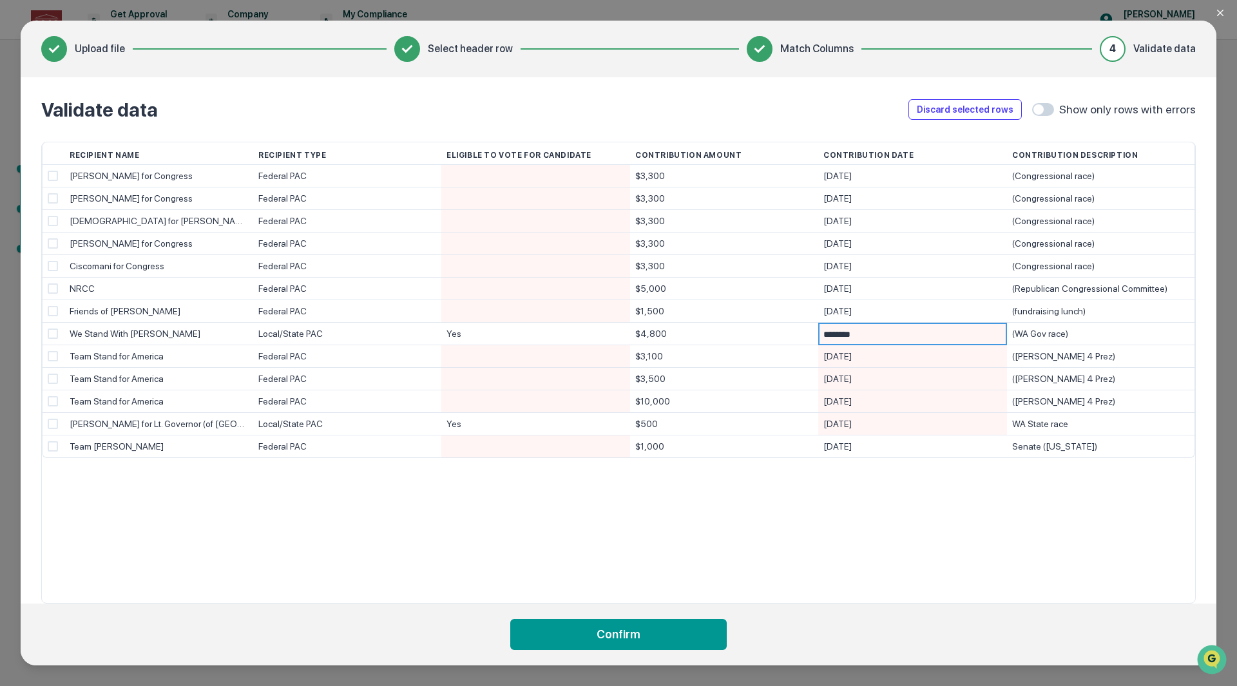
type input "*********"
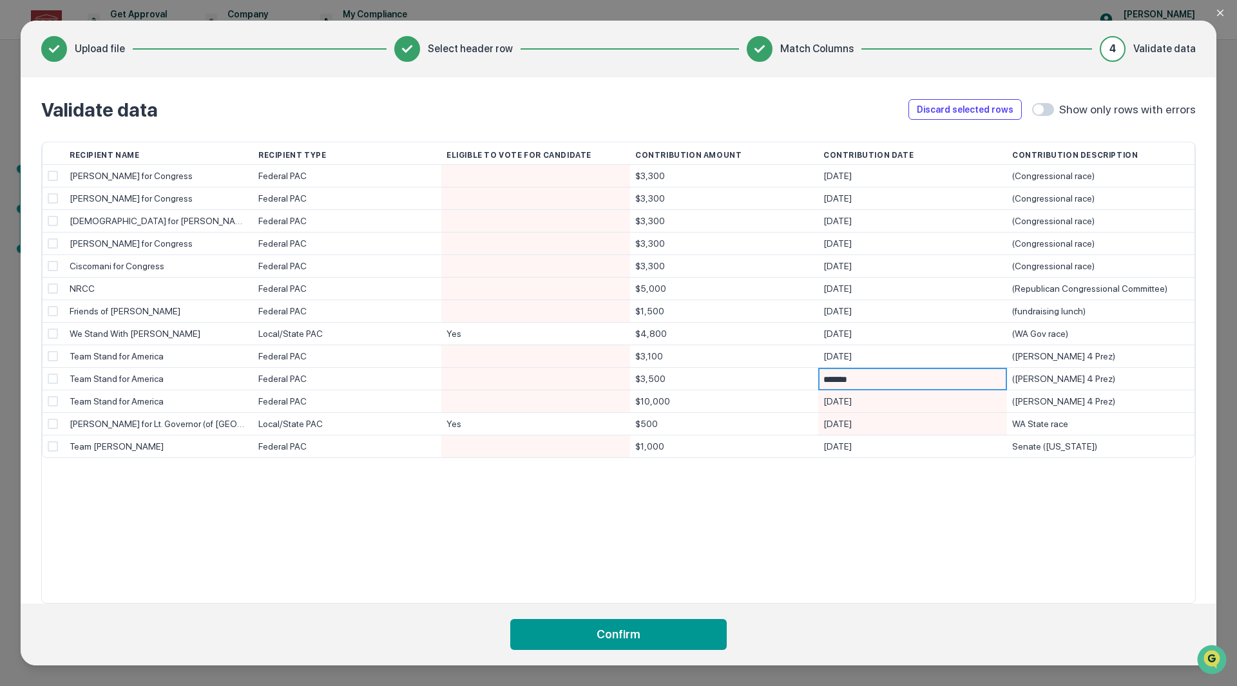
type input "********"
type input "*********"
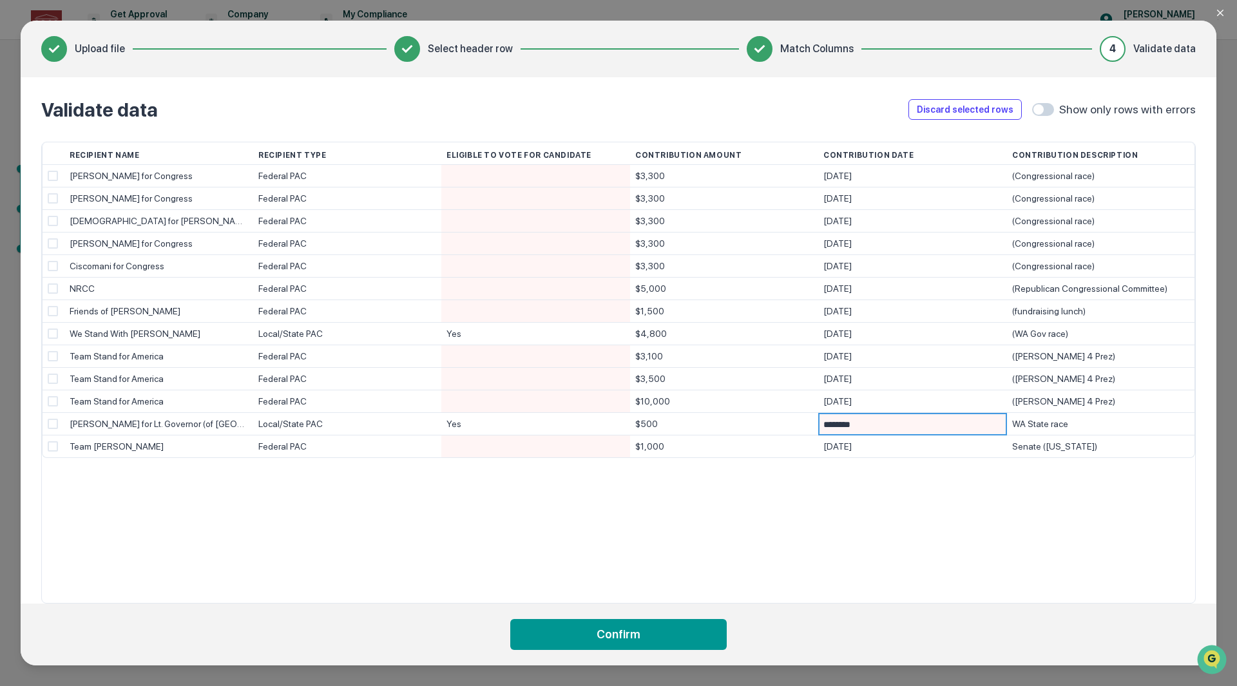
type input "*********"
click at [447, 173] on div at bounding box center [535, 176] width 178 height 22
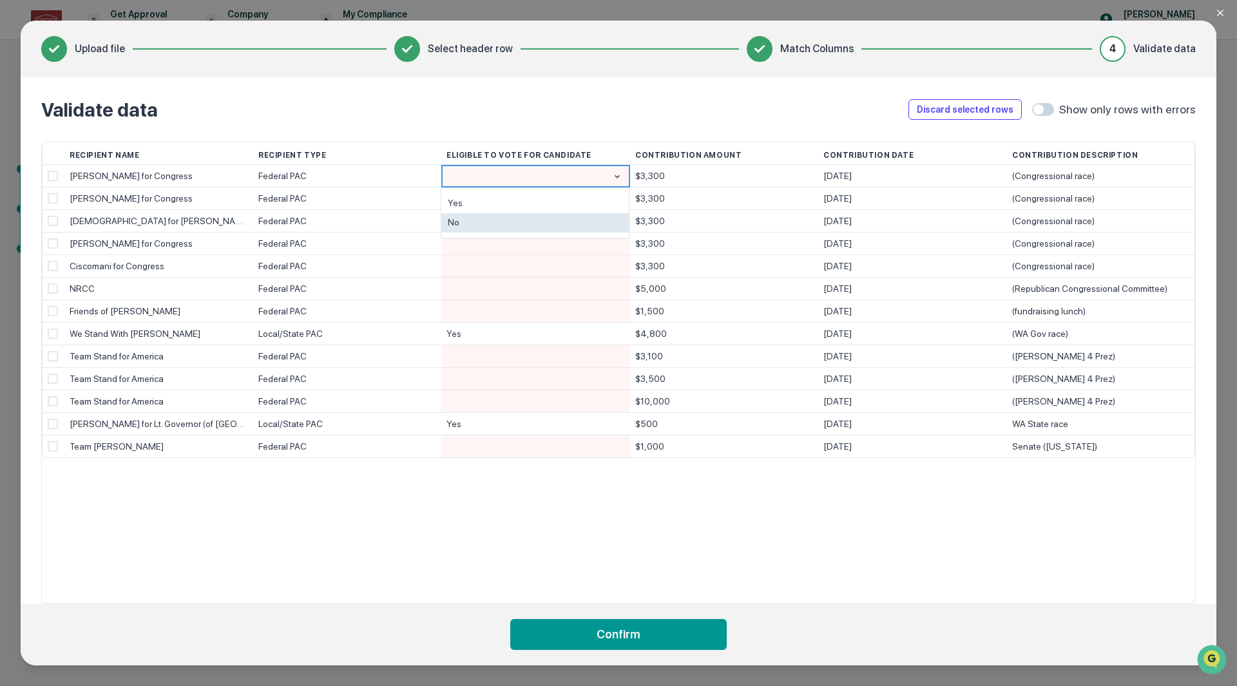
click at [469, 214] on div "No" at bounding box center [534, 223] width 187 height 20
click at [480, 195] on div at bounding box center [535, 198] width 178 height 22
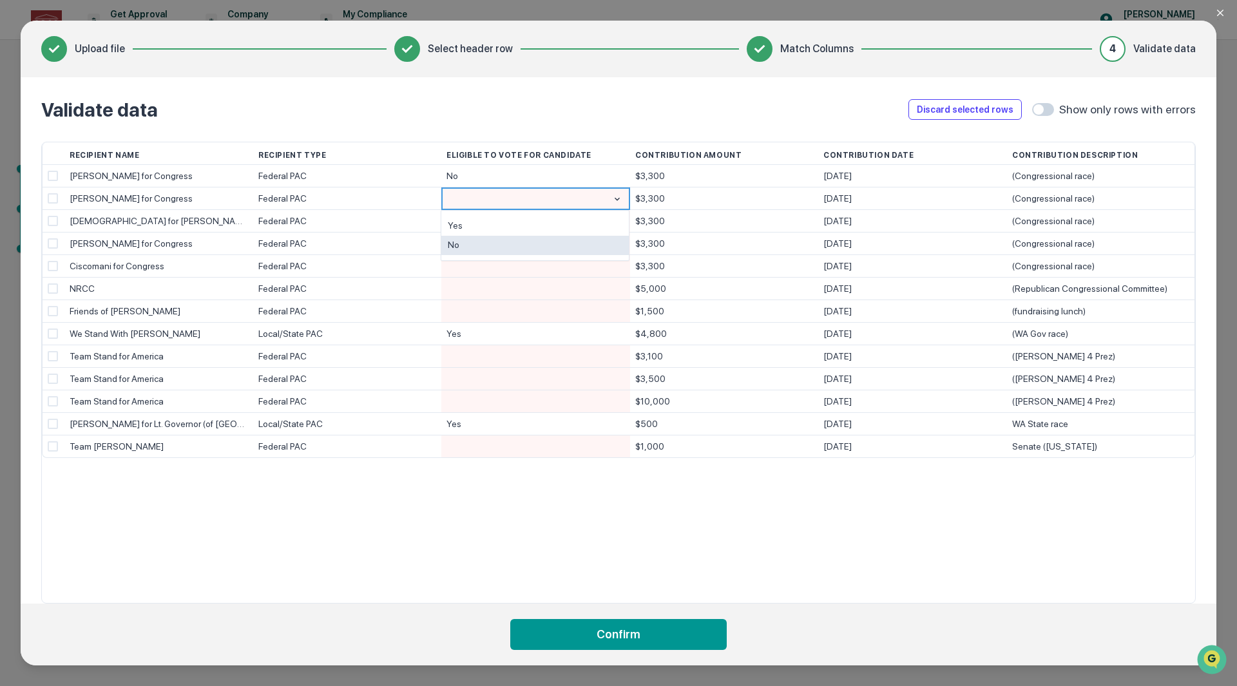
click at [480, 239] on div "No" at bounding box center [534, 246] width 187 height 20
click at [475, 220] on div at bounding box center [535, 221] width 178 height 22
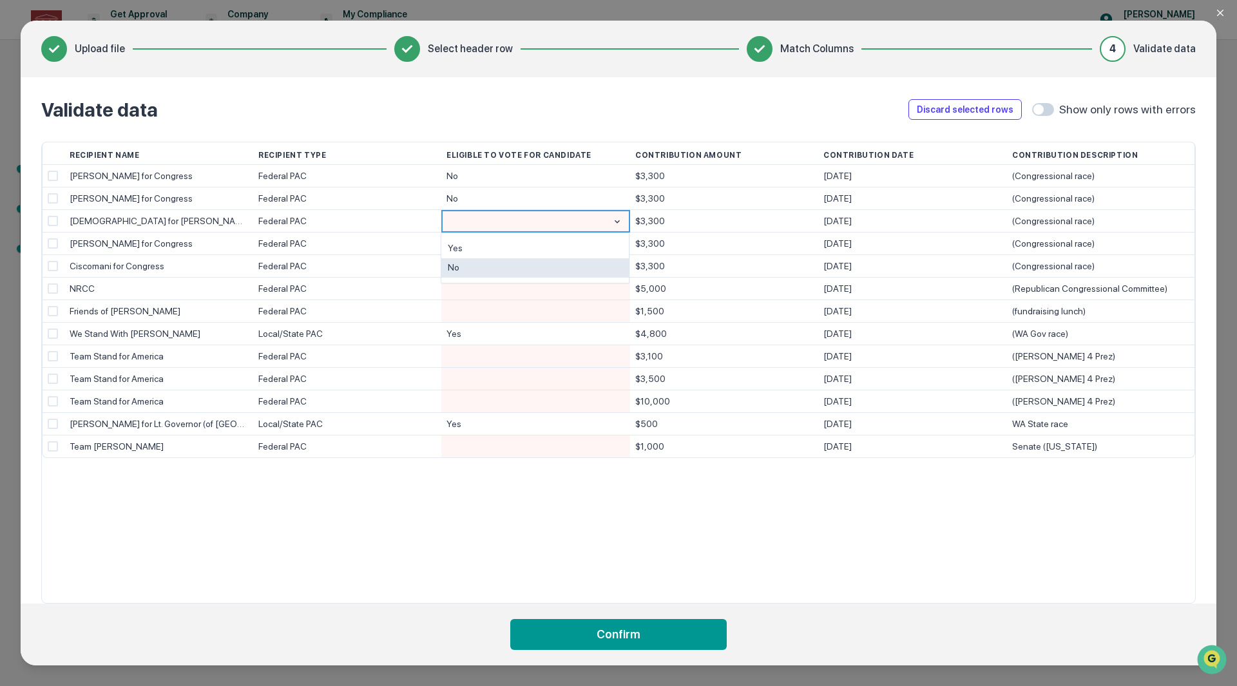
click at [470, 263] on div "No" at bounding box center [534, 268] width 187 height 20
click at [470, 243] on div at bounding box center [535, 244] width 178 height 22
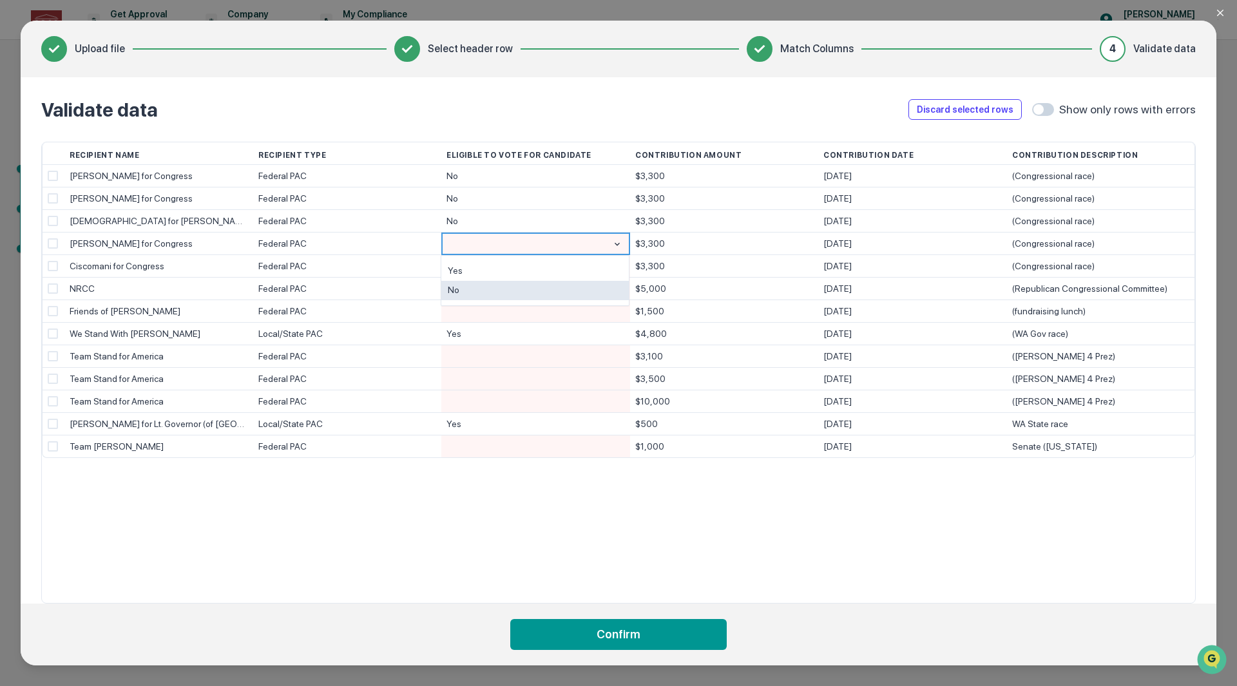
click at [487, 287] on div "No" at bounding box center [534, 291] width 187 height 20
click at [477, 264] on div at bounding box center [535, 266] width 178 height 22
drag, startPoint x: 486, startPoint y: 313, endPoint x: 479, endPoint y: 297, distance: 17.9
click at [486, 313] on div "No" at bounding box center [534, 313] width 187 height 20
click at [477, 292] on div at bounding box center [535, 289] width 178 height 22
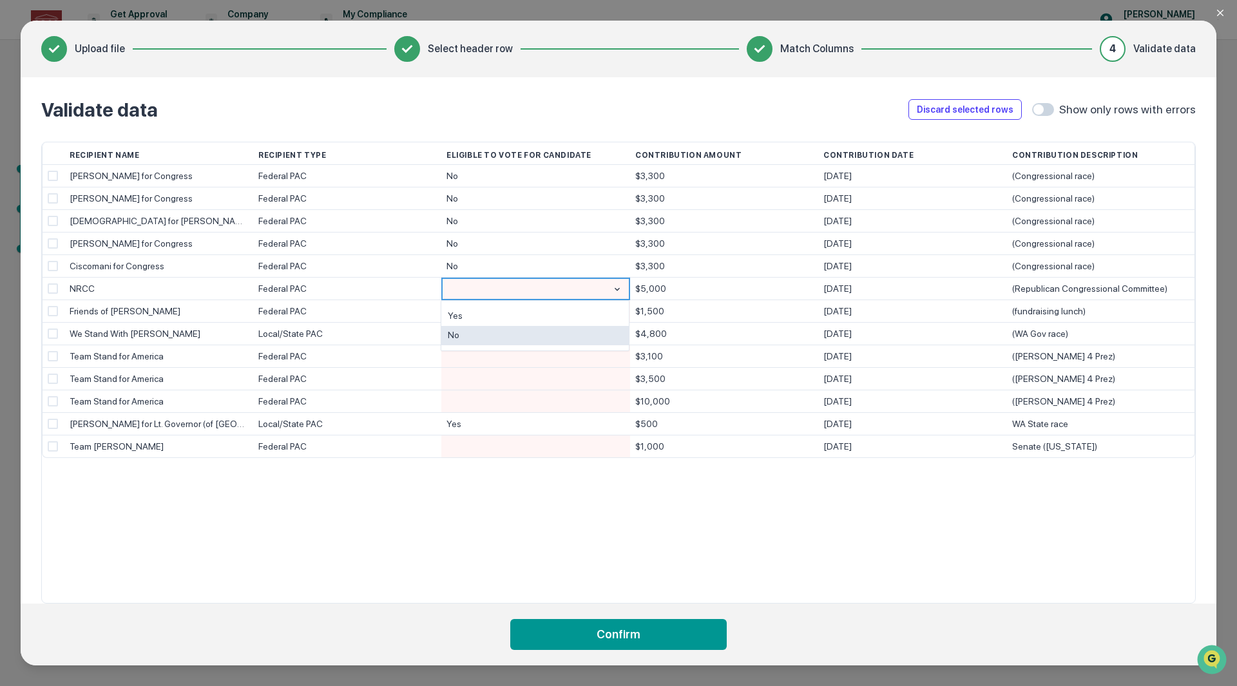
click at [486, 330] on div "No" at bounding box center [534, 336] width 187 height 20
click at [475, 315] on div at bounding box center [535, 311] width 178 height 22
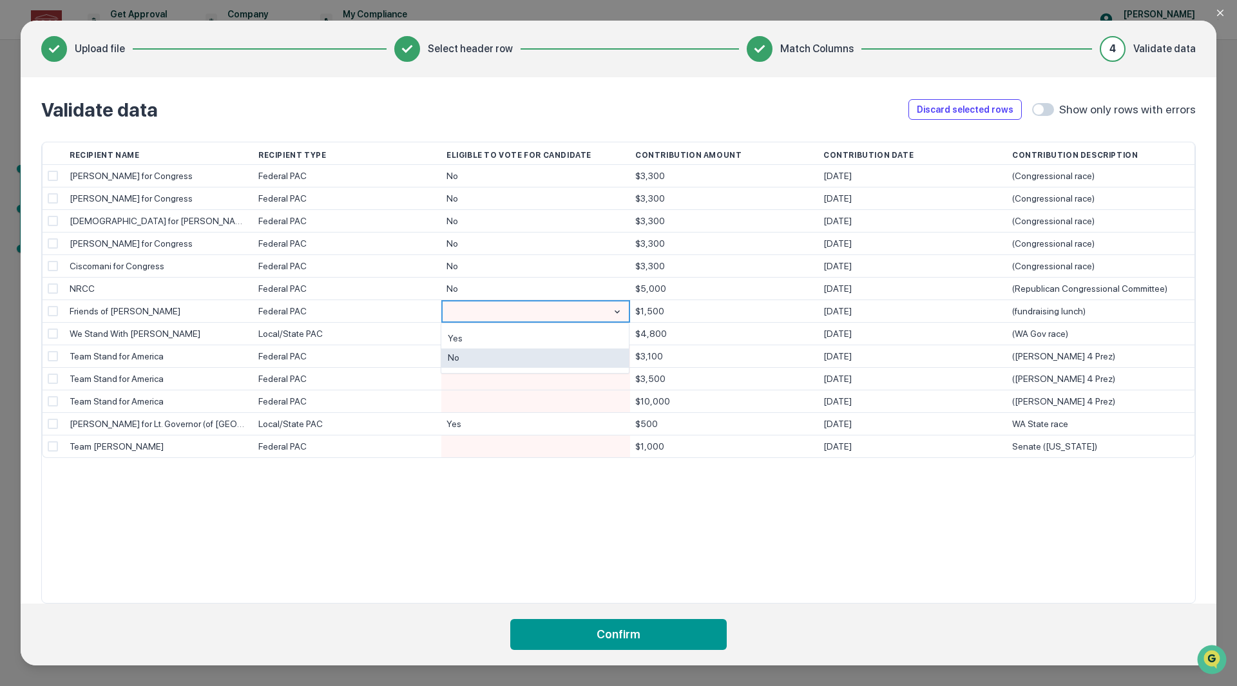
click at [481, 354] on div "No" at bounding box center [534, 358] width 187 height 20
click at [475, 359] on div at bounding box center [535, 356] width 178 height 22
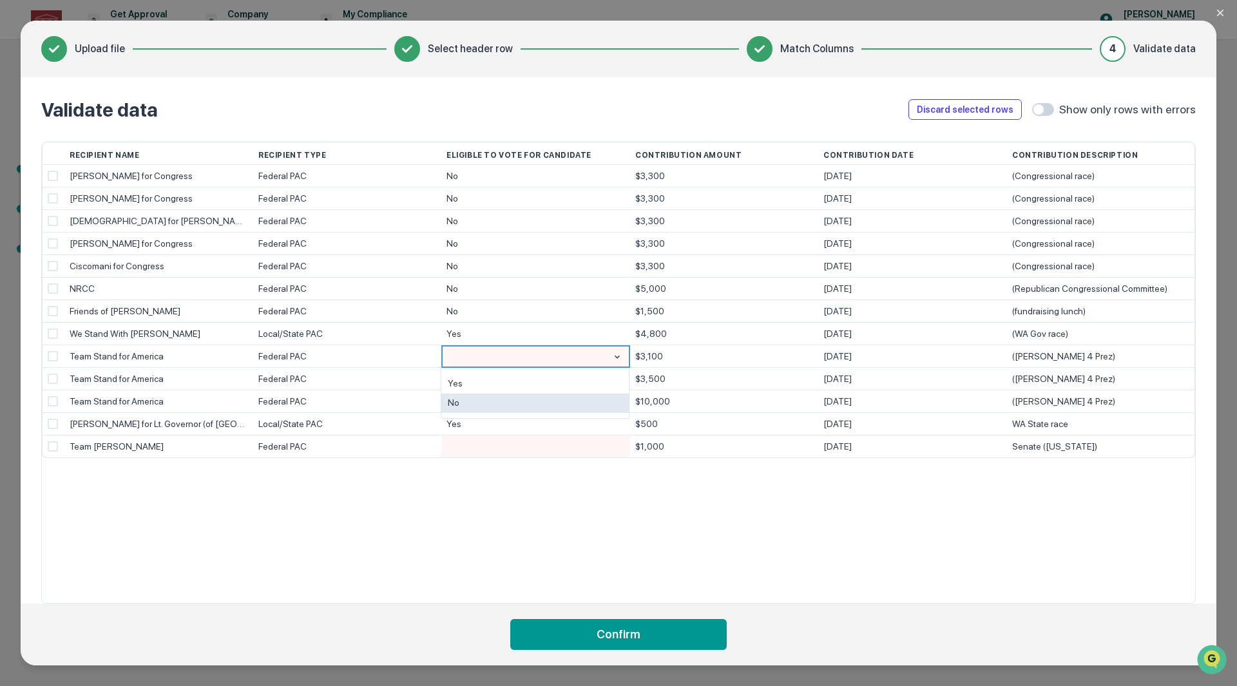
click at [479, 395] on div "No" at bounding box center [534, 404] width 187 height 20
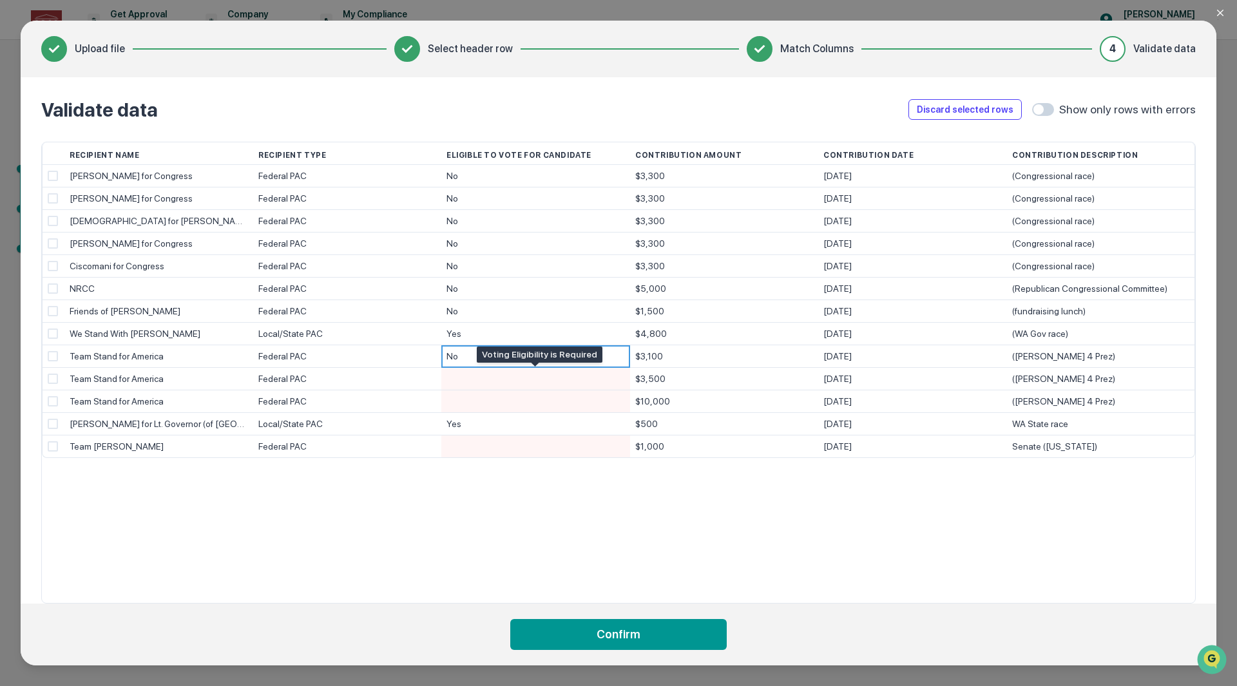
click at [479, 383] on div at bounding box center [535, 379] width 178 height 22
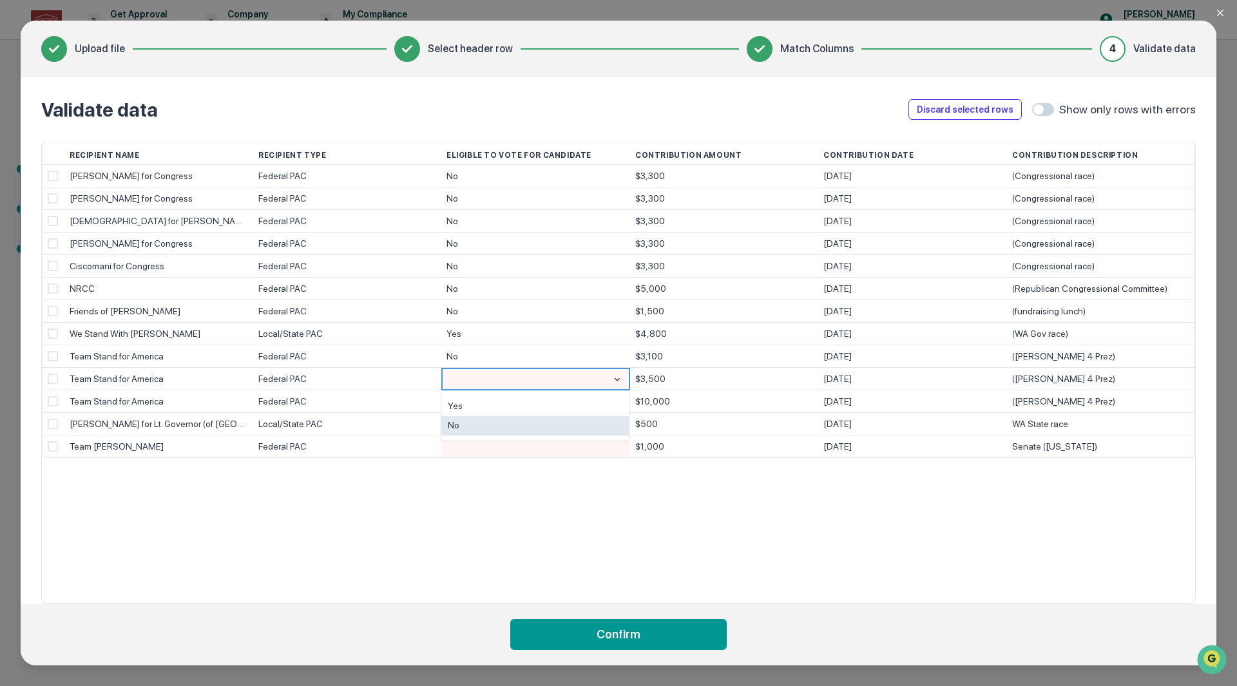
click at [486, 419] on div "No" at bounding box center [534, 426] width 187 height 20
click at [485, 403] on div at bounding box center [535, 401] width 178 height 22
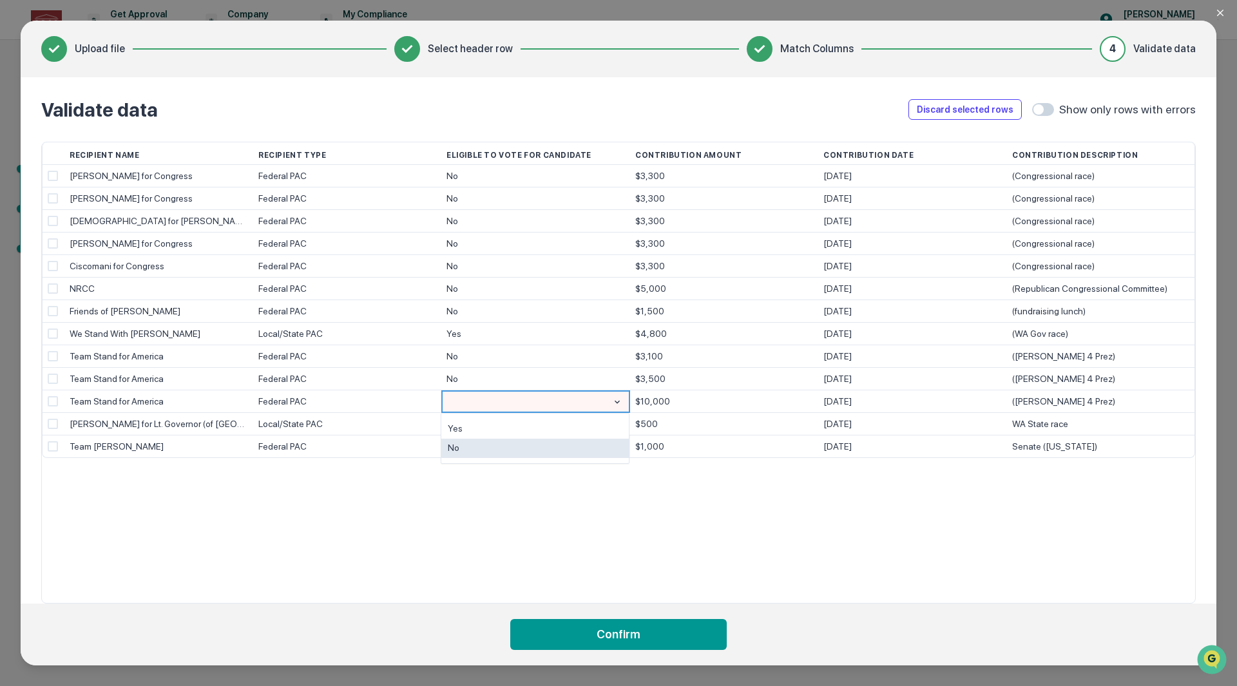
click at [487, 445] on div "No" at bounding box center [534, 449] width 187 height 20
click at [485, 438] on div at bounding box center [535, 446] width 178 height 22
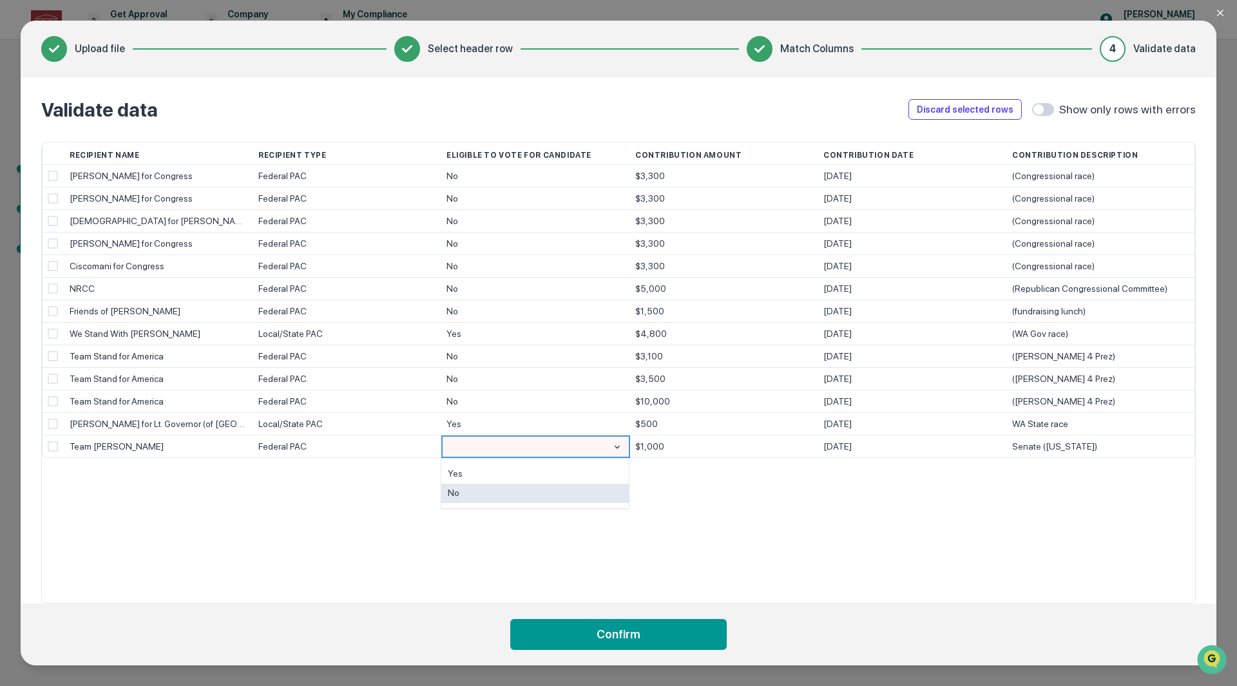
click at [479, 491] on div "No" at bounding box center [534, 494] width 187 height 20
click at [506, 499] on div "Recipient Name Recipient Type Eligible to Vote for Candidate Contribution Amoun…" at bounding box center [618, 373] width 1154 height 462
click at [620, 637] on button "Confirm" at bounding box center [618, 634] width 216 height 31
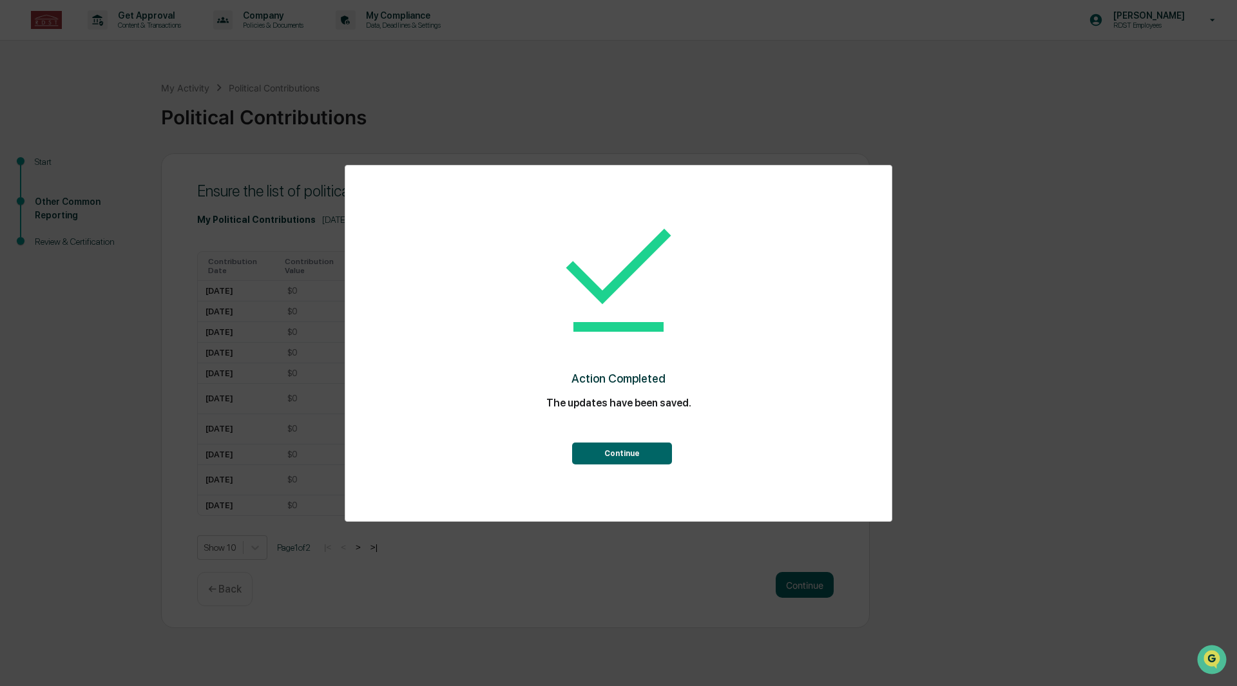
click at [623, 446] on button "Continue" at bounding box center [622, 453] width 100 height 22
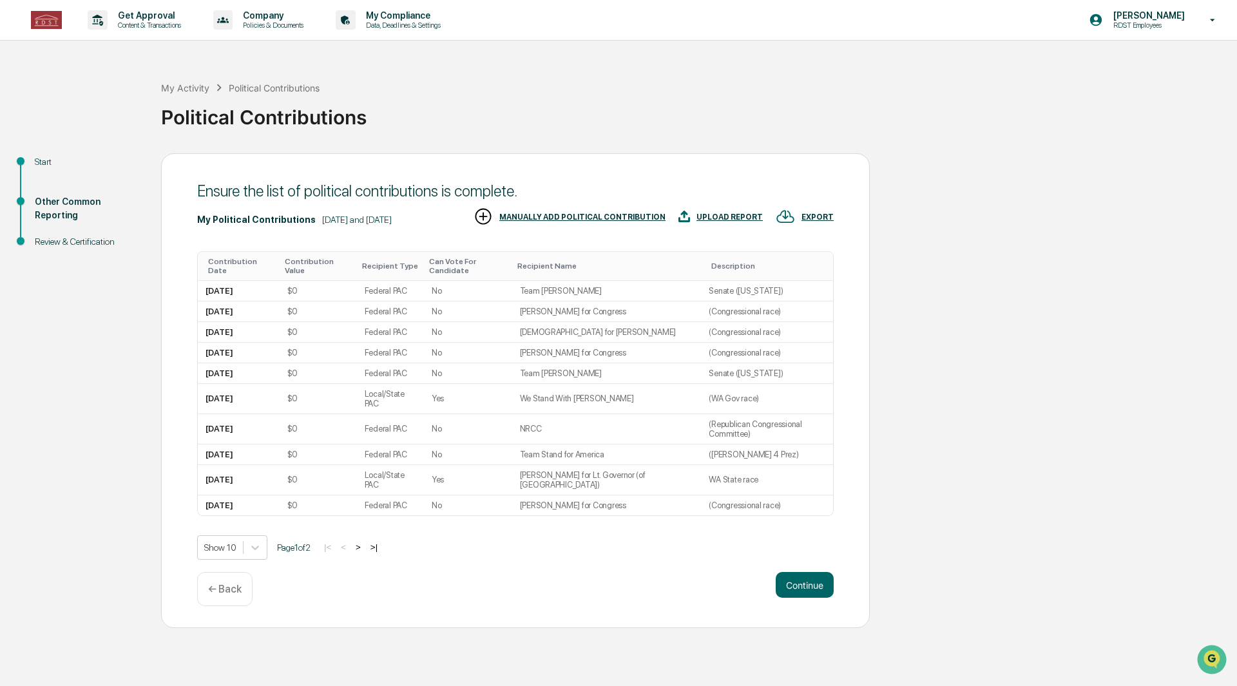
click at [801, 572] on button "Continue" at bounding box center [804, 585] width 58 height 26
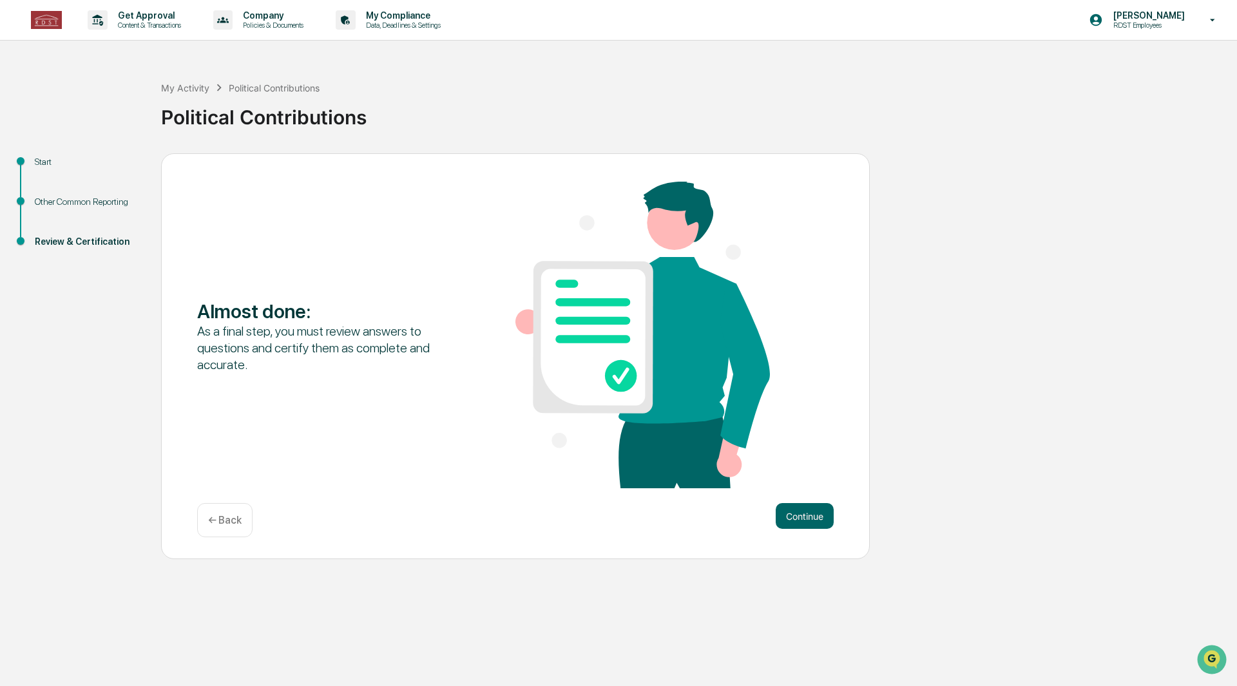
click at [804, 520] on button "Continue" at bounding box center [804, 516] width 58 height 26
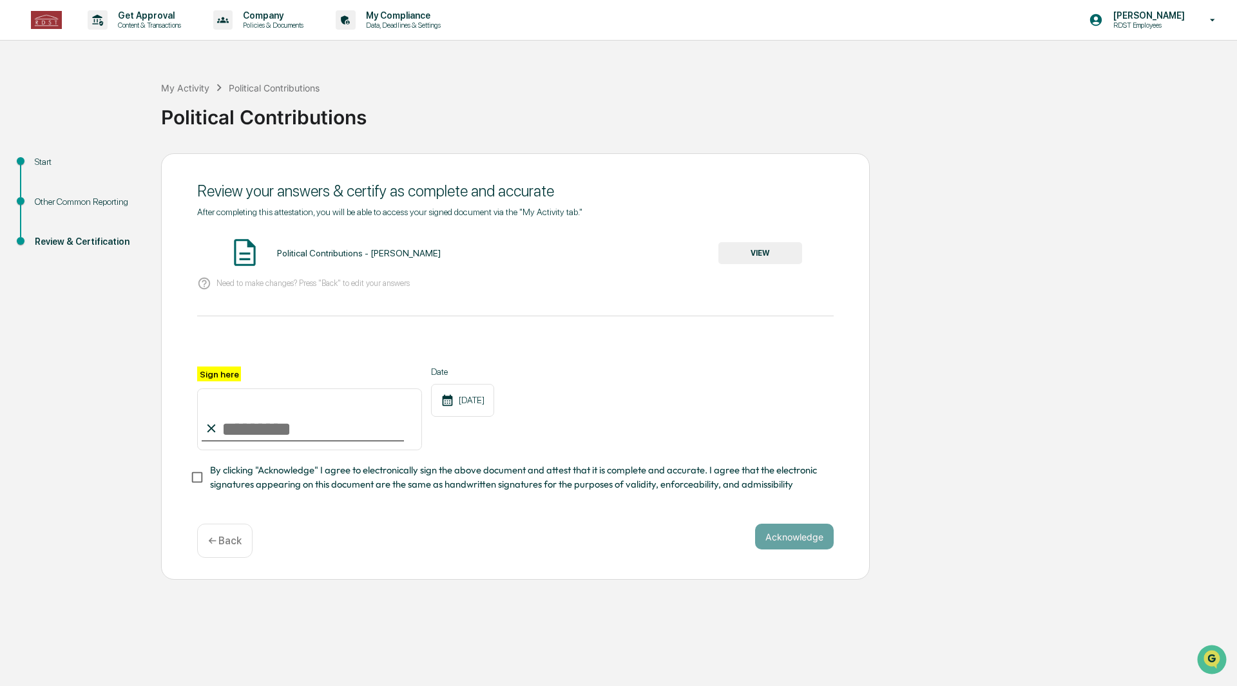
click at [266, 431] on input "Sign here" at bounding box center [309, 419] width 225 height 62
type input "*"
type input "**********"
click at [567, 483] on span "By clicking "Acknowledge" I agree to electronically sign the above document and…" at bounding box center [516, 477] width 613 height 29
click at [788, 538] on button "Acknowledge" at bounding box center [794, 537] width 79 height 26
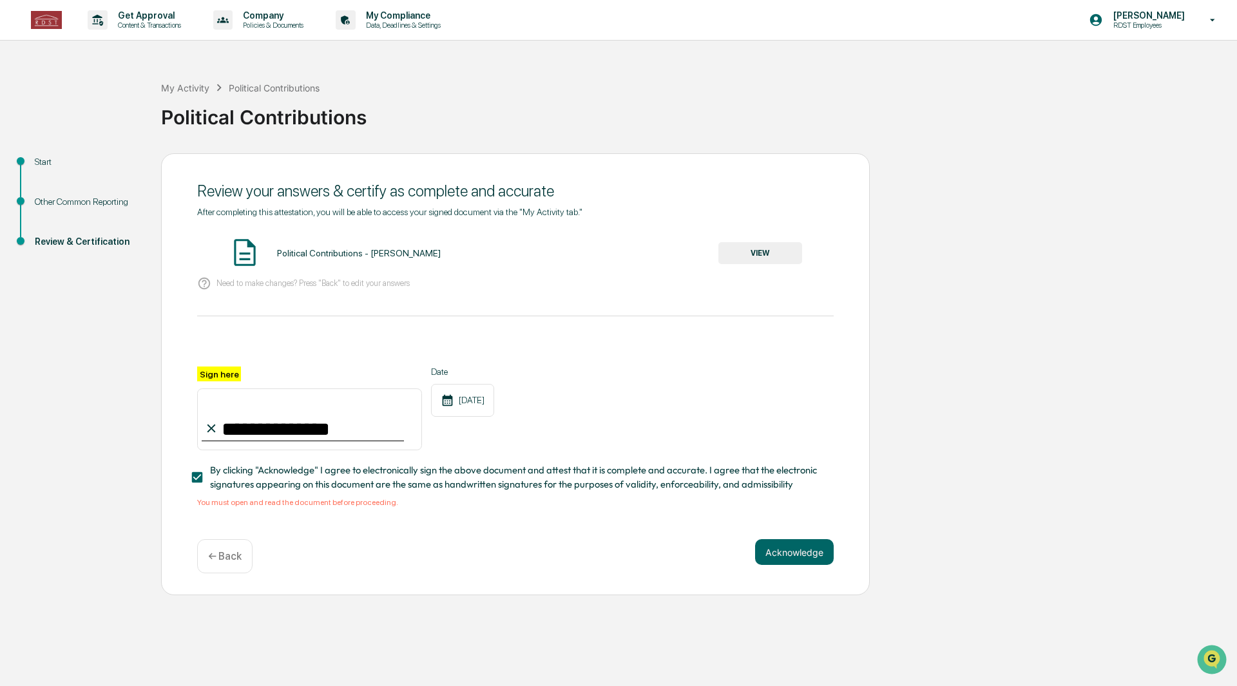
click at [771, 249] on button "VIEW" at bounding box center [760, 253] width 84 height 22
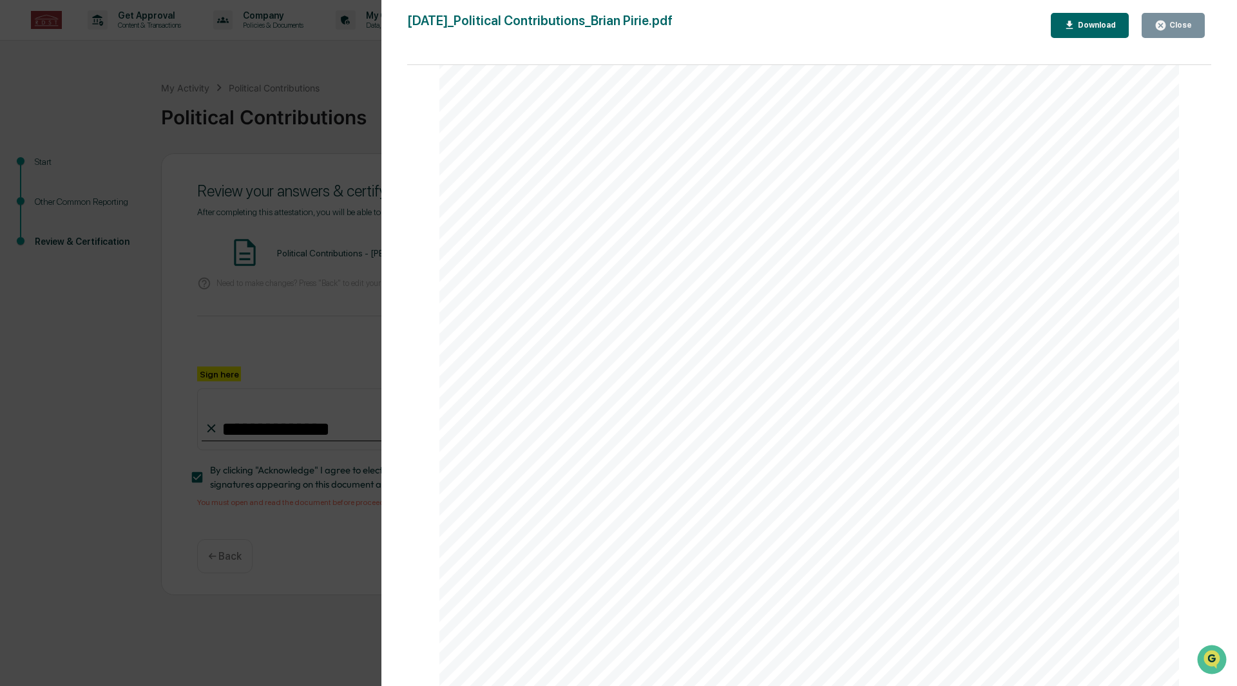
scroll to position [2319, 0]
drag, startPoint x: 610, startPoint y: 354, endPoint x: 629, endPoint y: 286, distance: 71.0
drag, startPoint x: 627, startPoint y: 286, endPoint x: 661, endPoint y: 289, distance: 34.2
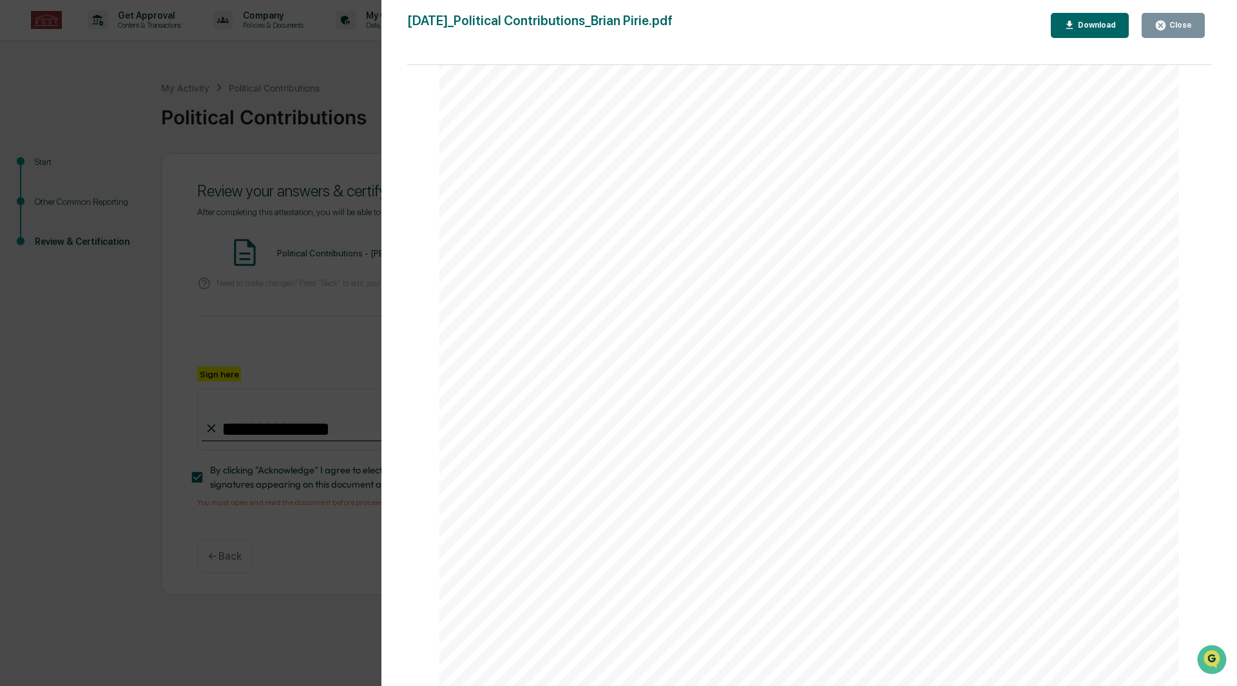
click at [1164, 26] on icon "button" at bounding box center [1160, 25] width 12 height 12
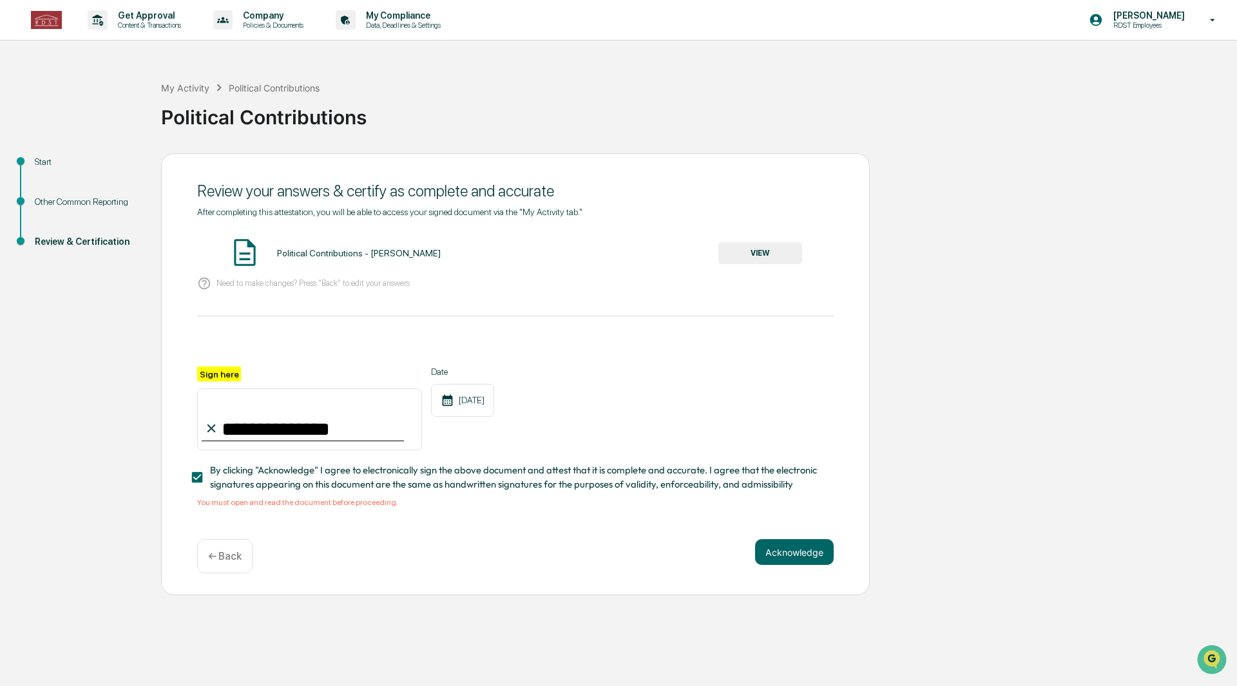
click at [756, 259] on button "VIEW" at bounding box center [760, 253] width 84 height 22
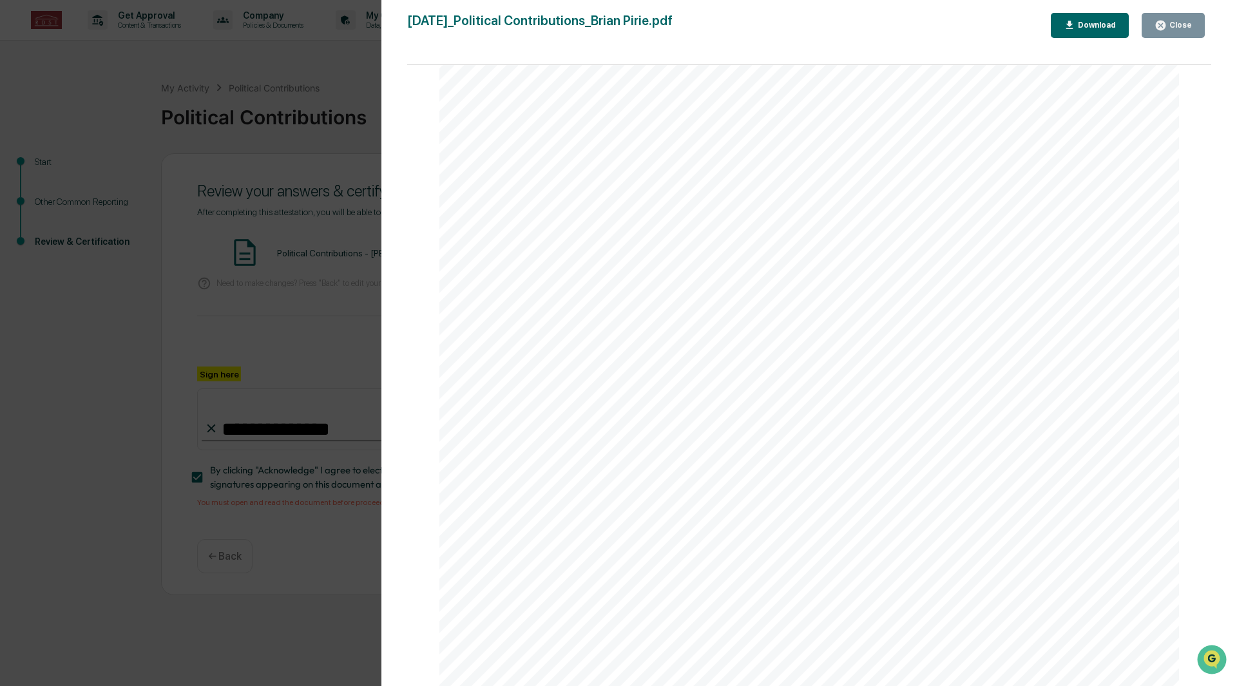
scroll to position [2319, 0]
click at [144, 322] on div "Version History [DATE] 09:58 PM [PERSON_NAME] [DATE]_Political Contributions_Br…" at bounding box center [618, 343] width 1237 height 686
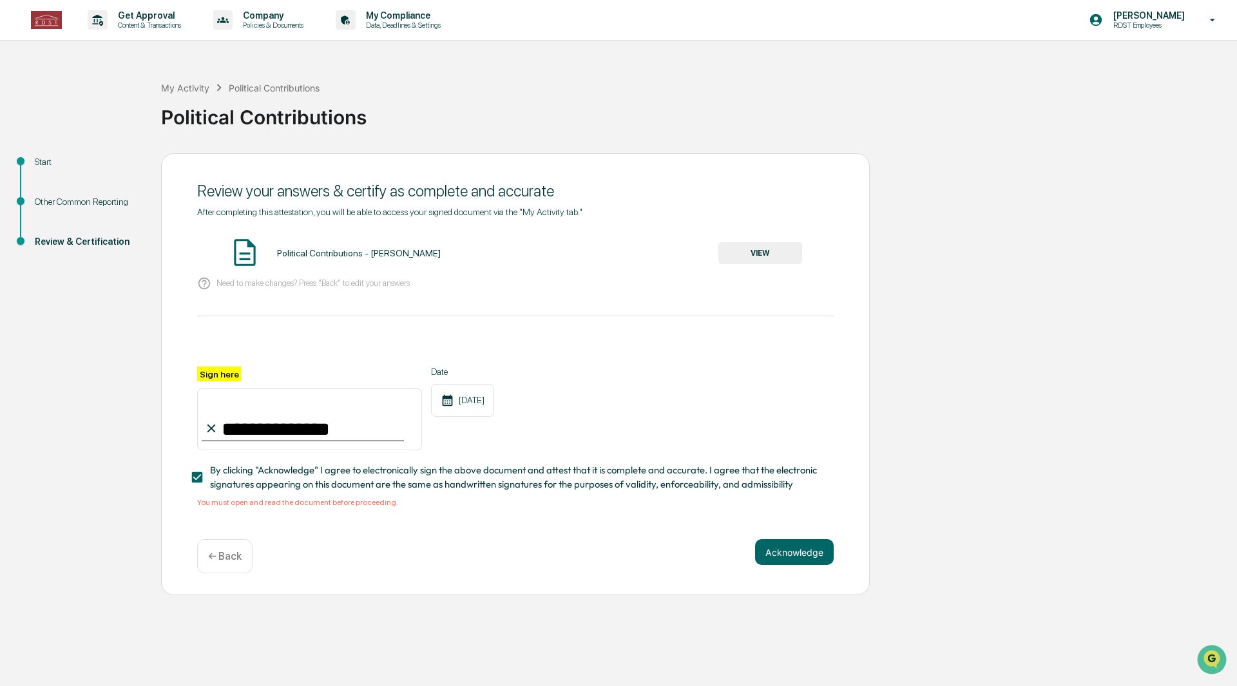
click at [240, 558] on p "← Back" at bounding box center [224, 556] width 33 height 12
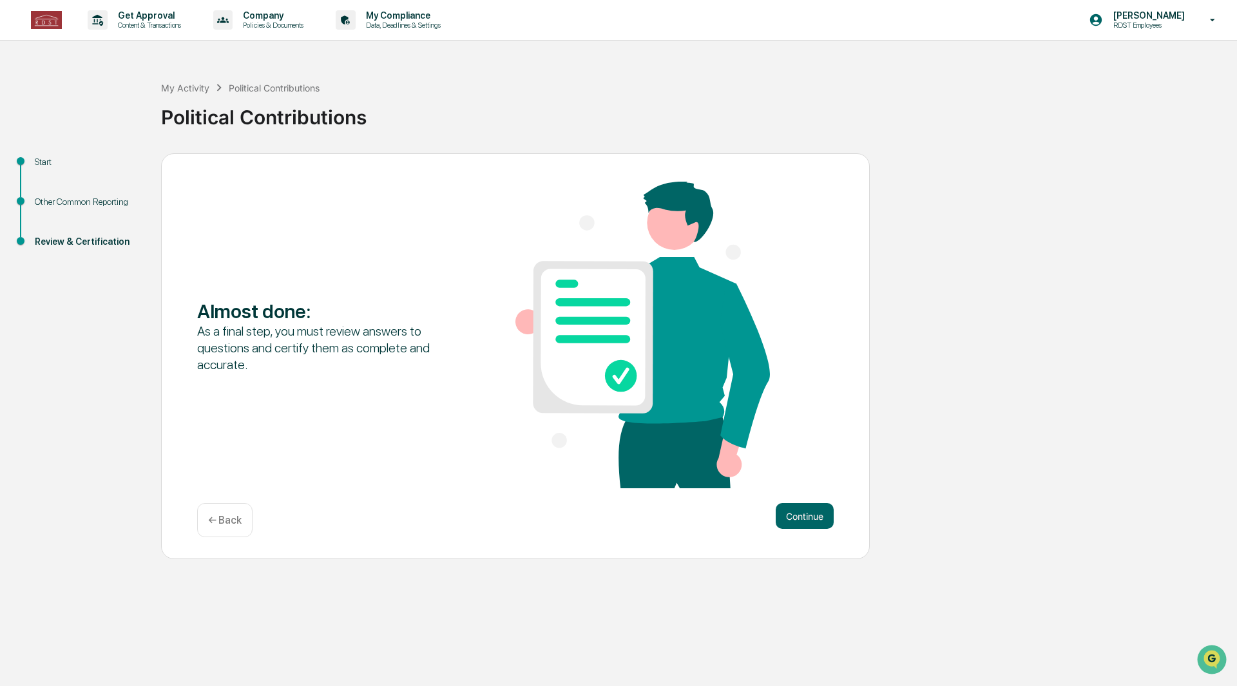
click at [228, 509] on div "← Back" at bounding box center [224, 520] width 55 height 34
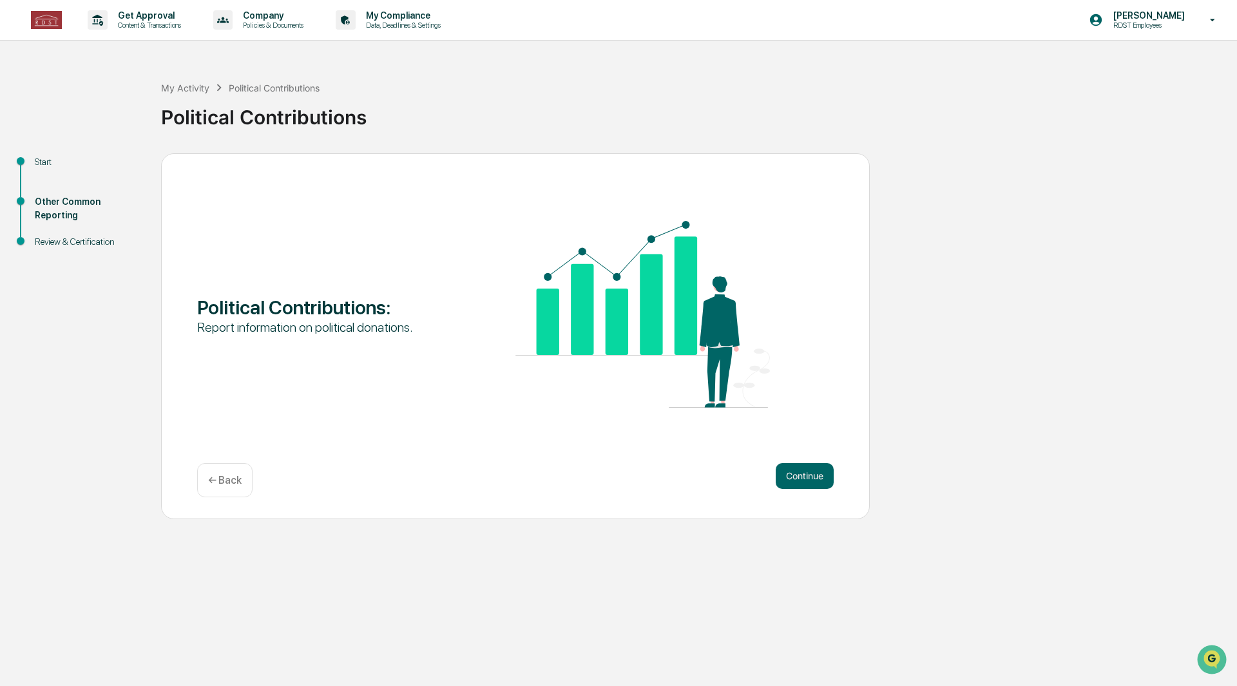
click at [222, 470] on div "← Back" at bounding box center [224, 480] width 55 height 34
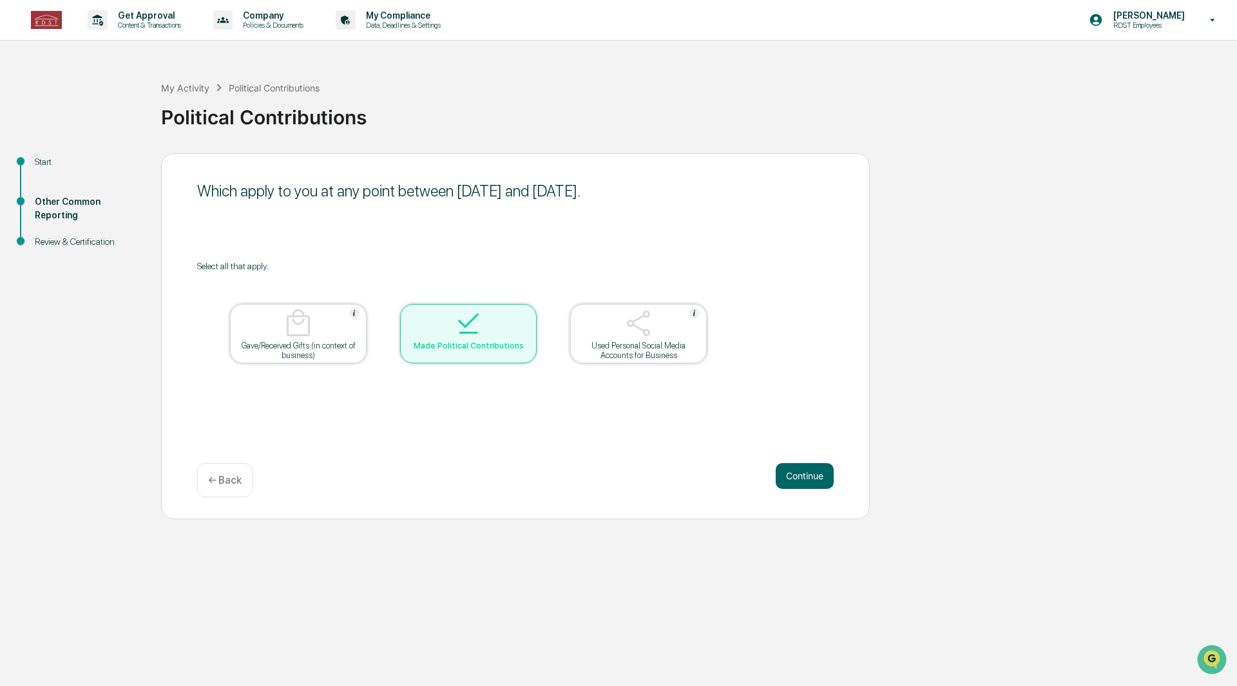
click at [491, 312] on div at bounding box center [468, 324] width 129 height 33
click at [230, 479] on p "← Back" at bounding box center [224, 480] width 33 height 12
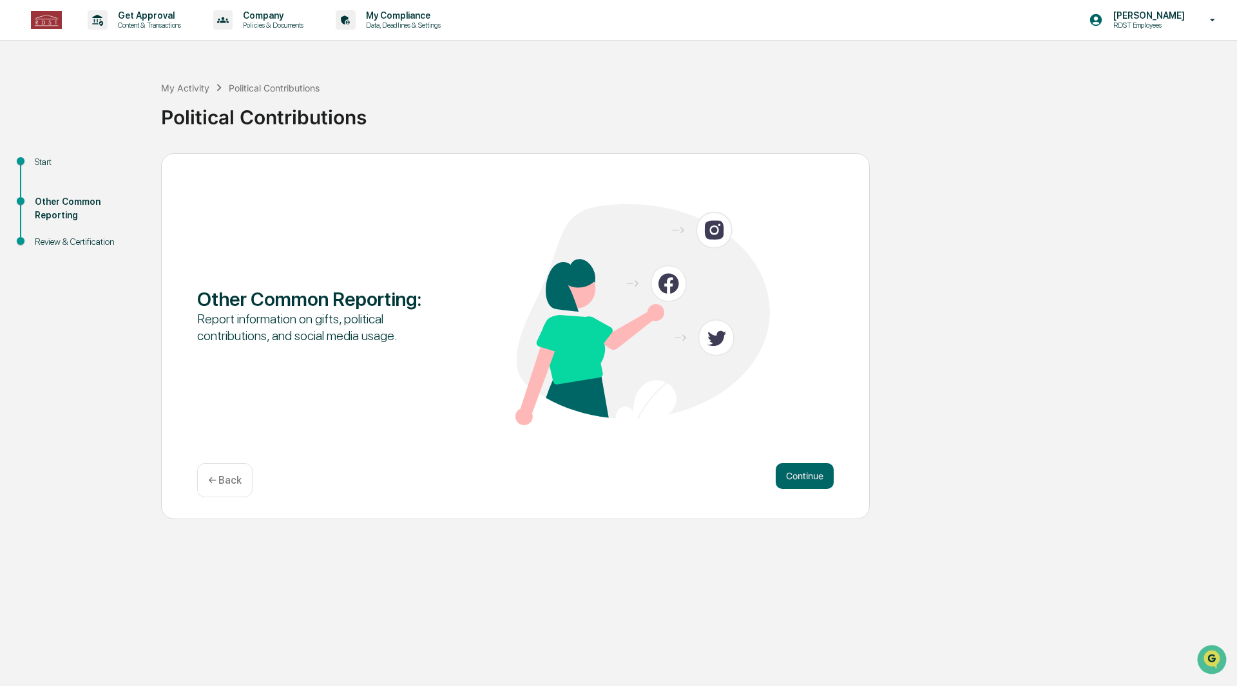
click at [793, 477] on button "Continue" at bounding box center [804, 476] width 58 height 26
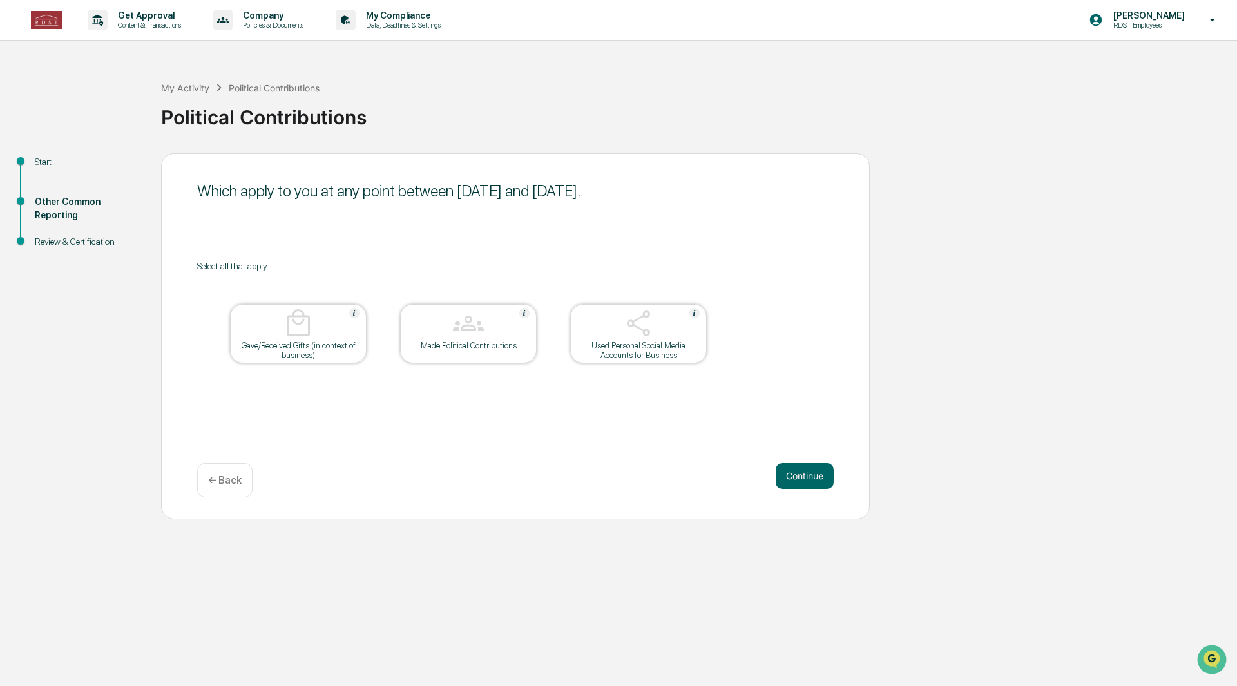
click at [435, 321] on div at bounding box center [468, 324] width 129 height 33
click at [806, 486] on button "Continue" at bounding box center [804, 476] width 58 height 26
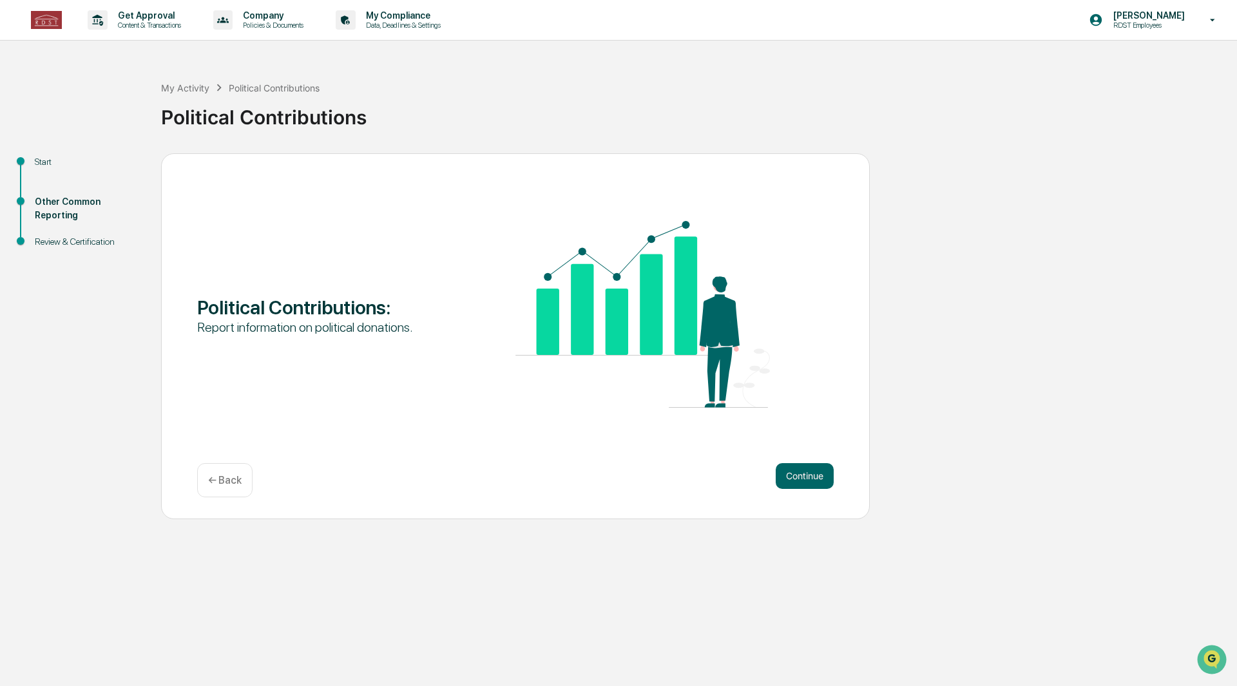
click at [816, 486] on button "Continue" at bounding box center [804, 476] width 58 height 26
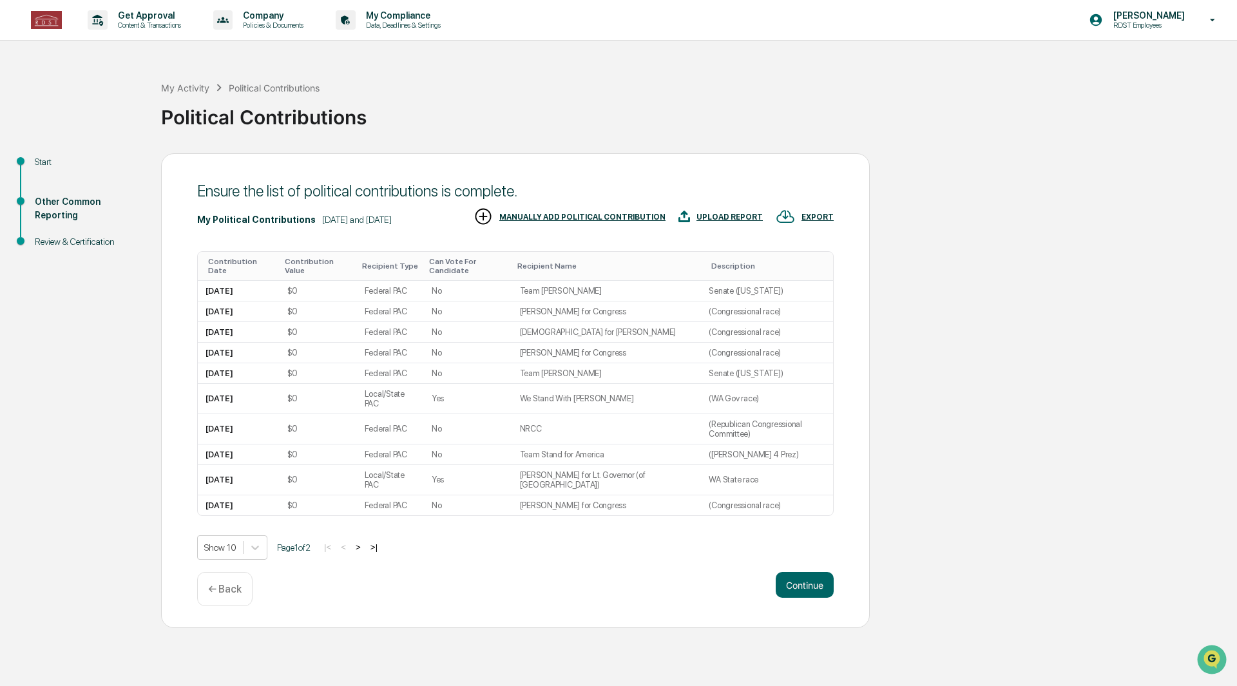
click at [298, 286] on div "$0" at bounding box center [292, 291] width 10 height 10
drag, startPoint x: 298, startPoint y: 282, endPoint x: 426, endPoint y: 282, distance: 128.8
click at [416, 286] on div "Federal PAC" at bounding box center [391, 291] width 52 height 10
click at [395, 286] on div "Federal PAC" at bounding box center [386, 291] width 43 height 10
drag, startPoint x: 307, startPoint y: 280, endPoint x: 622, endPoint y: 507, distance: 387.5
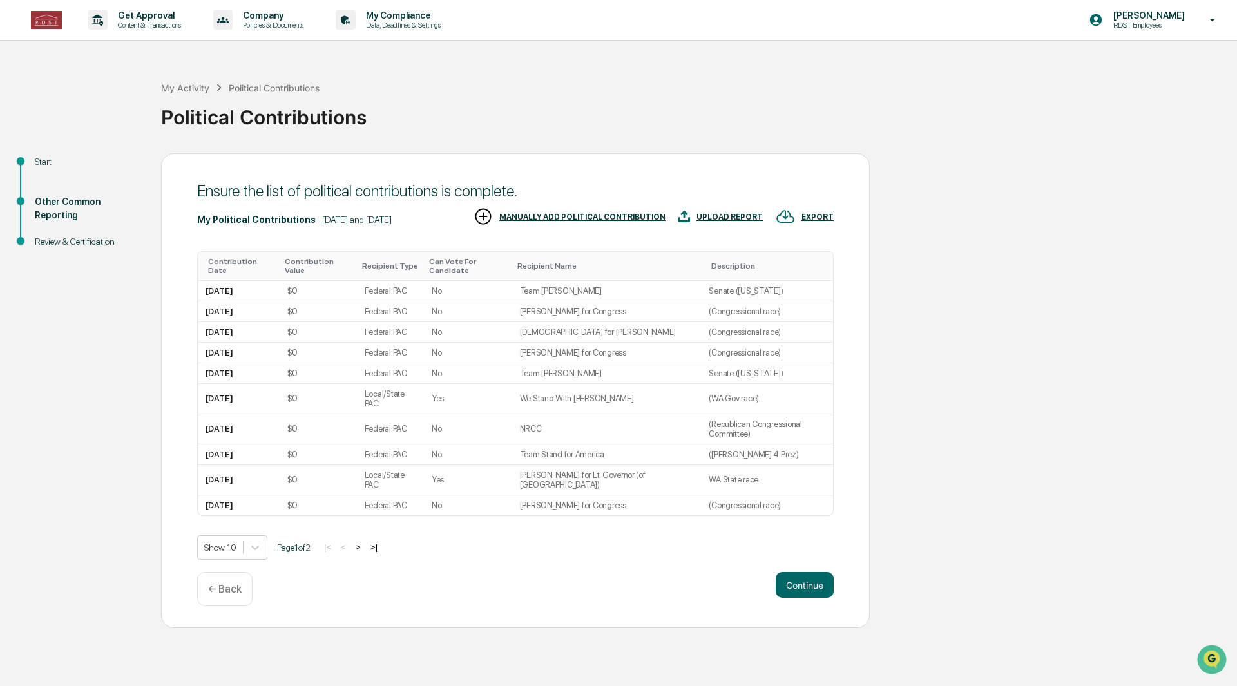
click at [622, 535] on div "Show 10 Page 1 of 2 |< < > >|" at bounding box center [515, 547] width 636 height 24
click at [466, 281] on td "No" at bounding box center [468, 291] width 88 height 21
click at [470, 281] on td "No" at bounding box center [468, 291] width 88 height 21
click at [231, 572] on div "← Back" at bounding box center [224, 589] width 55 height 34
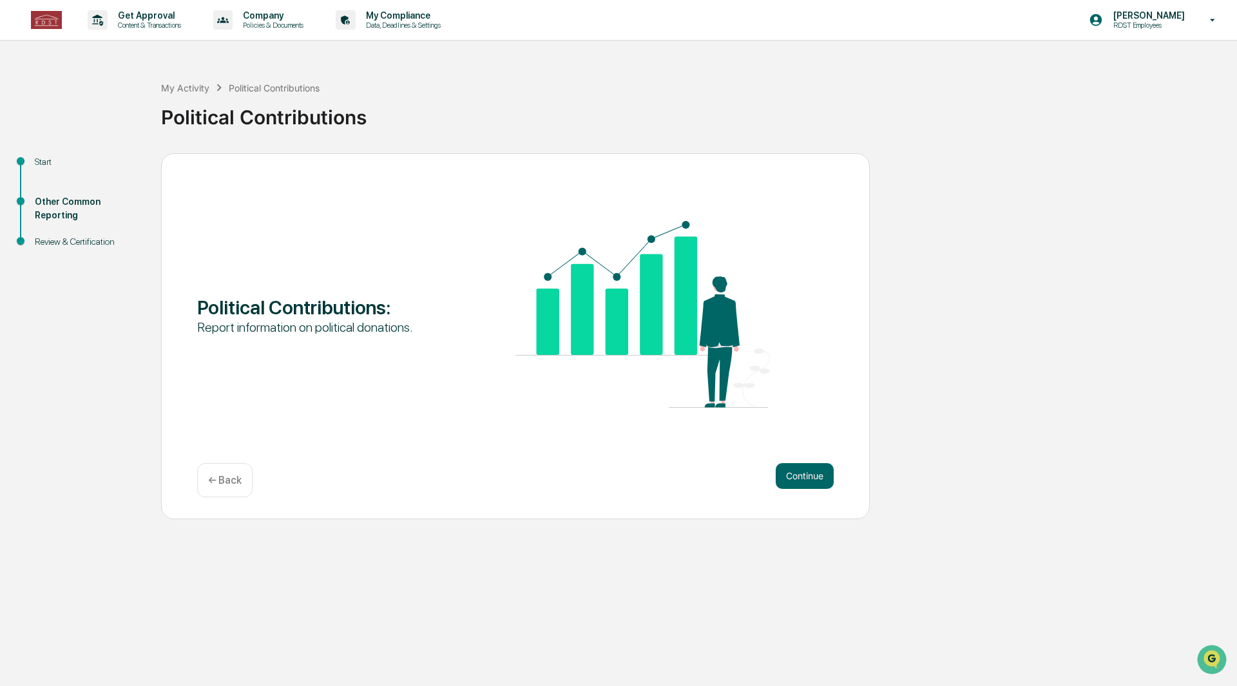
click at [798, 468] on button "Continue" at bounding box center [804, 476] width 58 height 26
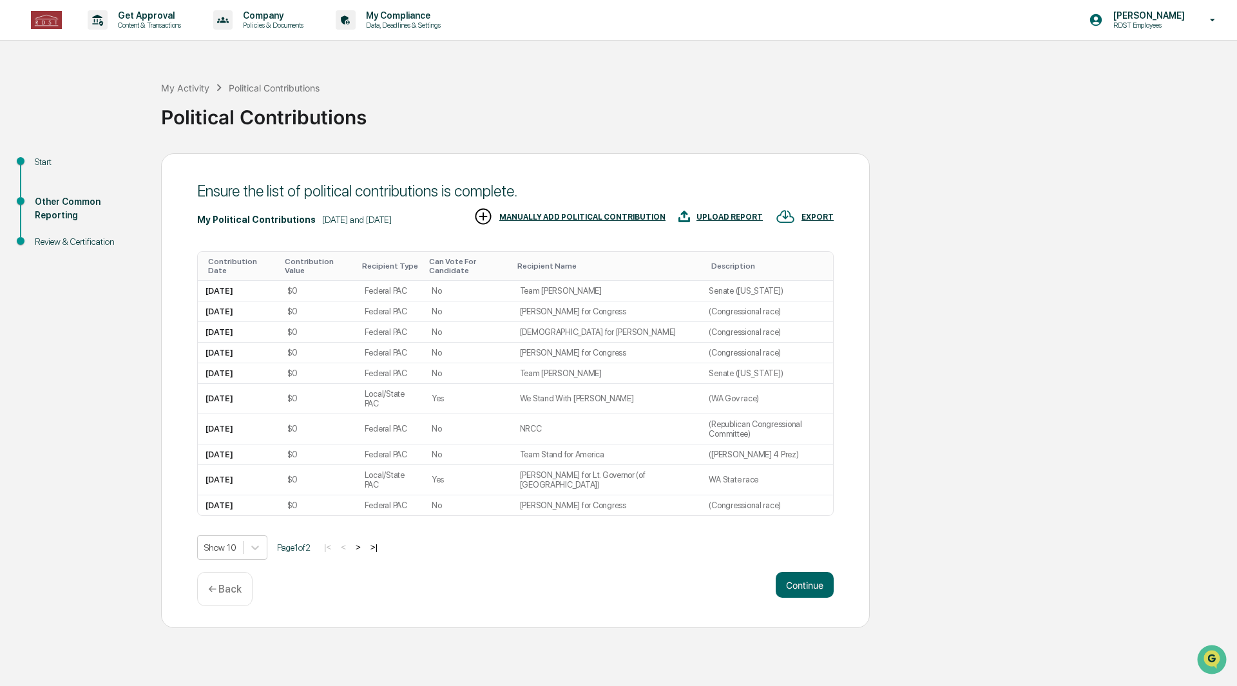
click at [809, 572] on button "Continue" at bounding box center [804, 585] width 58 height 26
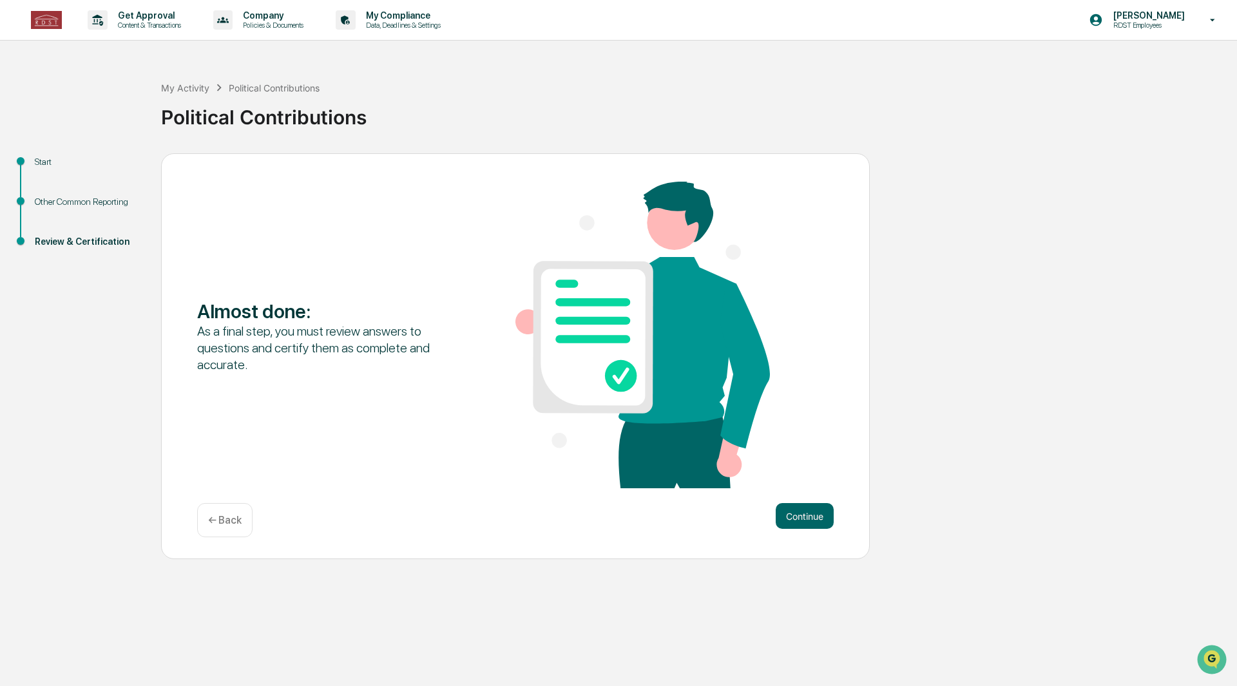
click at [800, 515] on button "Continue" at bounding box center [804, 516] width 58 height 26
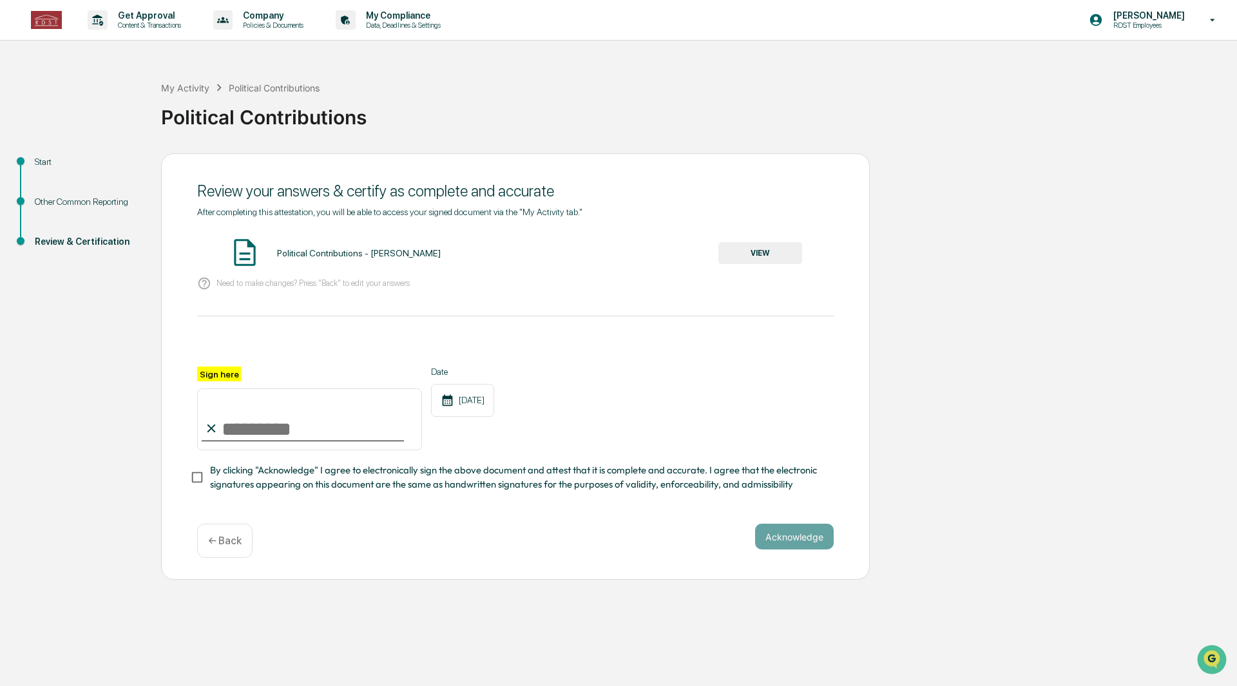
click at [277, 286] on p "Need to make changes? Press "Back" to edit your answers" at bounding box center [312, 283] width 193 height 10
click at [236, 541] on p "← Back" at bounding box center [224, 541] width 33 height 12
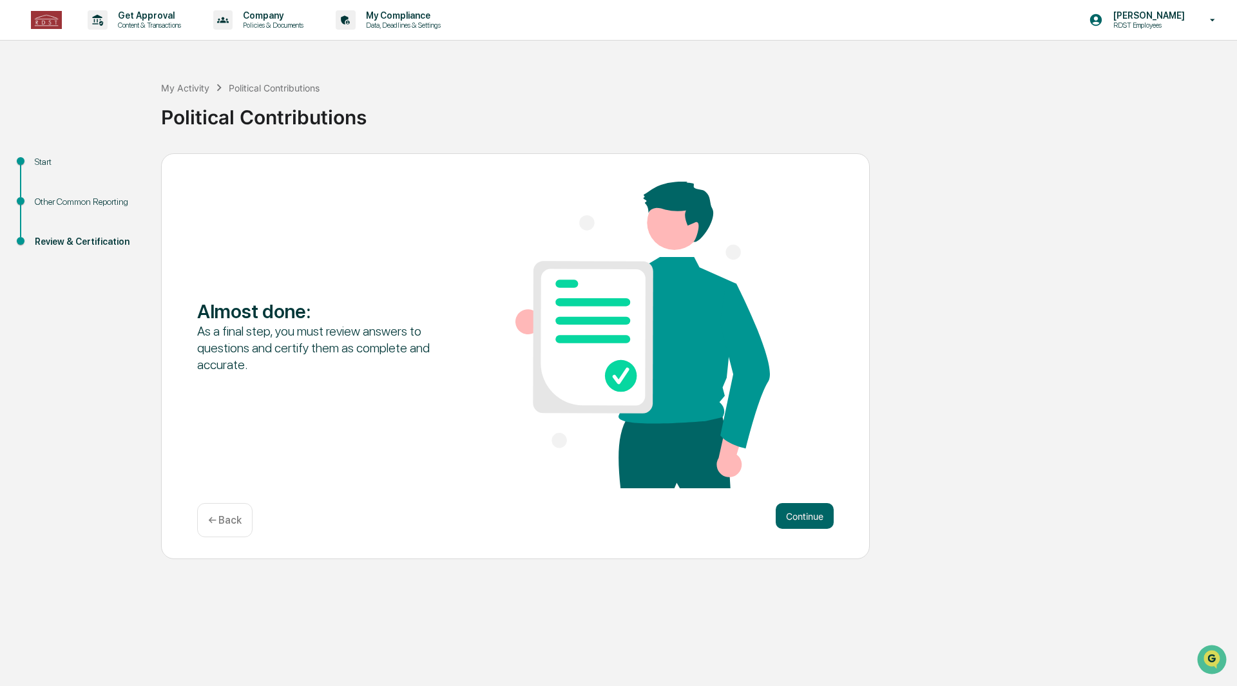
click at [227, 515] on p "← Back" at bounding box center [224, 520] width 33 height 12
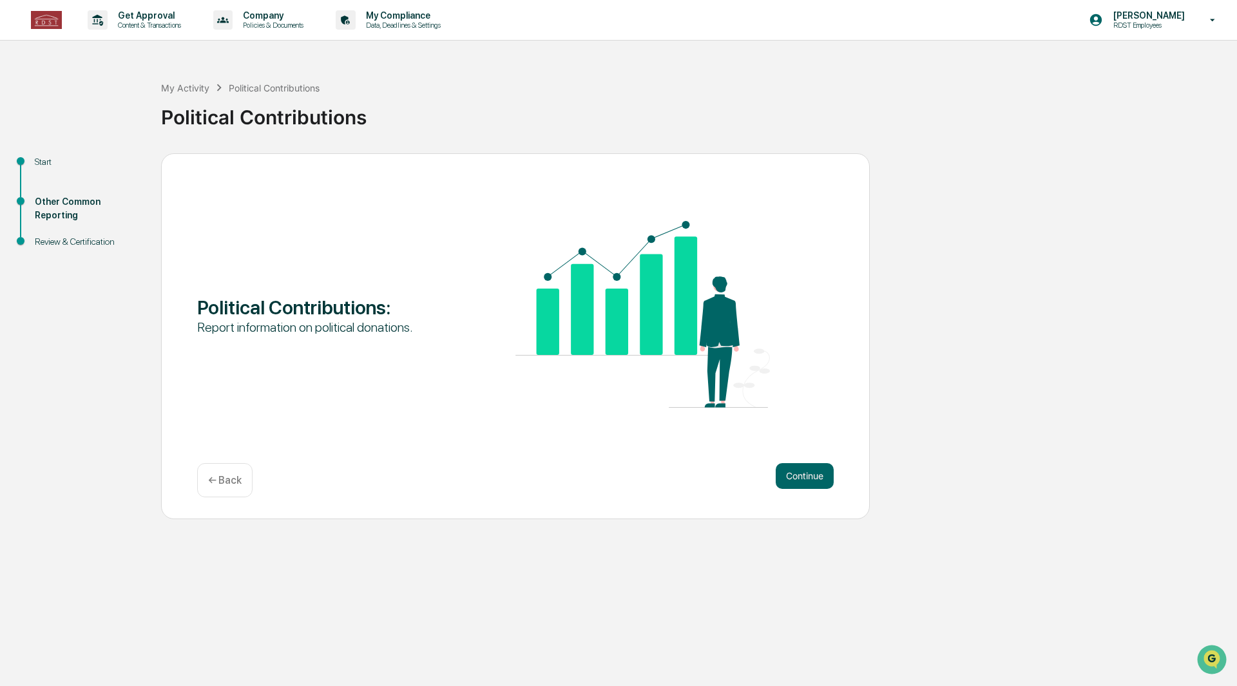
click at [804, 478] on button "Continue" at bounding box center [804, 476] width 58 height 26
